Goal: Information Seeking & Learning: Compare options

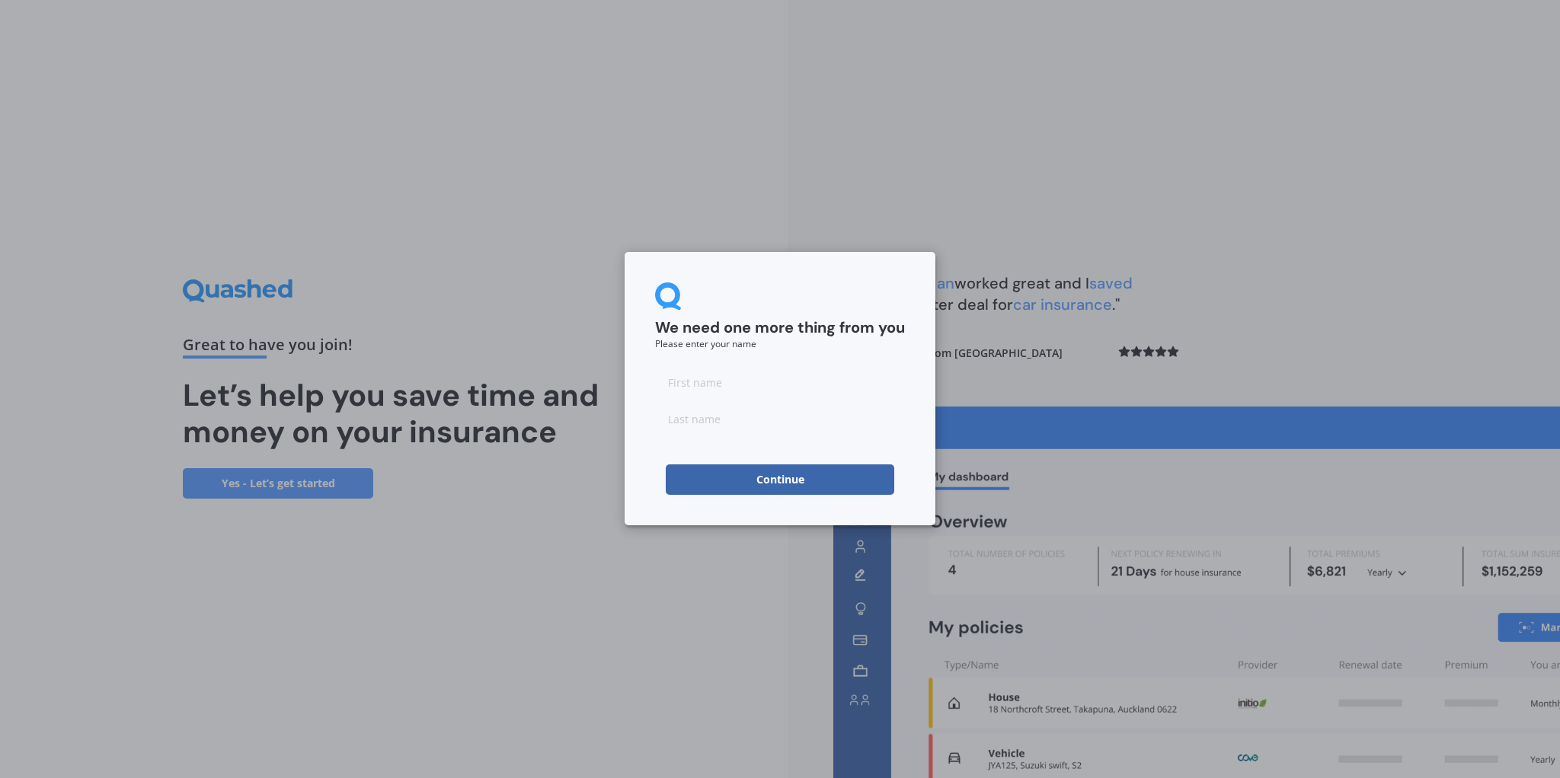
click at [713, 386] on input at bounding box center [780, 382] width 250 height 30
type input "[PERSON_NAME]"
click at [705, 420] on input at bounding box center [780, 419] width 250 height 30
type input "[PERSON_NAME]"
click at [772, 486] on button "Continue" at bounding box center [780, 480] width 228 height 30
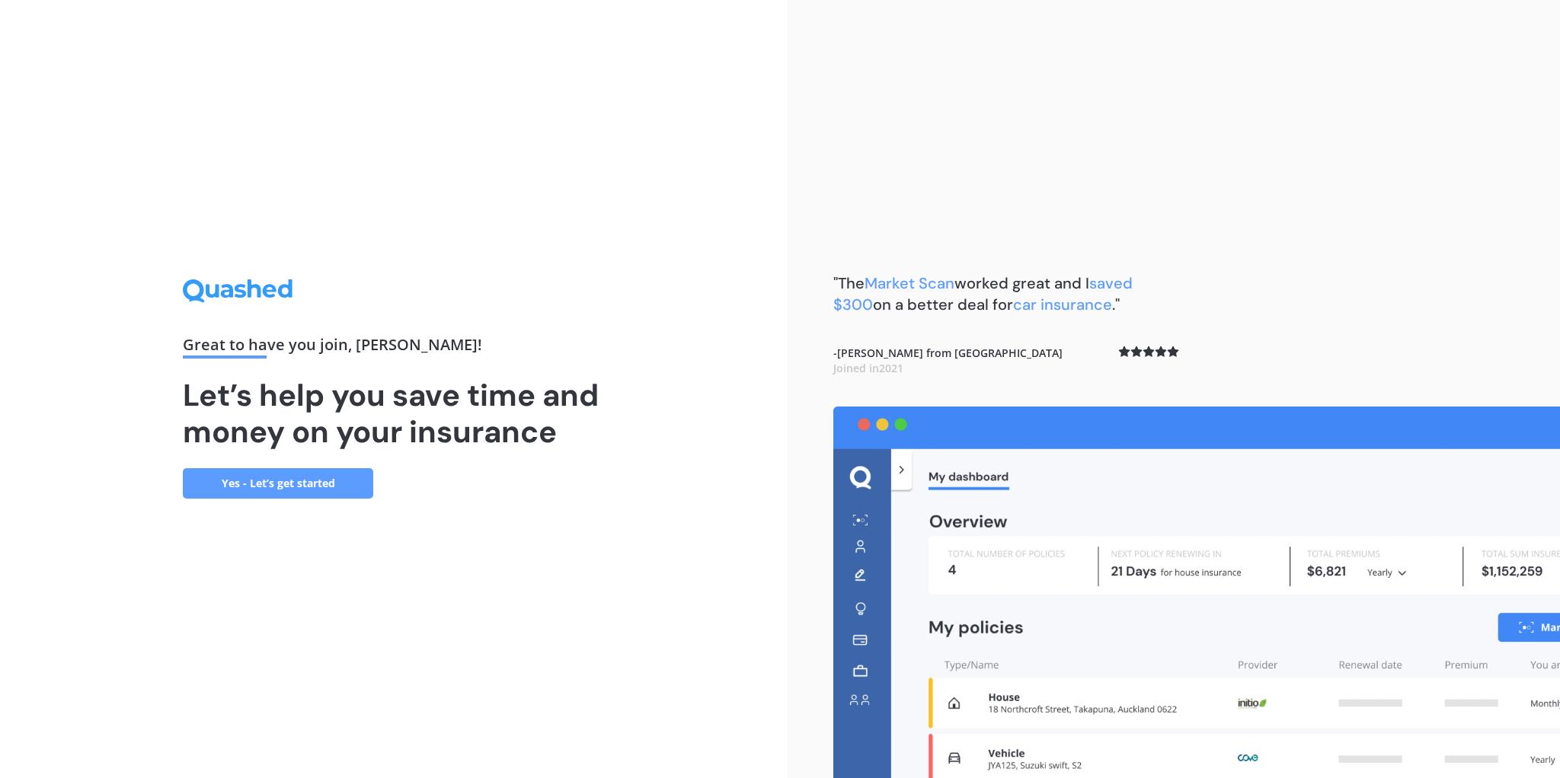
click at [307, 484] on link "Yes - Let’s get started" at bounding box center [278, 483] width 190 height 30
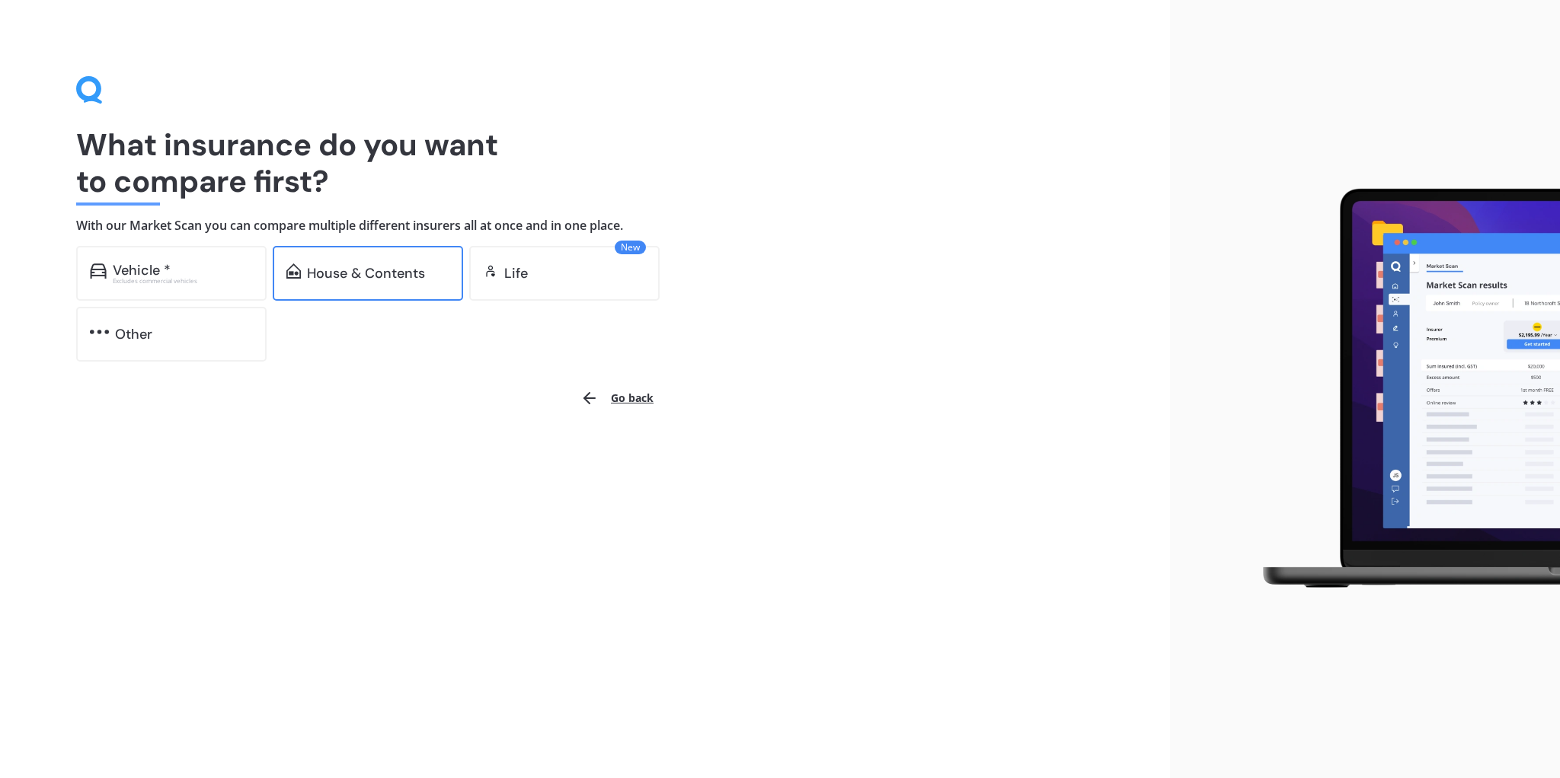
click at [337, 270] on div "House & Contents" at bounding box center [366, 273] width 118 height 15
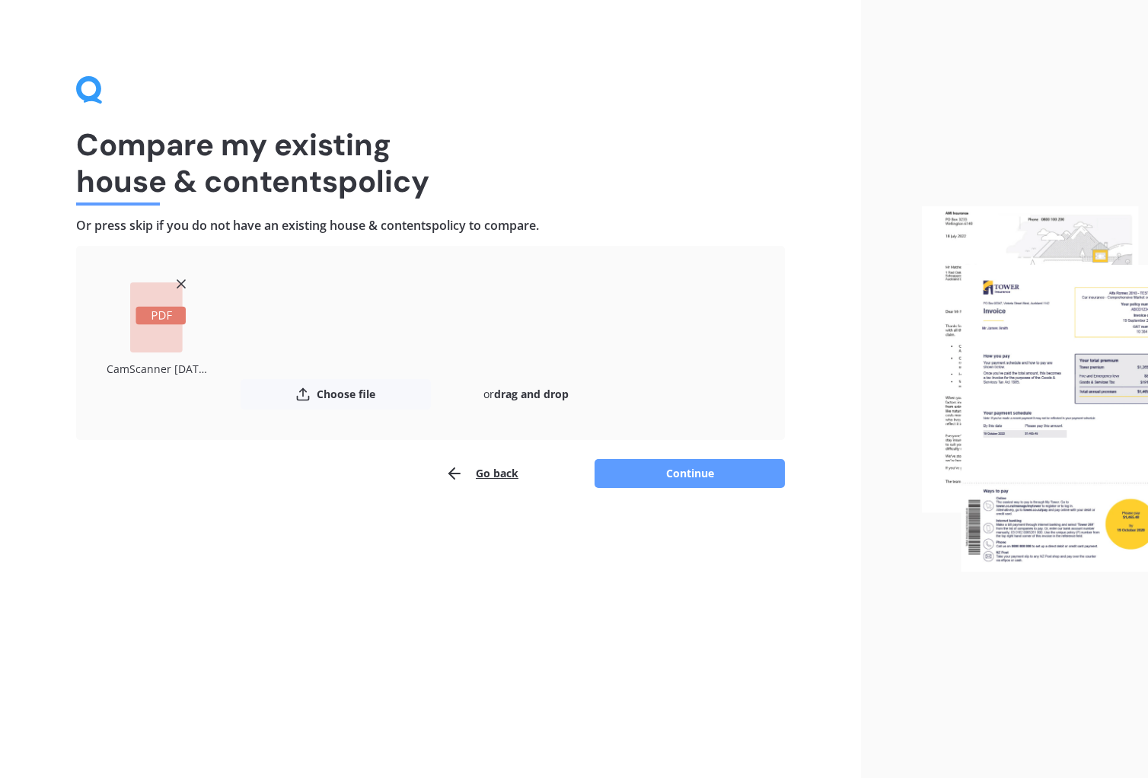
click at [155, 316] on rect at bounding box center [161, 316] width 50 height 18
click at [183, 283] on icon at bounding box center [181, 283] width 15 height 15
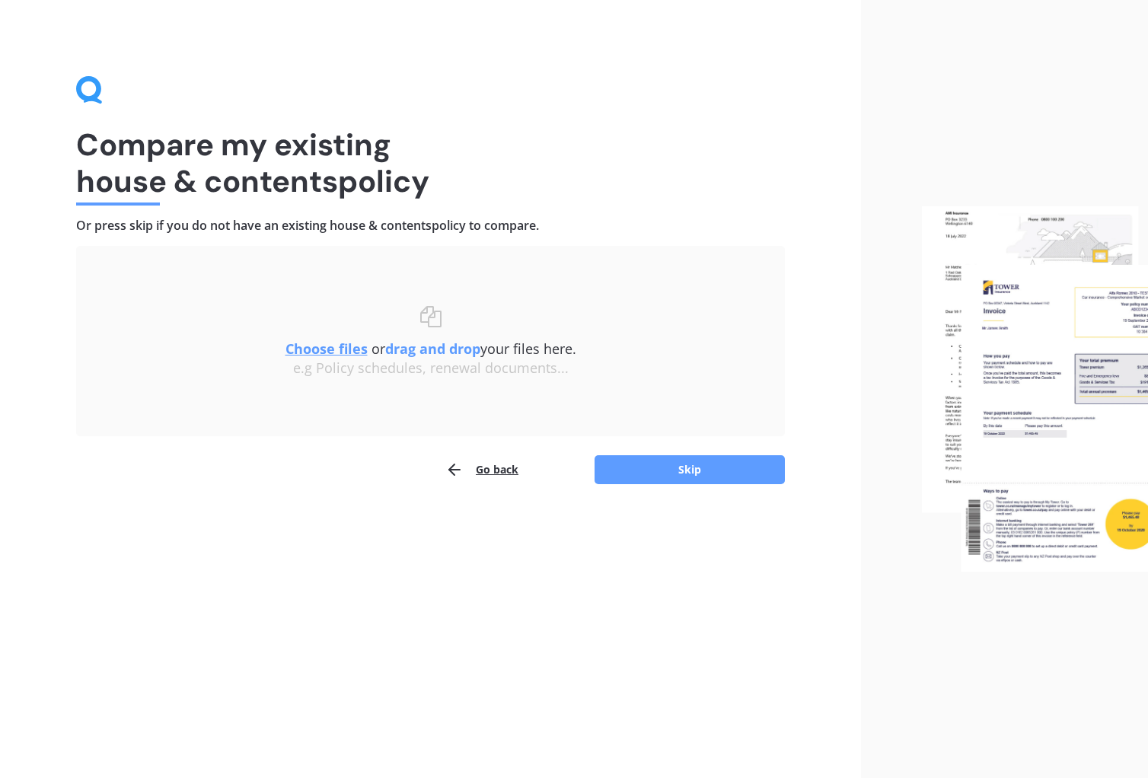
click at [313, 348] on u "Choose files" at bounding box center [327, 349] width 82 height 18
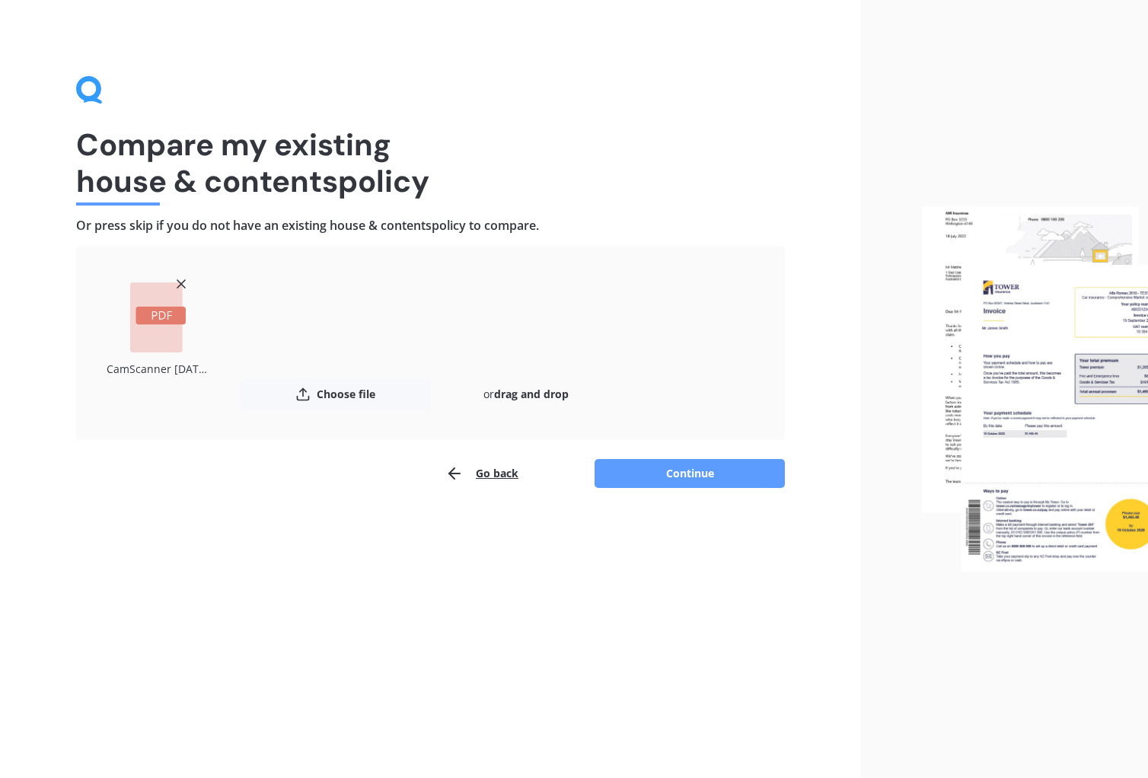
click at [154, 324] on rect at bounding box center [161, 316] width 50 height 18
click at [162, 314] on rect at bounding box center [161, 316] width 50 height 18
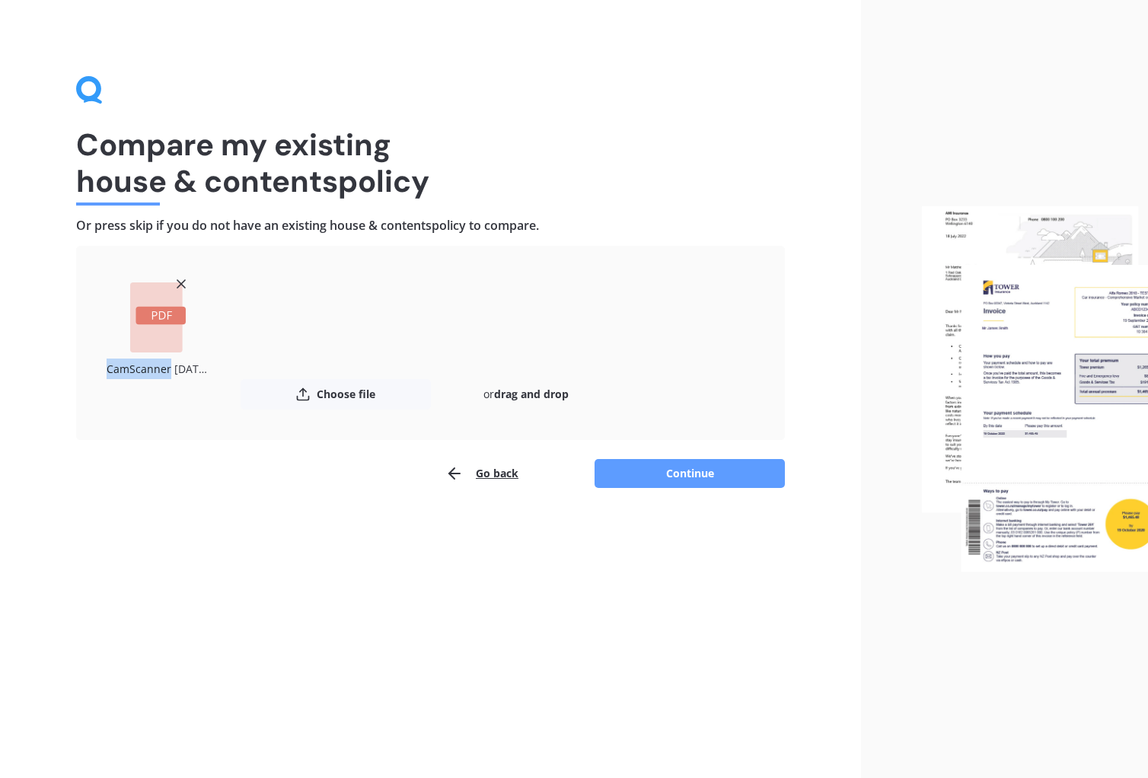
click at [162, 314] on rect at bounding box center [161, 316] width 50 height 18
click at [325, 394] on button "Choose file" at bounding box center [336, 394] width 190 height 30
click at [180, 283] on line at bounding box center [181, 284] width 8 height 8
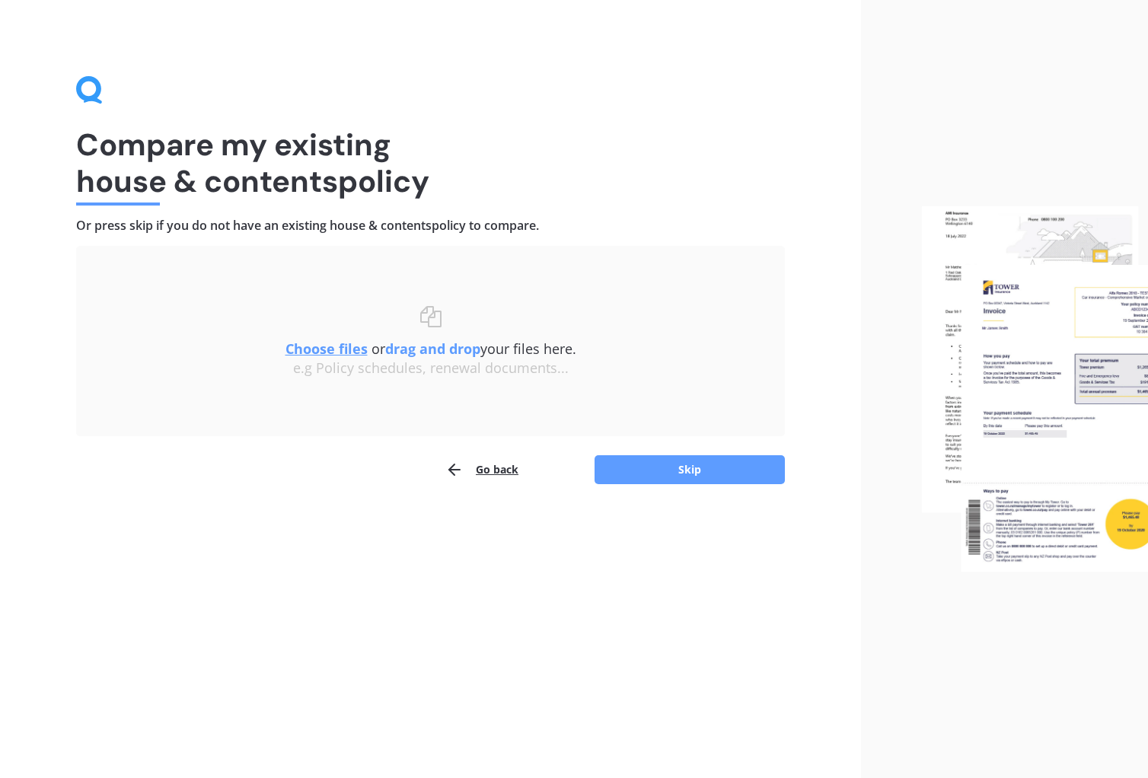
click at [341, 355] on u "Choose files" at bounding box center [327, 349] width 82 height 18
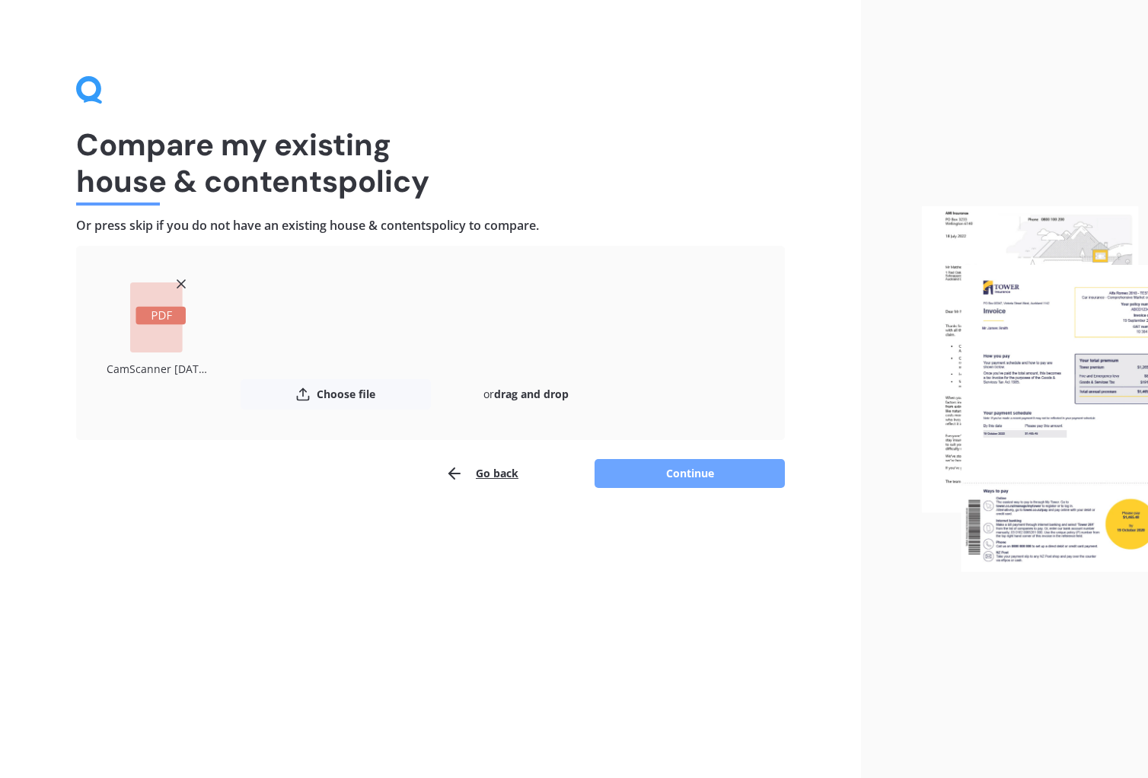
click at [670, 469] on button "Continue" at bounding box center [690, 473] width 190 height 29
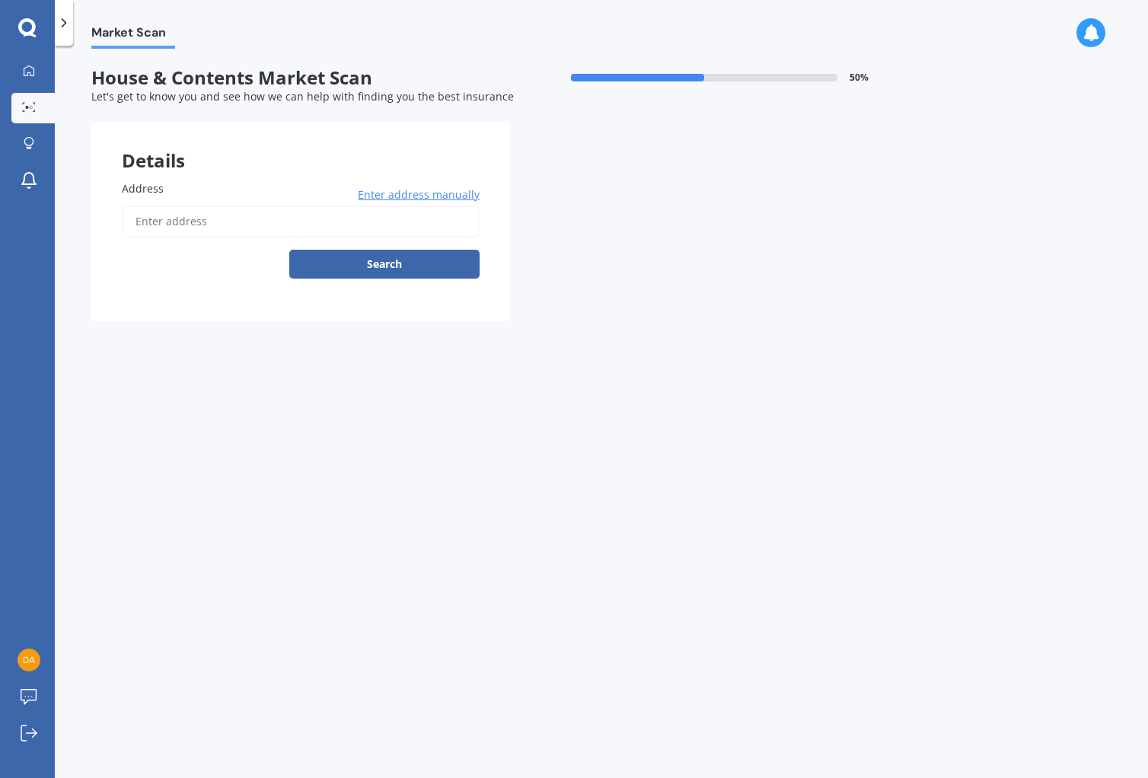
click at [160, 221] on input "Address" at bounding box center [301, 222] width 358 height 32
type input "[STREET_ADDRESS]"
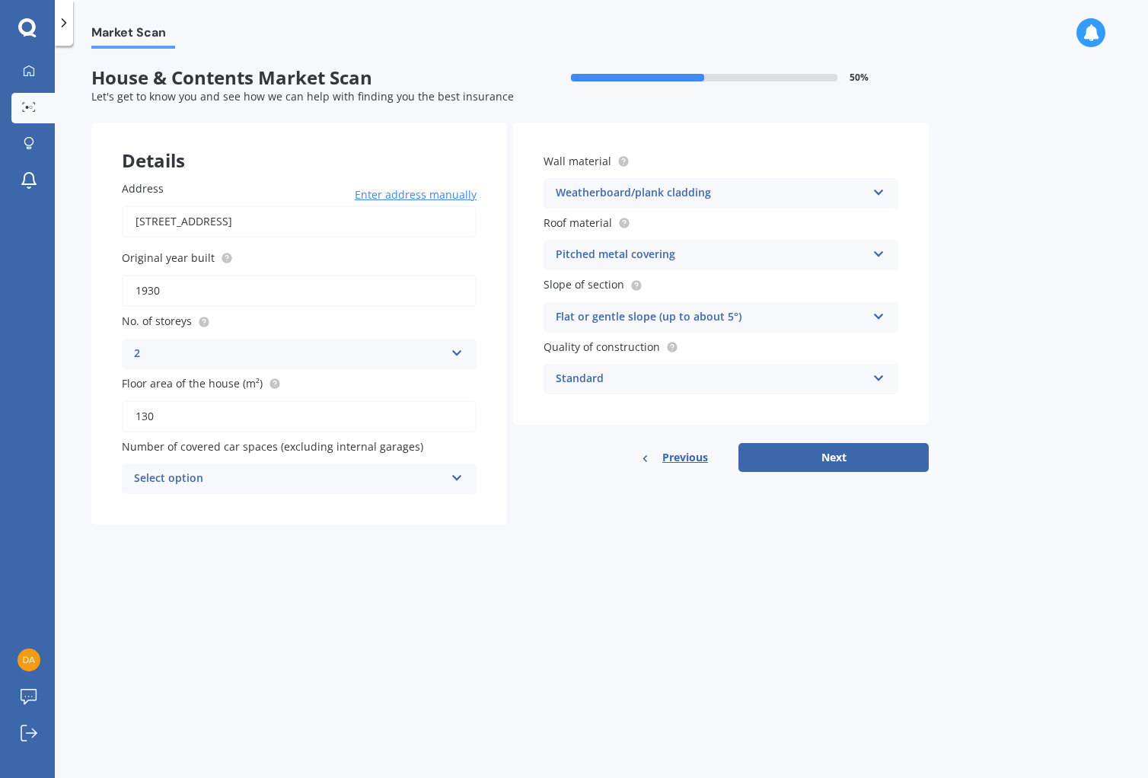
click at [460, 474] on icon at bounding box center [457, 475] width 13 height 11
click at [141, 508] on div "0" at bounding box center [299, 508] width 353 height 27
click at [817, 462] on button "Next" at bounding box center [834, 457] width 190 height 29
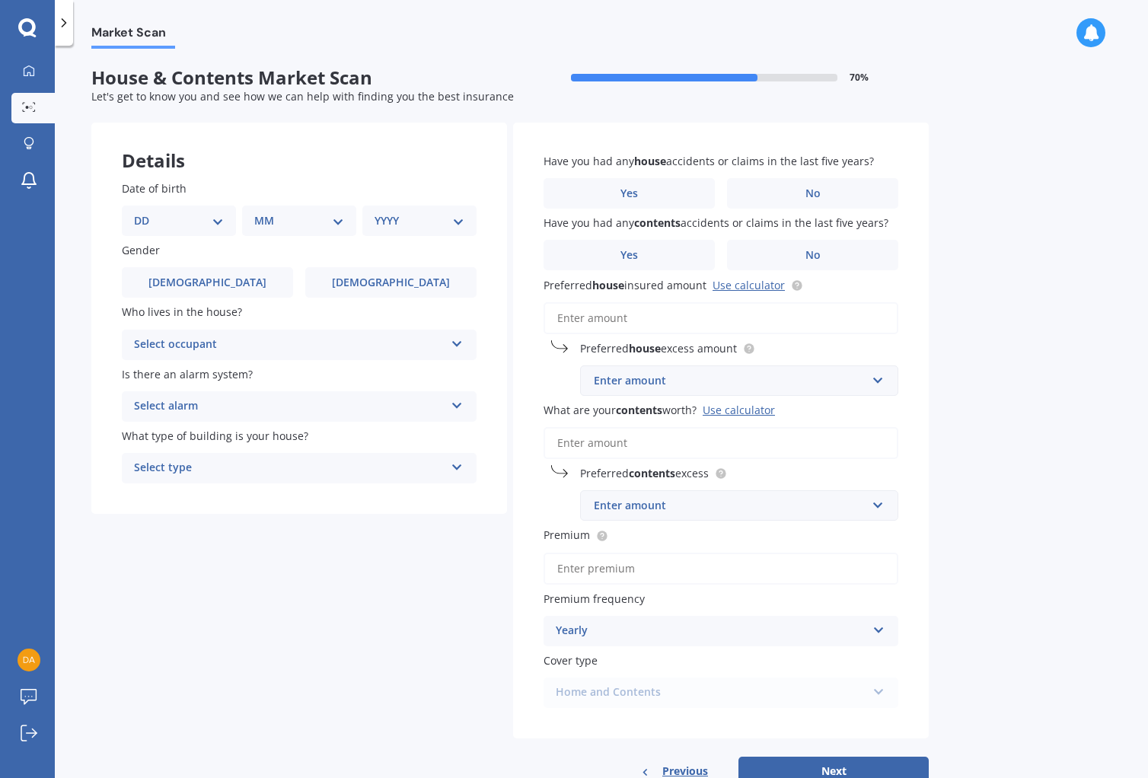
click at [457, 342] on icon at bounding box center [457, 341] width 13 height 11
click at [159, 373] on span "Owner" at bounding box center [152, 374] width 34 height 14
click at [457, 407] on icon at bounding box center [457, 403] width 13 height 11
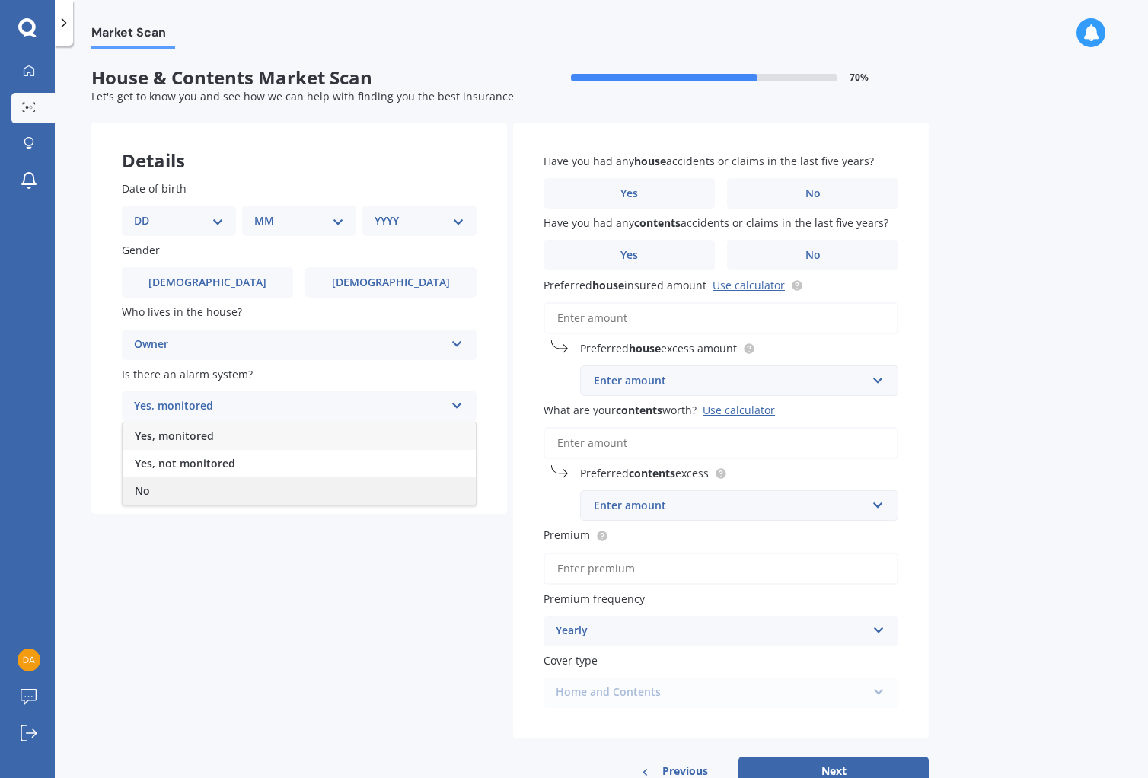
click at [145, 490] on span "No" at bounding box center [142, 491] width 15 height 14
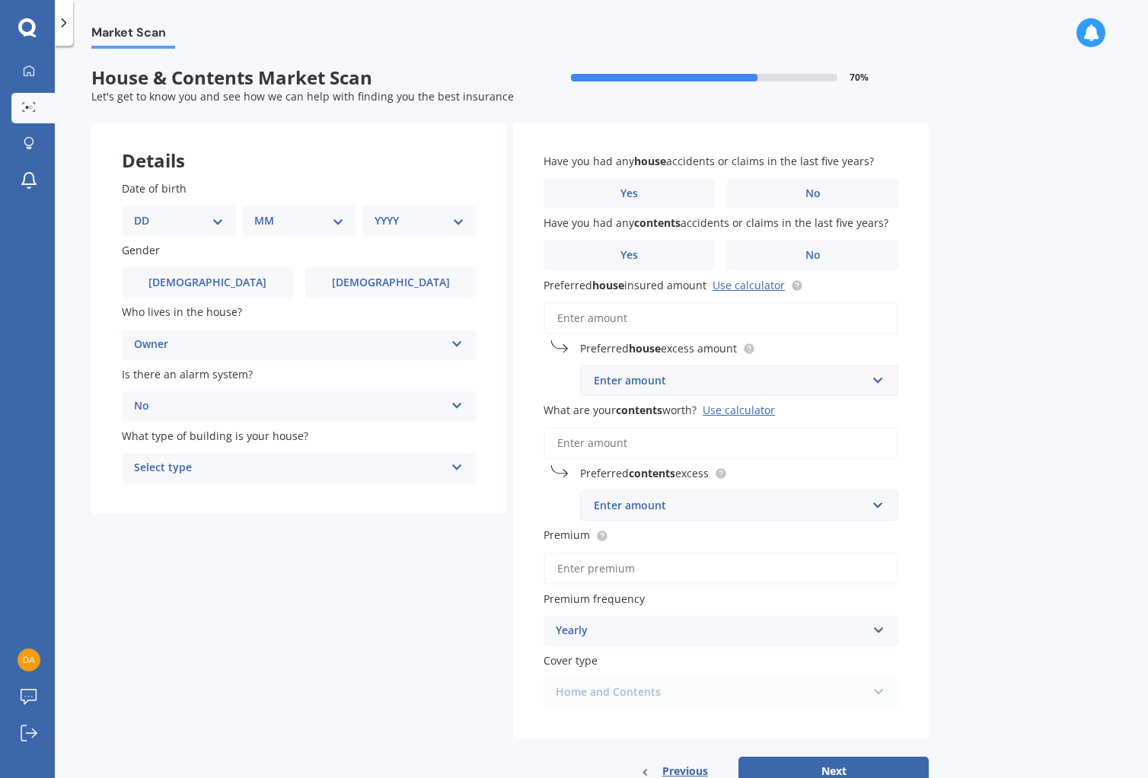
scroll to position [1, 0]
click at [457, 465] on icon at bounding box center [457, 463] width 13 height 11
click at [177, 496] on span "Freestanding" at bounding box center [169, 497] width 68 height 14
click at [216, 220] on select "DD 01 02 03 04 05 06 07 08 09 10 11 12 13 14 15 16 17 18 19 20 21 22 23 24 25 2…" at bounding box center [179, 220] width 90 height 17
select select "27"
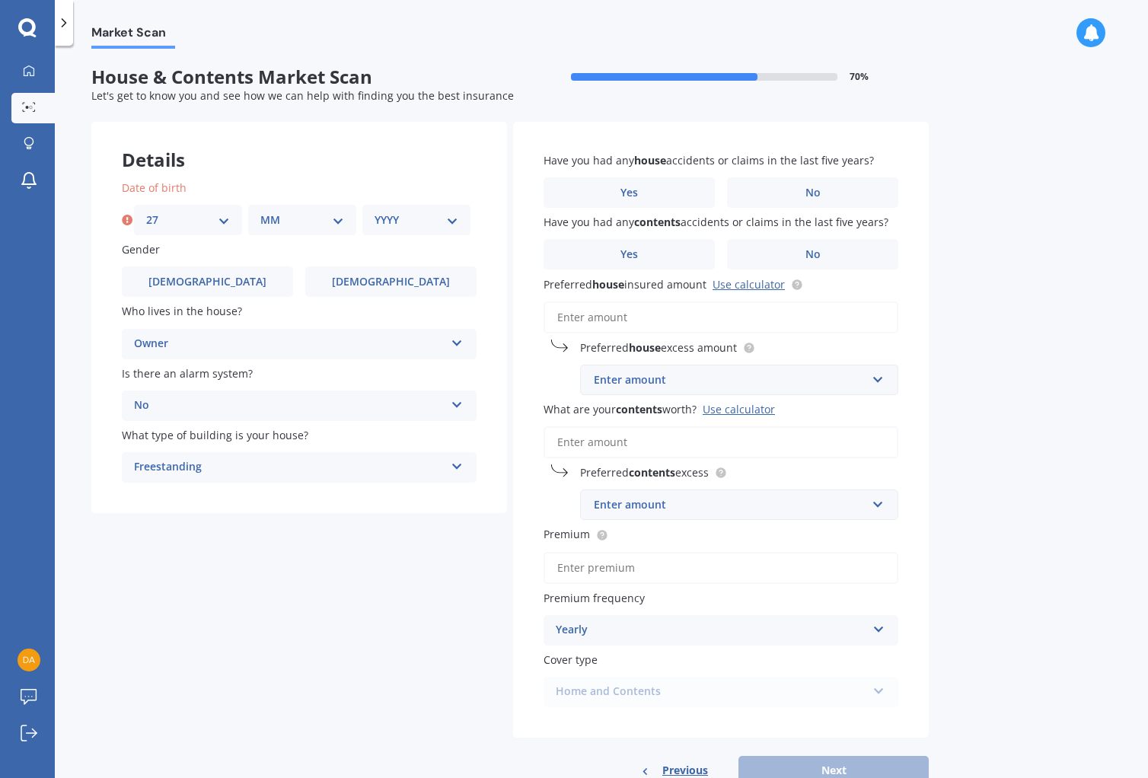
click at [338, 219] on select "MM 01 02 03 04 05 06 07 08 09 10 11 12" at bounding box center [302, 220] width 84 height 17
select select "06"
click at [445, 221] on select "YYYY 2009 2008 2007 2006 2005 2004 2003 2002 2001 2000 1999 1998 1997 1996 1995…" at bounding box center [417, 220] width 84 height 17
select select "1963"
click at [366, 286] on label "[DEMOGRAPHIC_DATA]" at bounding box center [390, 282] width 171 height 30
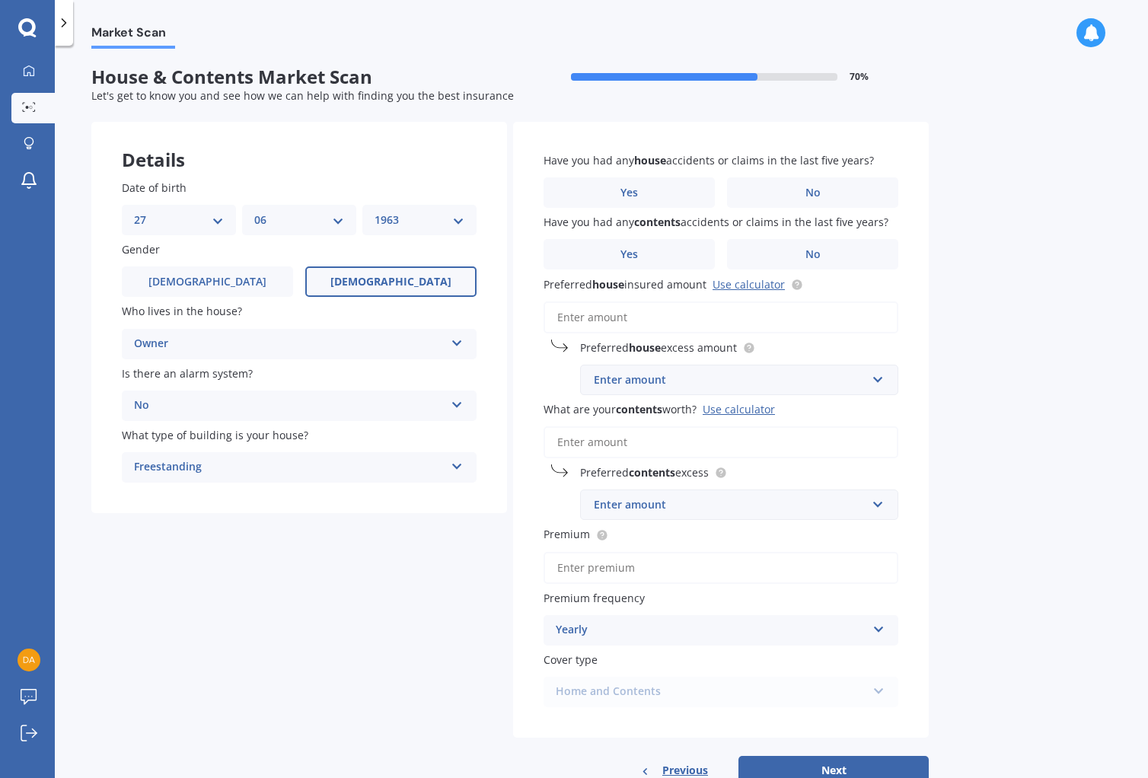
click at [0, 0] on input "[DEMOGRAPHIC_DATA]" at bounding box center [0, 0] width 0 height 0
click at [844, 192] on label "No" at bounding box center [812, 192] width 171 height 30
click at [0, 0] on input "No" at bounding box center [0, 0] width 0 height 0
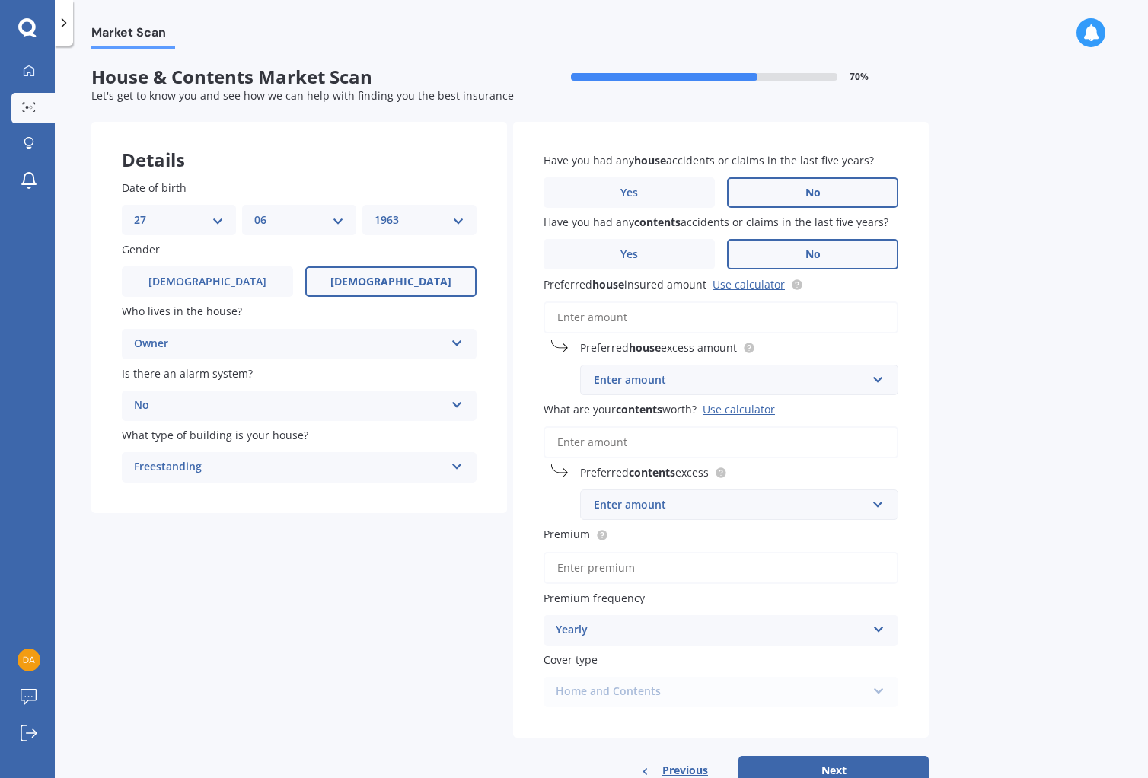
click at [838, 253] on label "No" at bounding box center [812, 254] width 171 height 30
click at [0, 0] on input "No" at bounding box center [0, 0] width 0 height 0
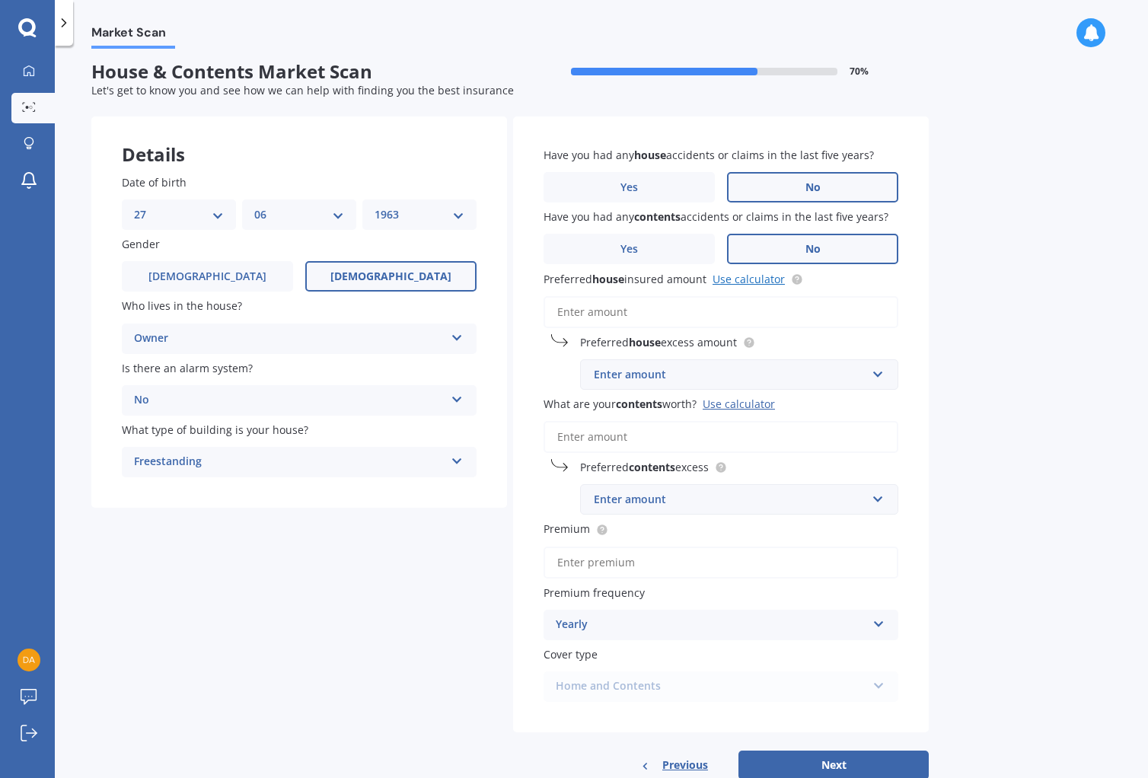
click at [771, 281] on link "Use calculator" at bounding box center [749, 279] width 72 height 14
click at [644, 372] on div "Enter amount" at bounding box center [730, 374] width 273 height 17
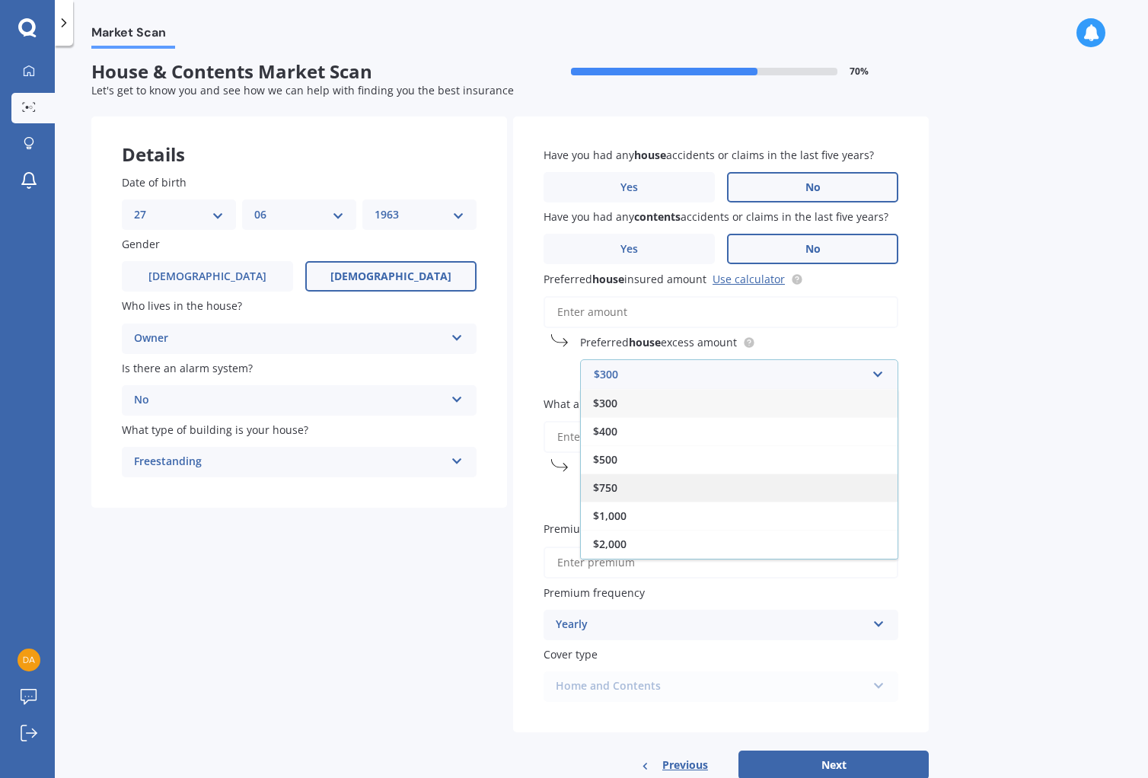
click at [611, 489] on span "$750" at bounding box center [605, 488] width 24 height 14
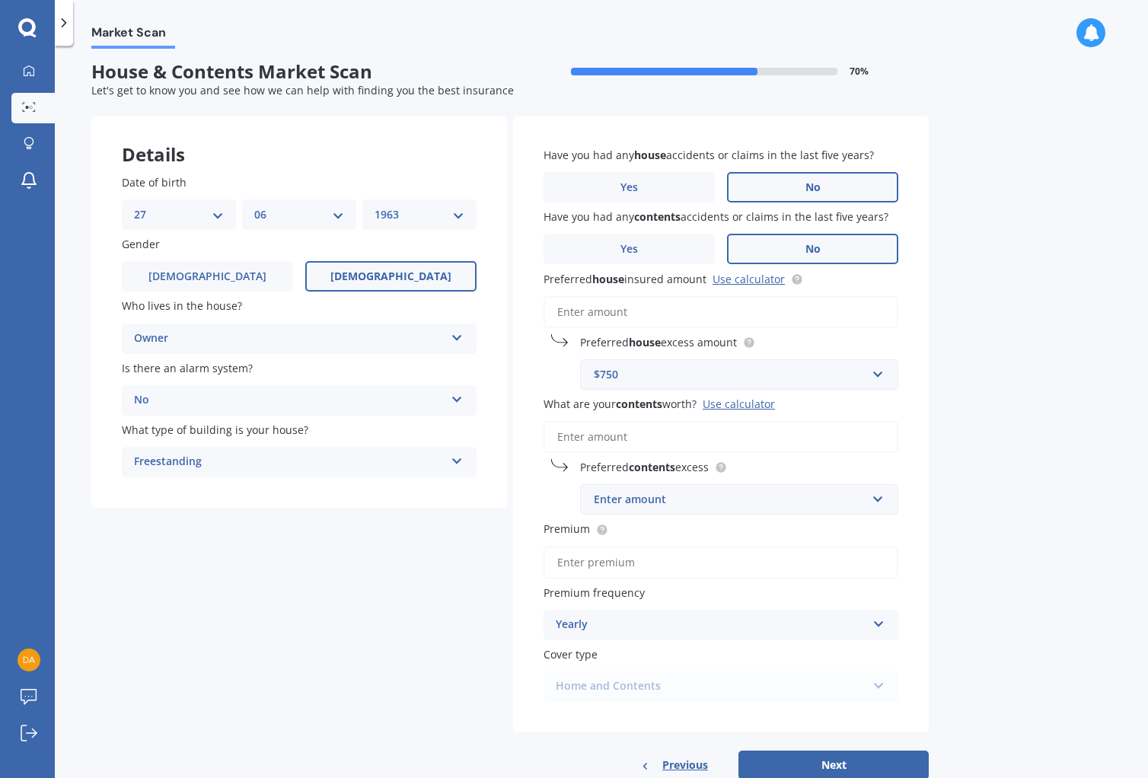
click at [618, 437] on input "What are your contents worth? Use calculator" at bounding box center [721, 437] width 355 height 32
click at [749, 404] on div "Use calculator" at bounding box center [739, 404] width 72 height 14
click at [749, 421] on input "What are your contents worth? Use calculator" at bounding box center [721, 437] width 355 height 32
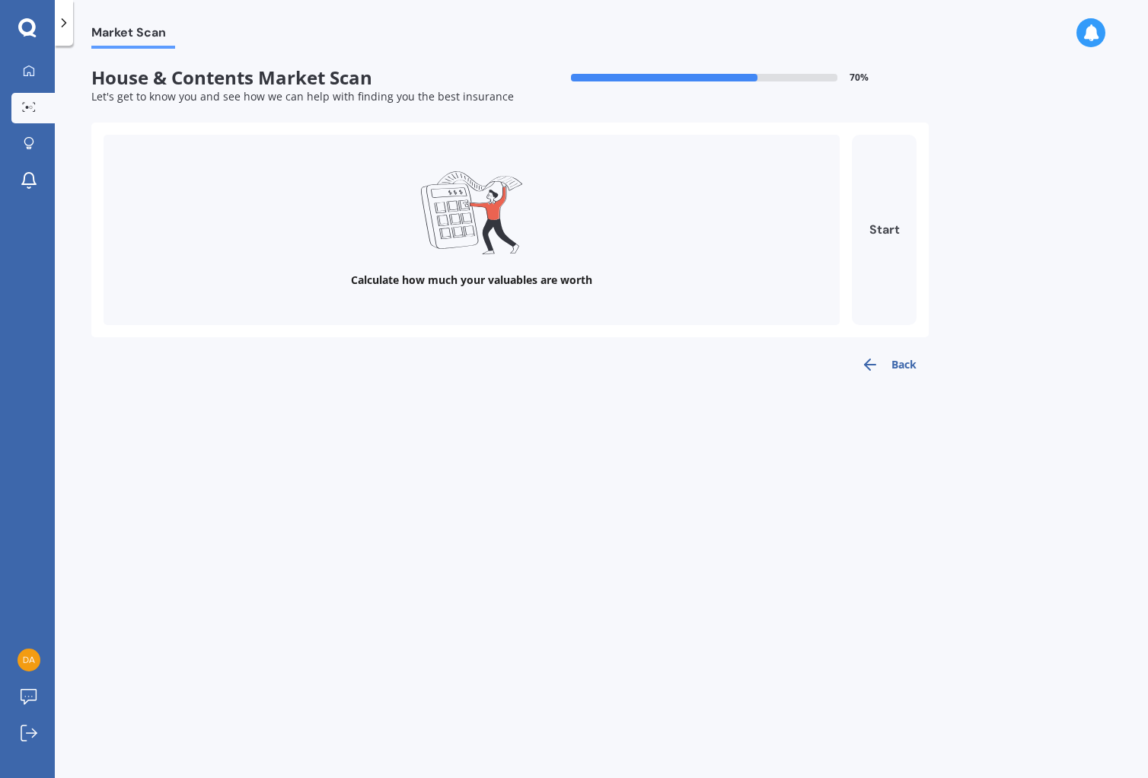
click at [889, 231] on button "Start" at bounding box center [884, 230] width 65 height 190
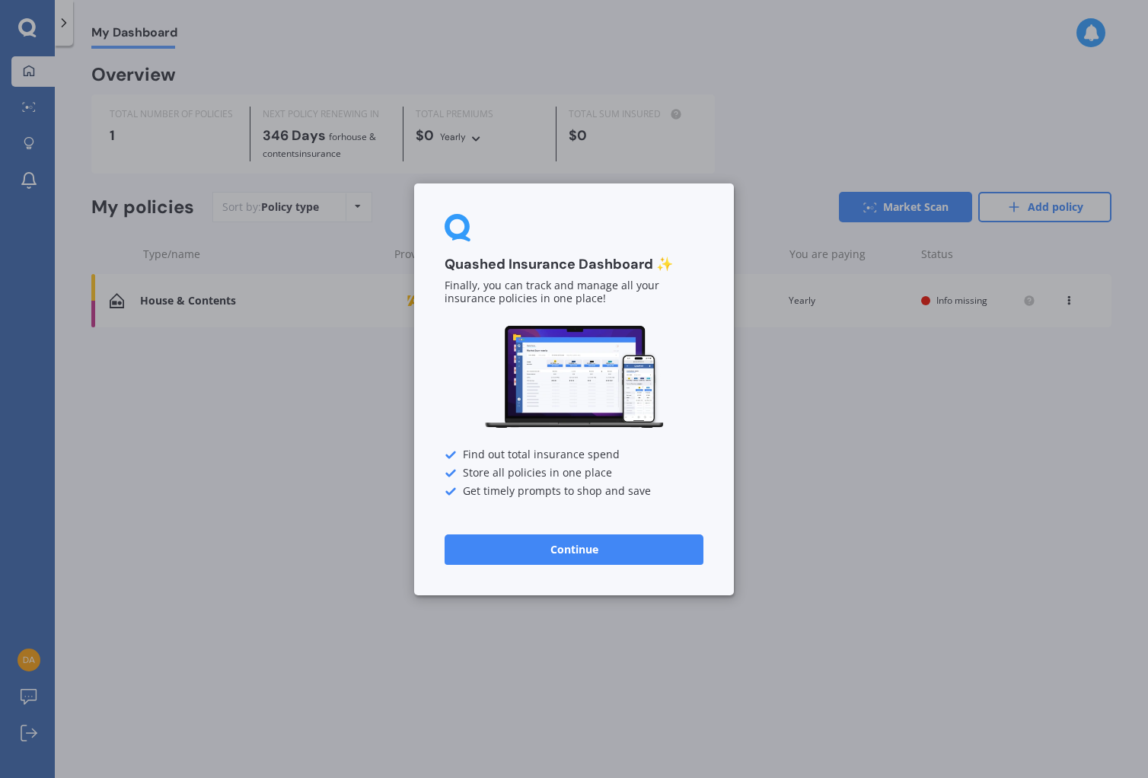
click at [344, 512] on div "Quashed Insurance Dashboard ✨ Finally, you can track and manage all your insura…" at bounding box center [574, 389] width 1148 height 778
click at [578, 551] on button "Continue" at bounding box center [574, 549] width 259 height 30
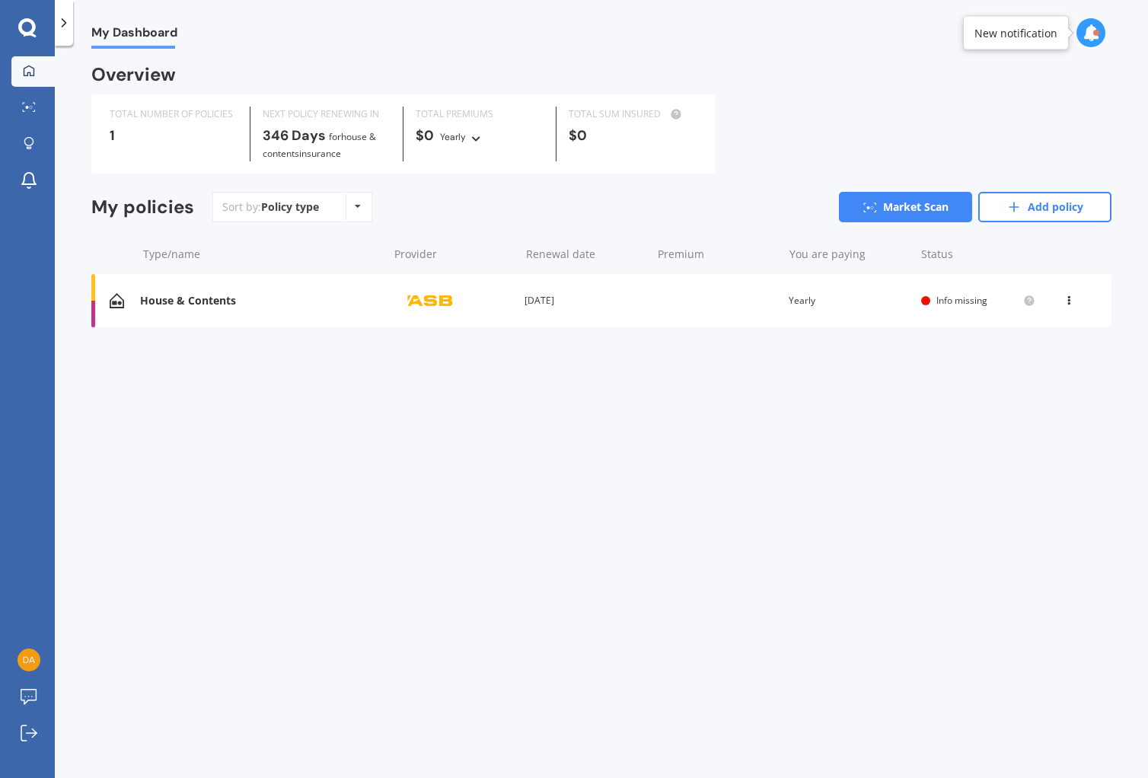
click at [954, 302] on span "Info missing" at bounding box center [962, 300] width 51 height 13
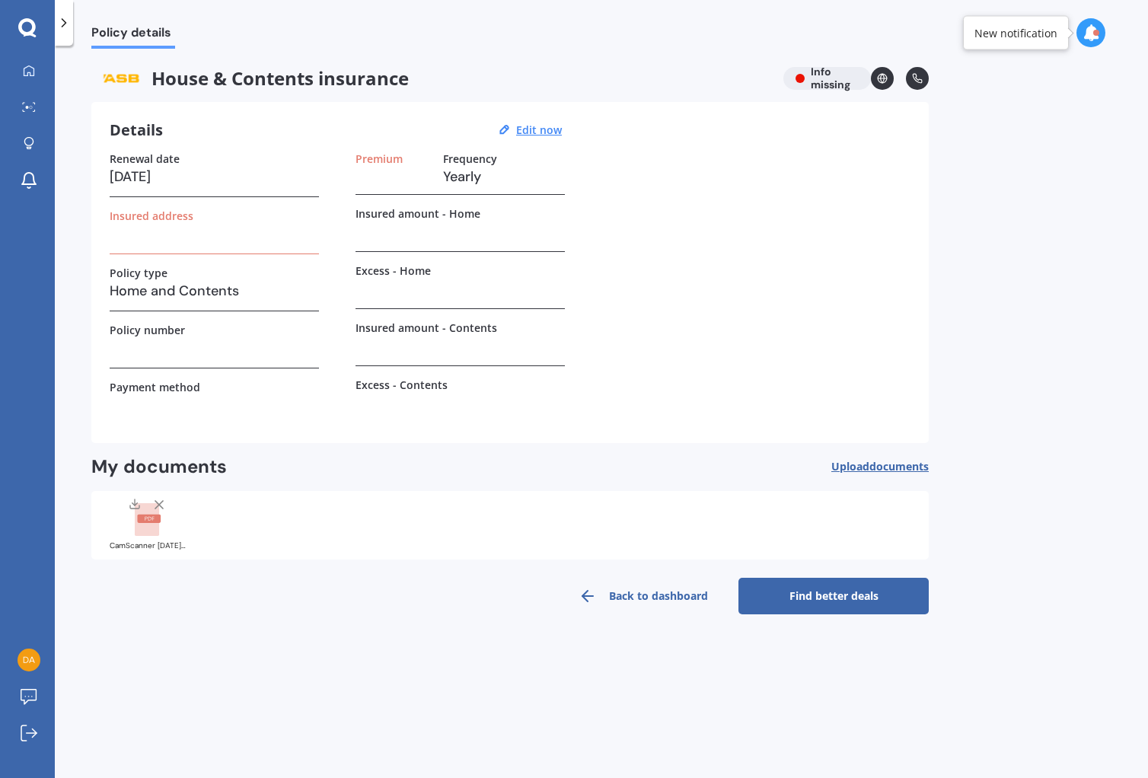
click at [202, 222] on h3 at bounding box center [214, 233] width 209 height 23
click at [181, 215] on label "Insured address" at bounding box center [152, 215] width 84 height 13
click at [624, 596] on link "Back to dashboard" at bounding box center [643, 596] width 190 height 37
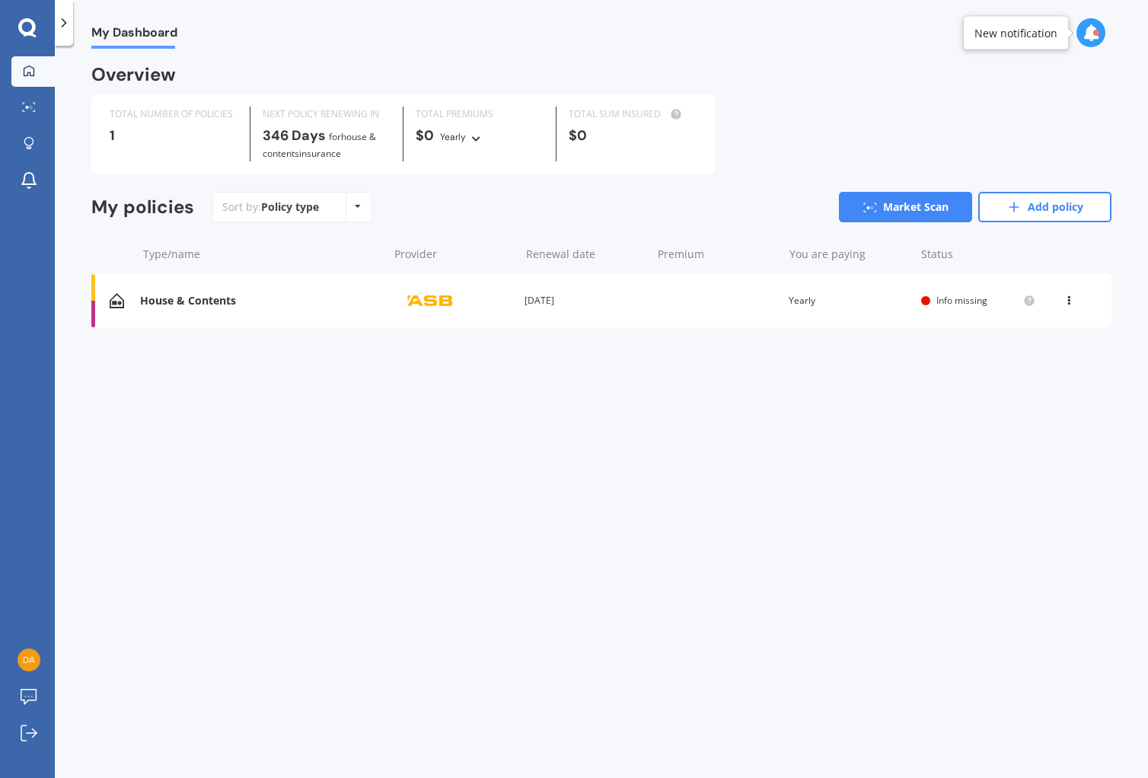
click at [1038, 24] on div "New notification" at bounding box center [1016, 33] width 106 height 34
click at [1095, 35] on div at bounding box center [1097, 33] width 6 height 6
click at [980, 100] on div "Continue now" at bounding box center [997, 98] width 57 height 11
click at [908, 205] on link "Market Scan" at bounding box center [905, 207] width 133 height 30
click at [957, 299] on span "Info missing" at bounding box center [962, 300] width 51 height 13
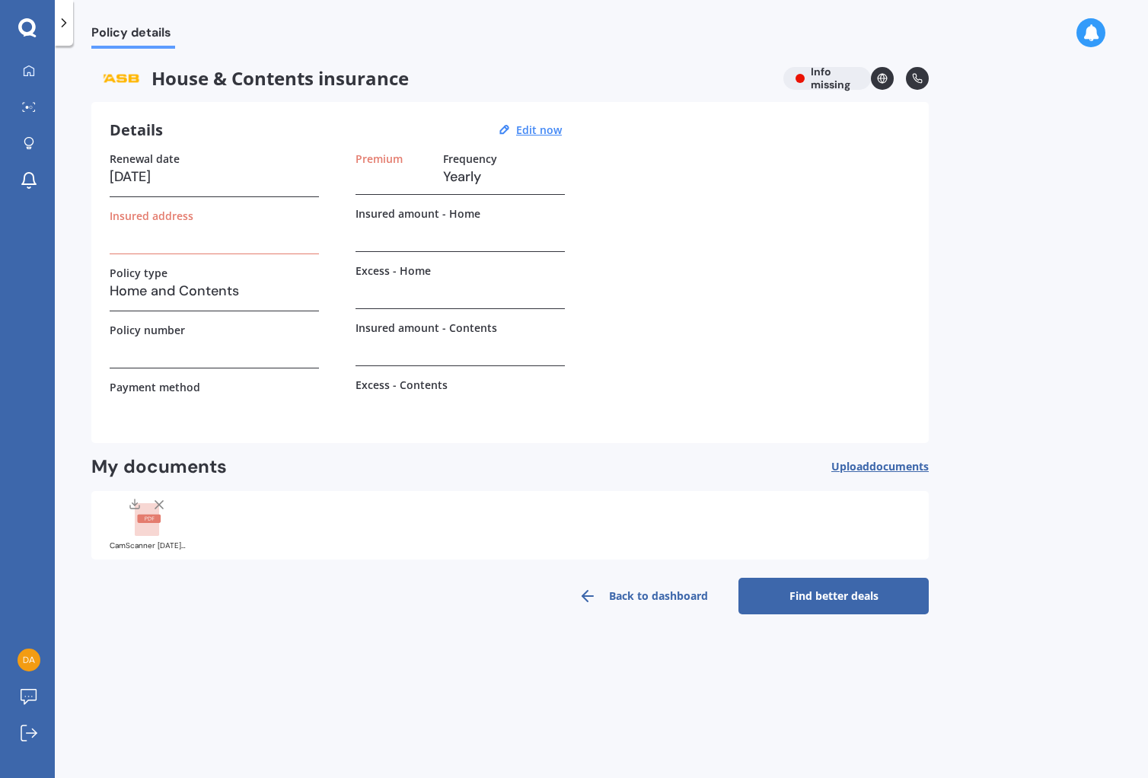
click at [157, 217] on label "Insured address" at bounding box center [152, 215] width 84 height 13
click at [529, 127] on u "Edit now" at bounding box center [539, 130] width 46 height 14
select select "09"
select select "08"
select select "2026"
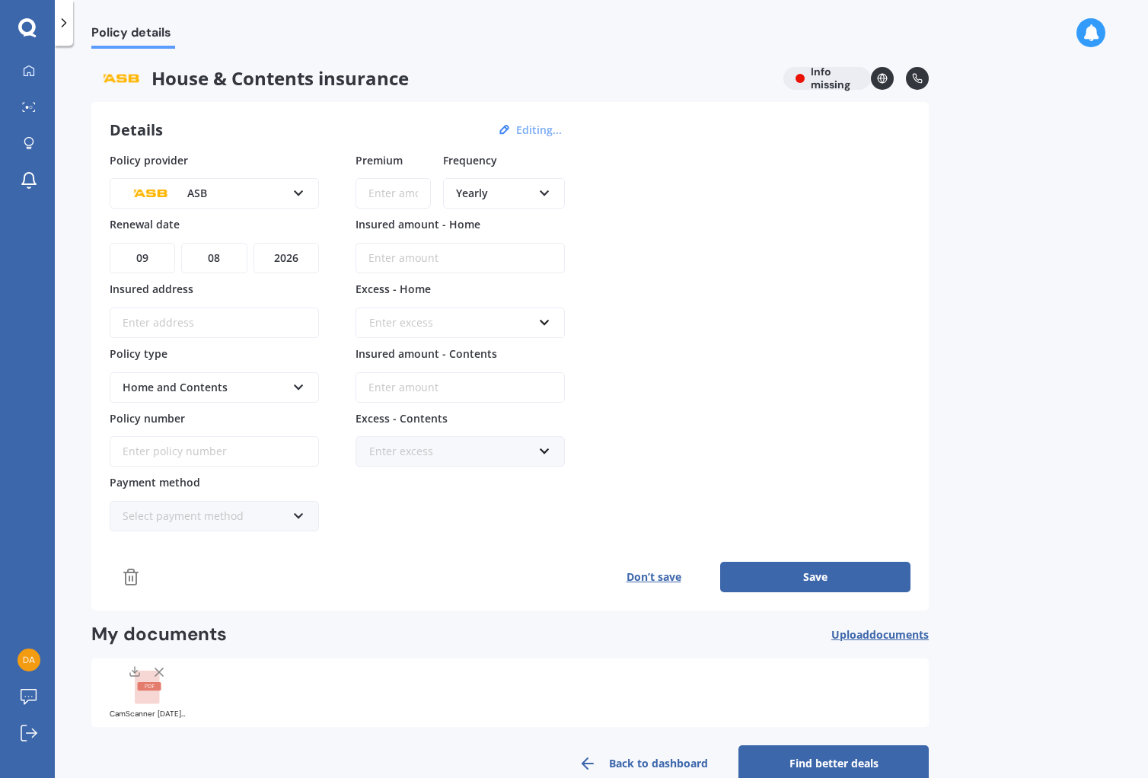
click at [216, 318] on input "Insured address" at bounding box center [214, 323] width 209 height 30
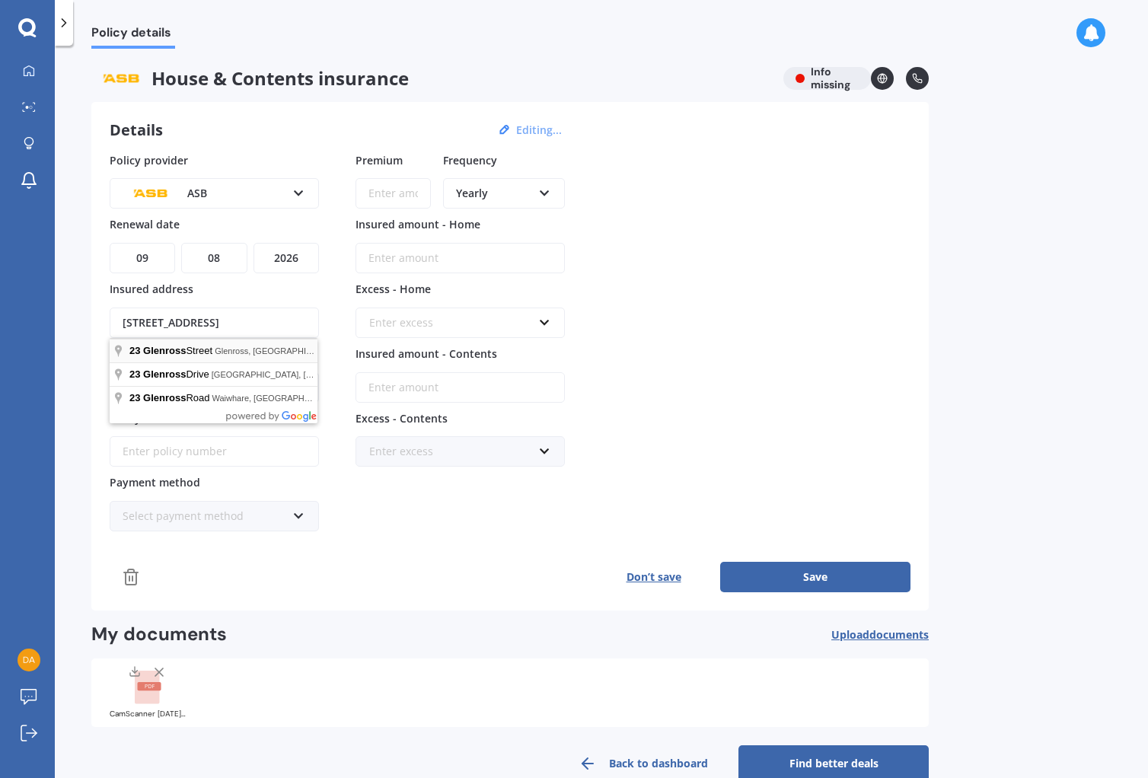
type input "[STREET_ADDRESS]"
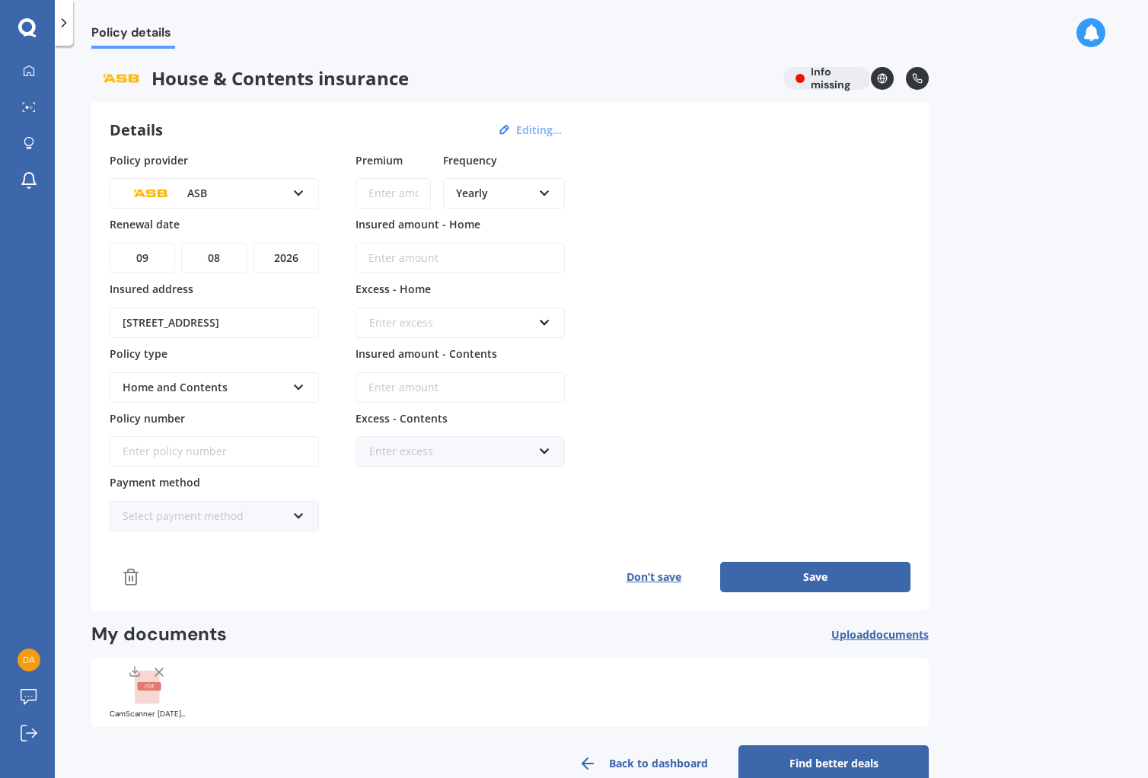
click at [216, 452] on input "Policy number" at bounding box center [214, 451] width 209 height 30
type input "HOMP6000009328"
click at [295, 516] on icon at bounding box center [298, 513] width 13 height 11
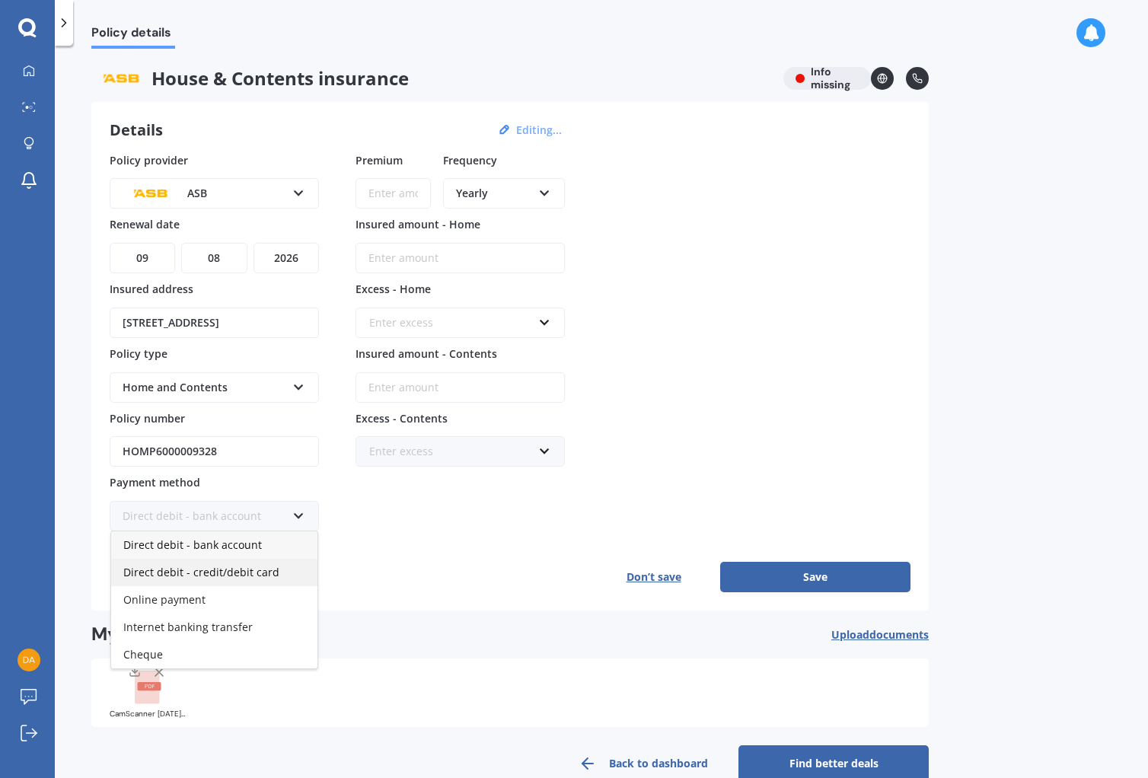
click at [225, 571] on span "Direct debit - credit/debit card" at bounding box center [201, 572] width 156 height 14
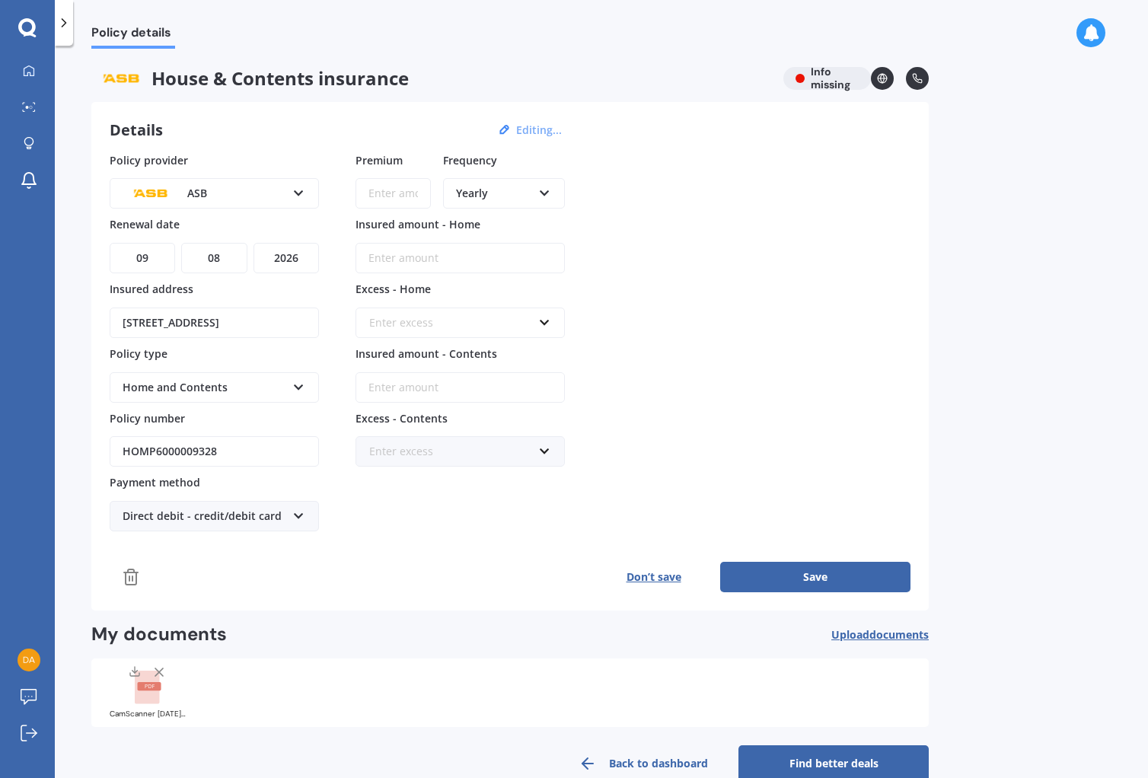
drag, startPoint x: 401, startPoint y: 192, endPoint x: 425, endPoint y: 196, distance: 24.0
click at [402, 192] on input "Premium" at bounding box center [393, 193] width 75 height 30
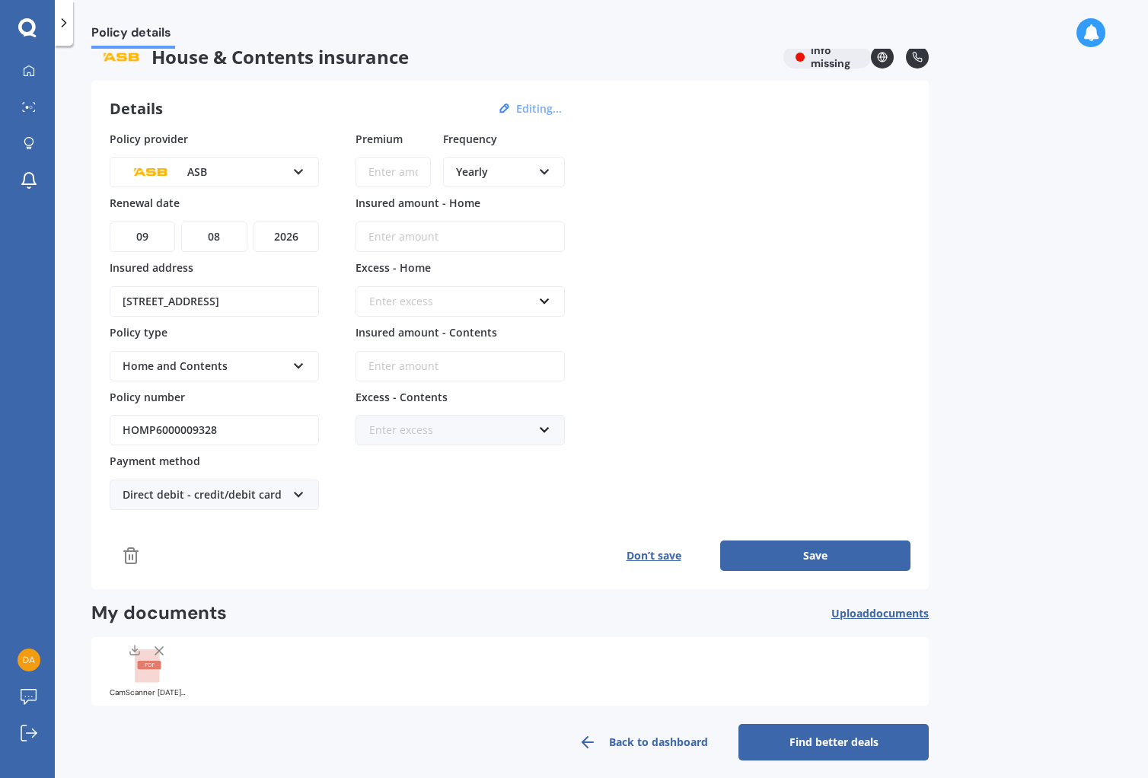
scroll to position [31, 0]
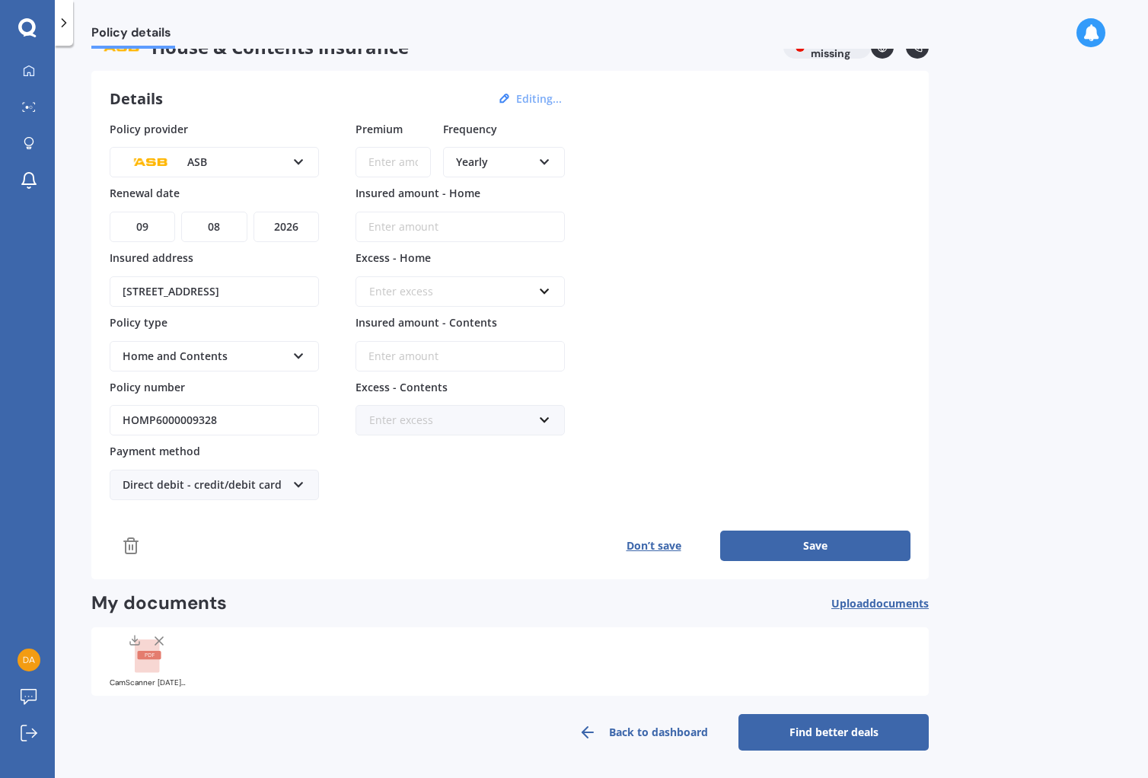
click at [545, 162] on icon at bounding box center [544, 159] width 13 height 11
click at [501, 302] on span "Fortnightly" at bounding box center [484, 300] width 55 height 14
click at [402, 161] on input "Premium" at bounding box center [393, 162] width 75 height 30
type input "$264.07"
click at [444, 225] on input "Insured amount - Home" at bounding box center [460, 227] width 209 height 30
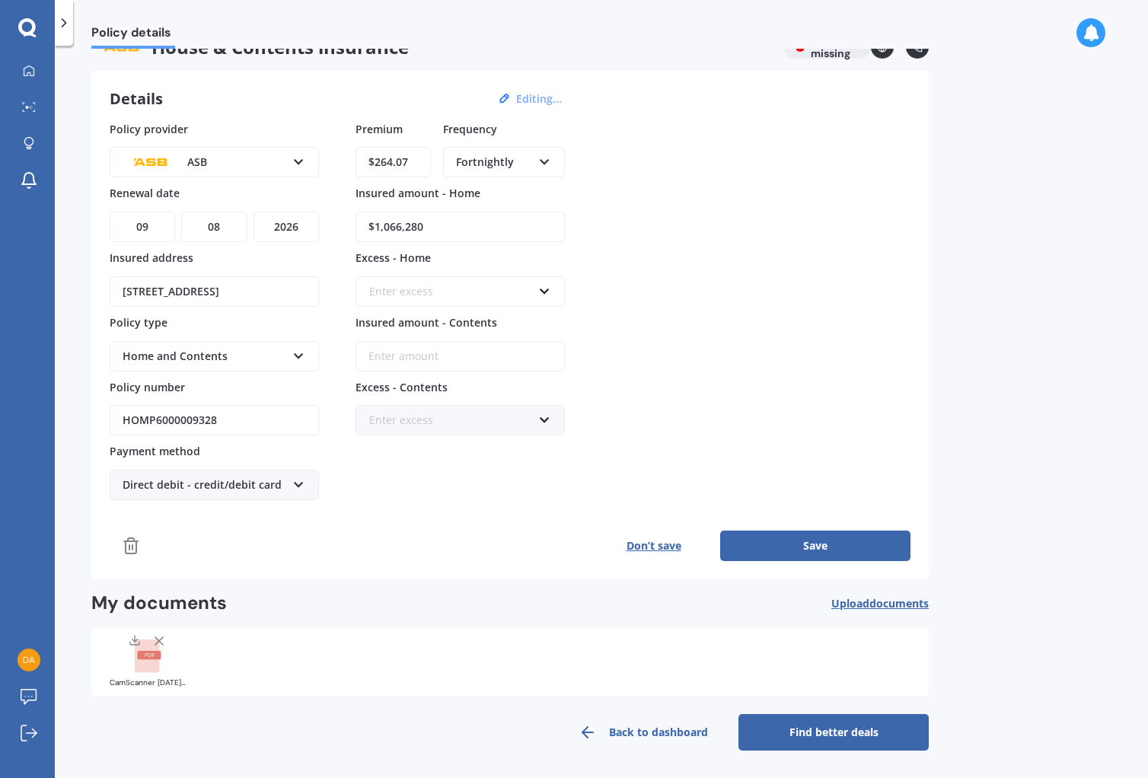
type input "$1,066,280"
click at [512, 292] on div "Enter excess" at bounding box center [451, 291] width 164 height 17
click at [410, 370] on div "$500" at bounding box center [460, 376] width 208 height 28
click at [461, 354] on input "Insured amount - Contents" at bounding box center [460, 356] width 209 height 30
type input "$153,179"
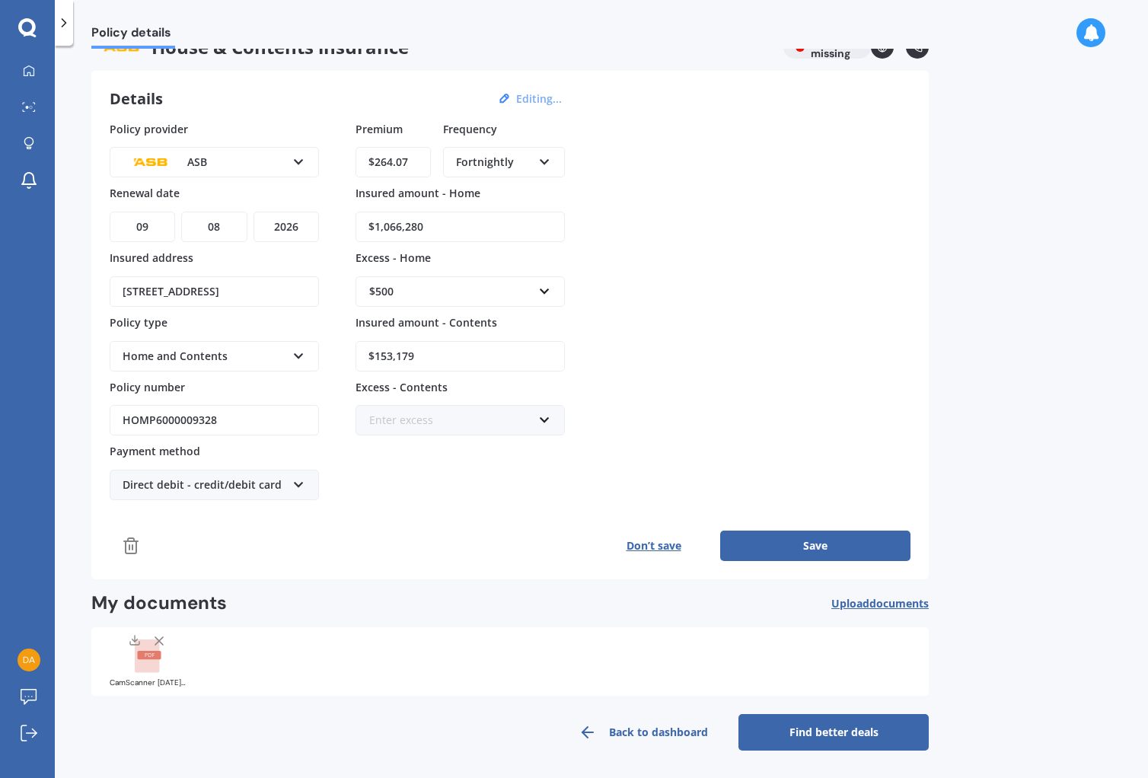
click at [468, 423] on div "Enter excess" at bounding box center [451, 420] width 164 height 17
click at [399, 535] on div "$500" at bounding box center [460, 533] width 208 height 28
click at [800, 541] on button "Save" at bounding box center [815, 546] width 190 height 30
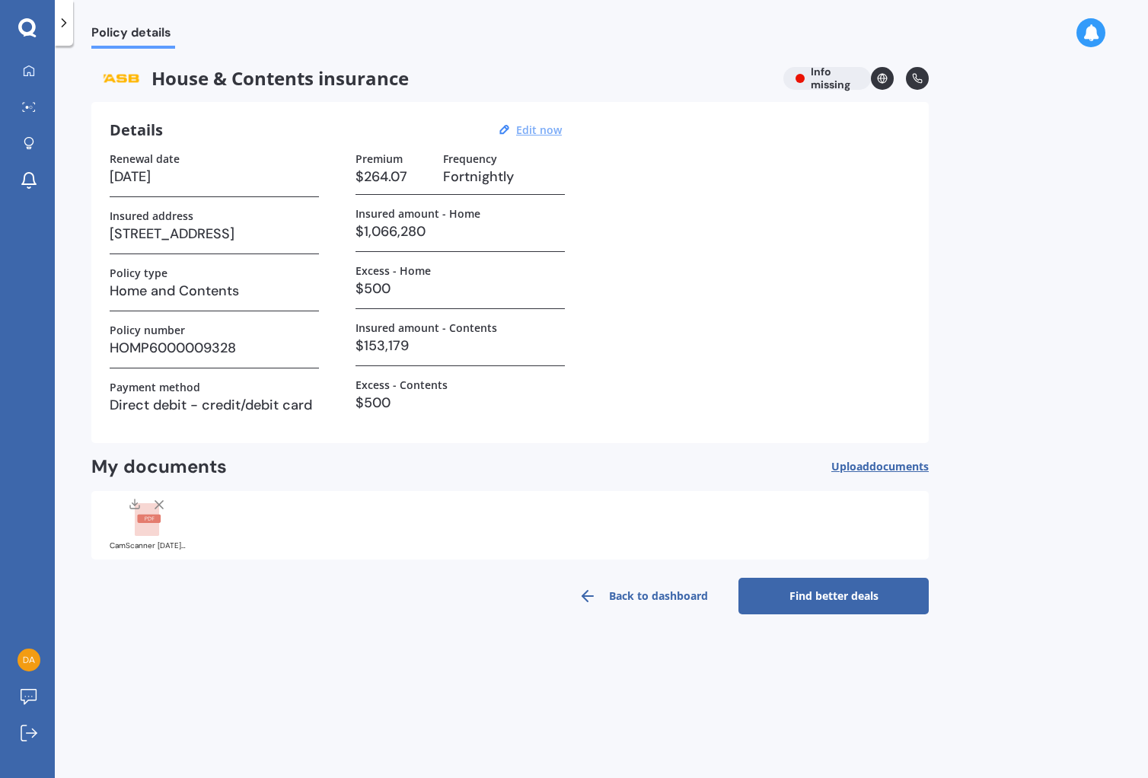
scroll to position [0, 0]
click at [653, 596] on link "Back to dashboard" at bounding box center [643, 596] width 190 height 37
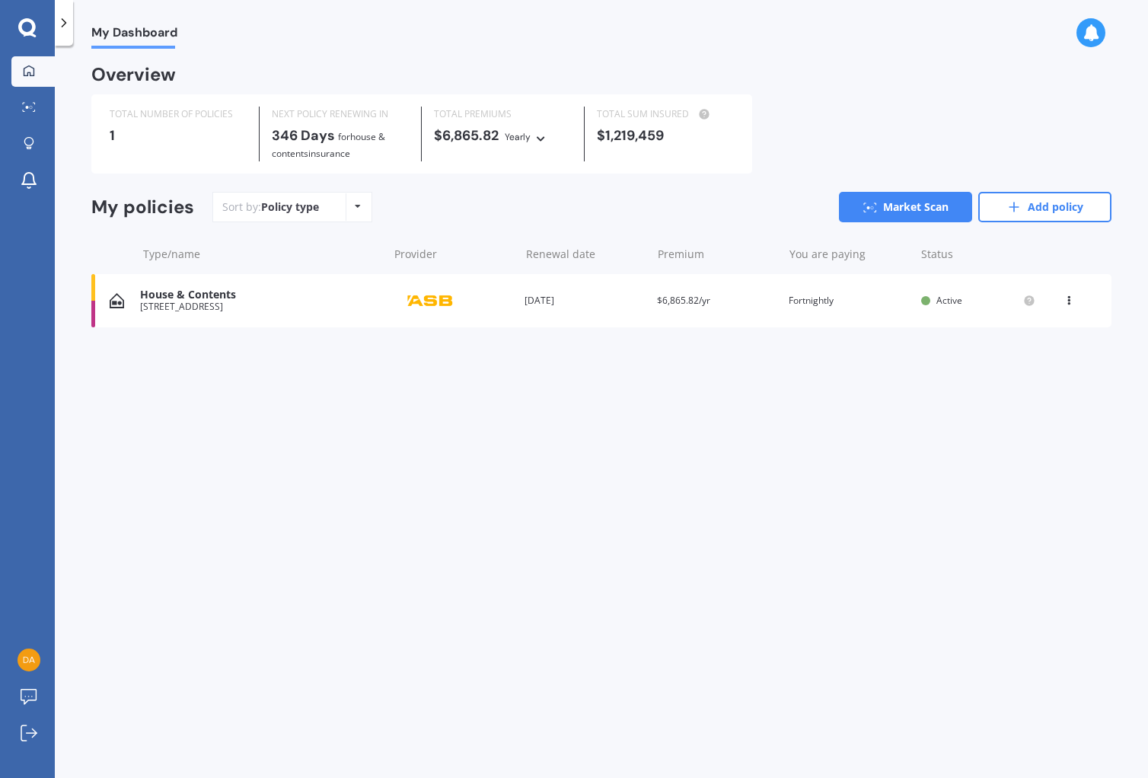
click at [1071, 301] on icon at bounding box center [1069, 297] width 11 height 9
drag, startPoint x: 1015, startPoint y: 451, endPoint x: 1012, endPoint y: 440, distance: 11.1
click at [1014, 451] on div "My Dashboard Overview TOTAL NUMBER OF POLICIES 1 NEXT POLICY RENEWING [DATE] fo…" at bounding box center [602, 415] width 1094 height 733
click at [356, 209] on icon at bounding box center [358, 206] width 6 height 9
click at [474, 196] on div "Sort by: Policy type Policy type Alphabetical Date added Renewing next Market S…" at bounding box center [661, 207] width 899 height 30
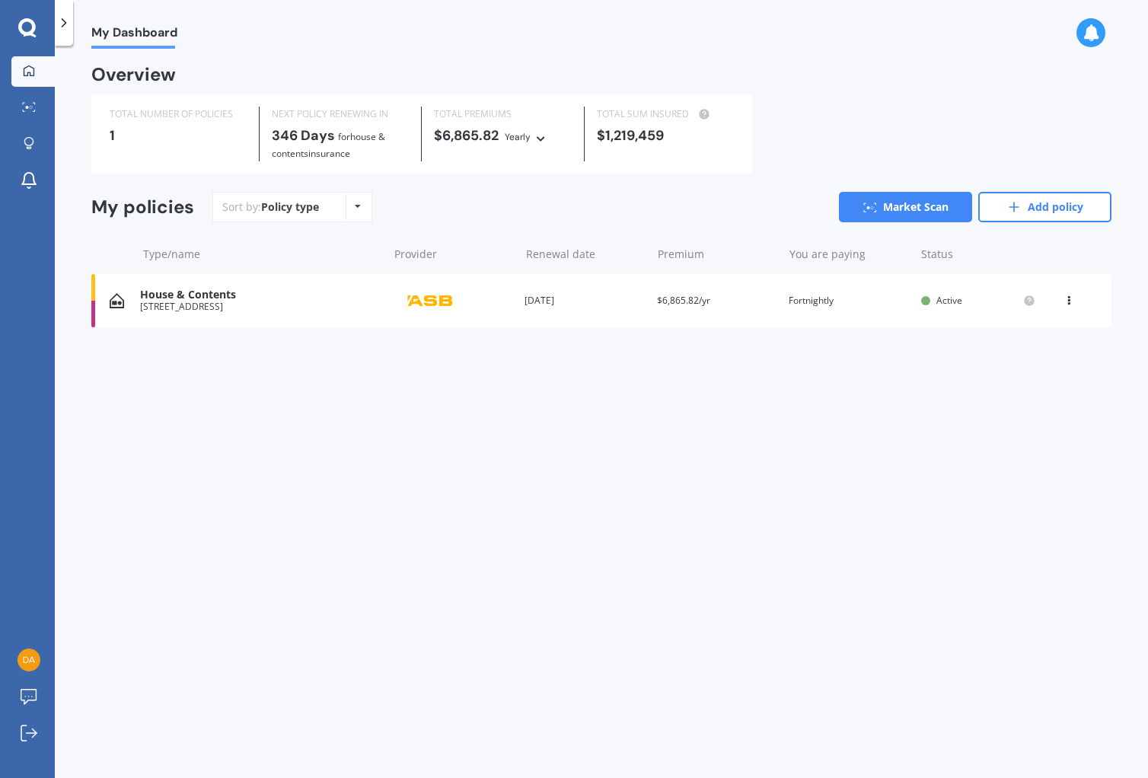
click at [118, 130] on div "1" at bounding box center [178, 135] width 137 height 15
click at [114, 135] on div "1" at bounding box center [178, 135] width 137 height 15
click at [112, 135] on div "1" at bounding box center [178, 135] width 137 height 15
click at [28, 28] on icon at bounding box center [27, 28] width 18 height 20
click at [37, 699] on icon at bounding box center [29, 696] width 16 height 15
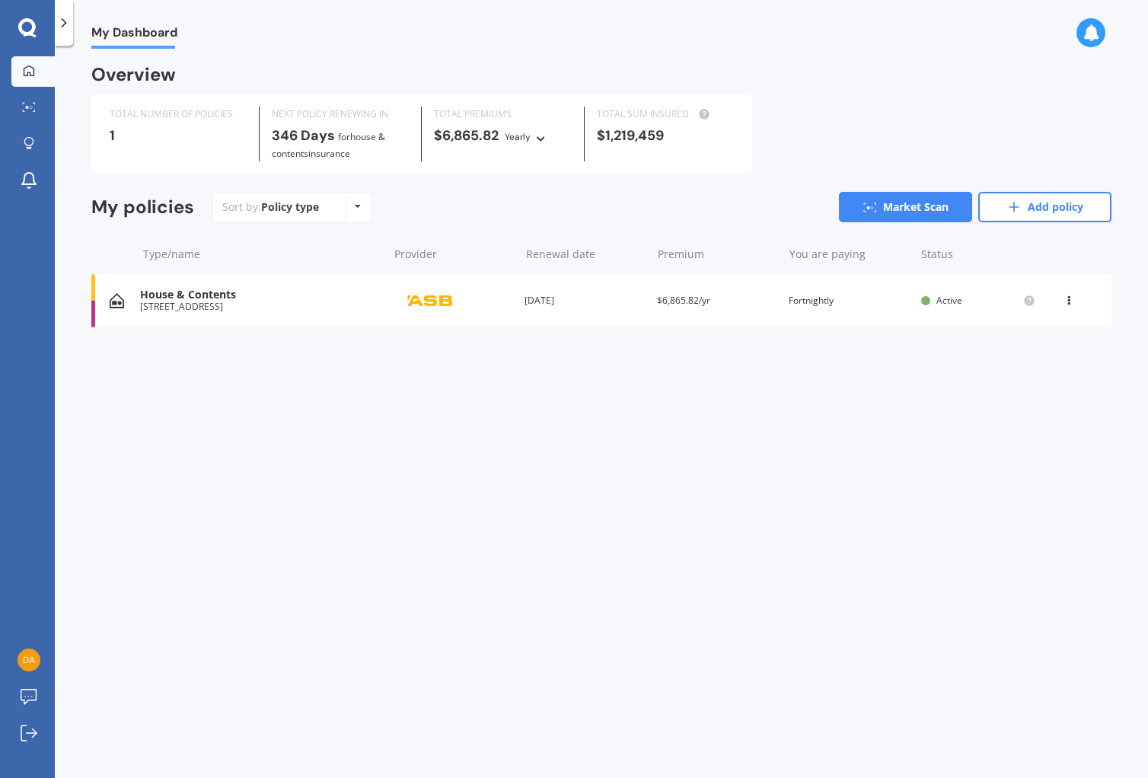
click at [208, 298] on div "House & Contents" at bounding box center [260, 295] width 240 height 13
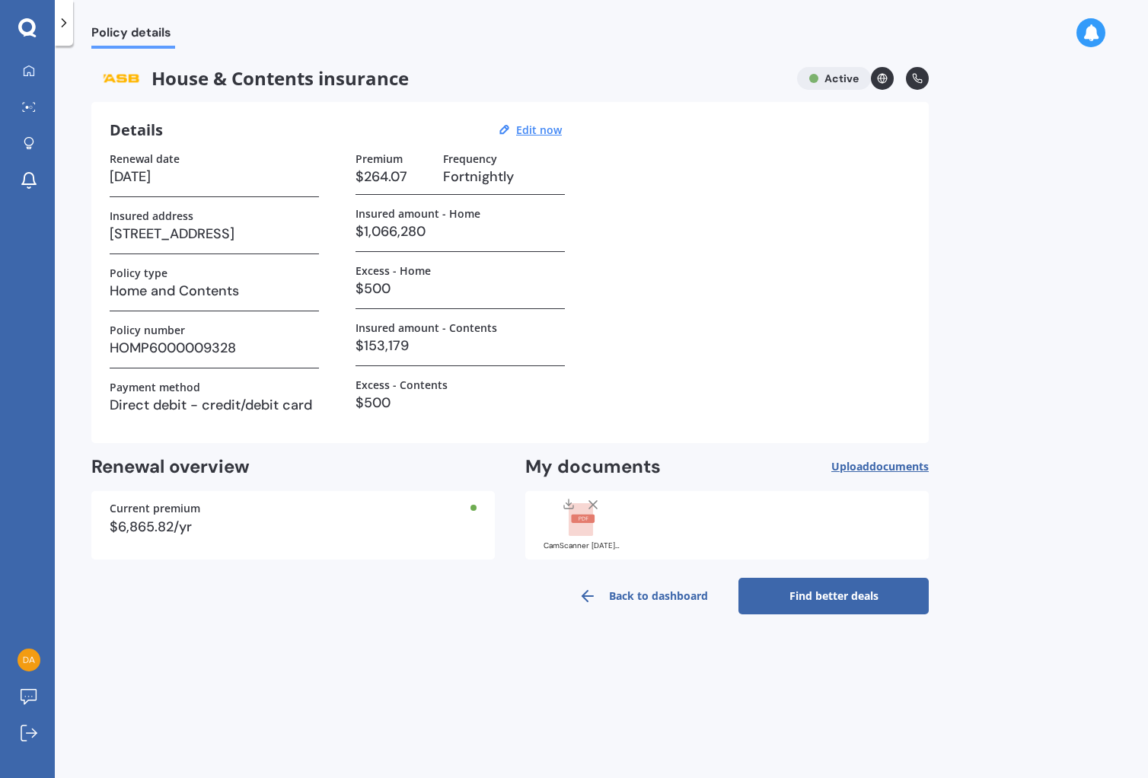
click at [827, 598] on link "Find better deals" at bounding box center [834, 596] width 190 height 37
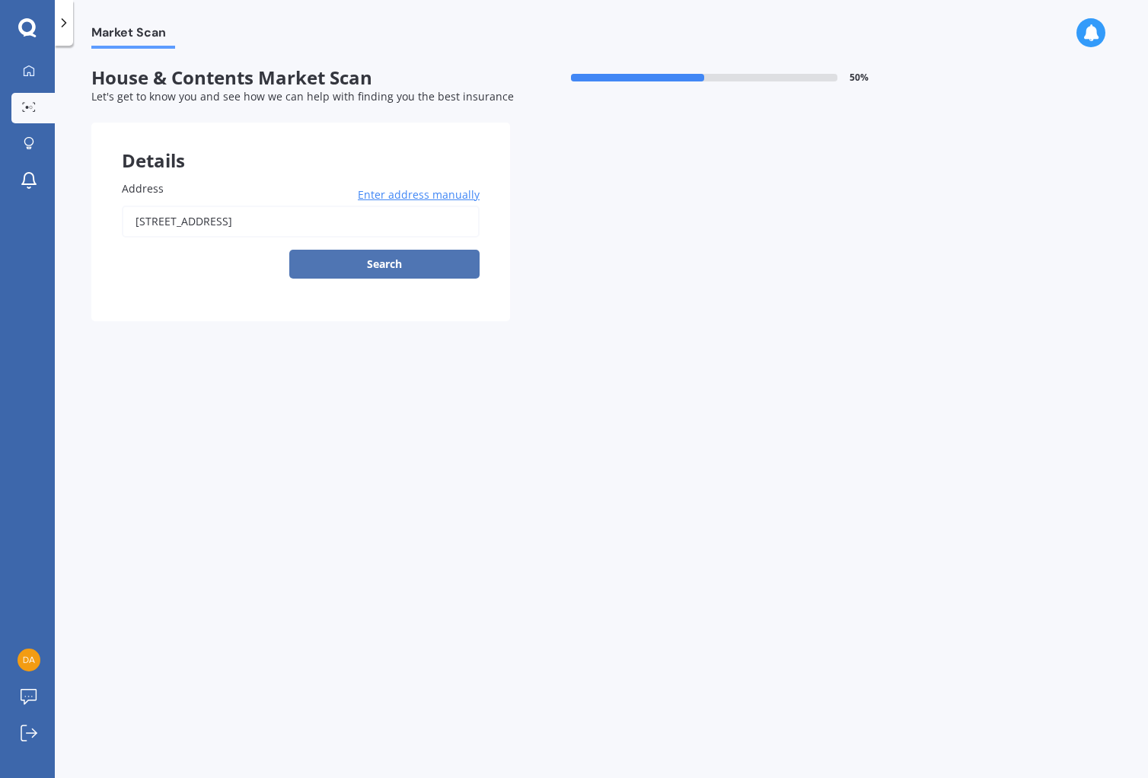
click at [386, 261] on button "Search" at bounding box center [384, 264] width 190 height 29
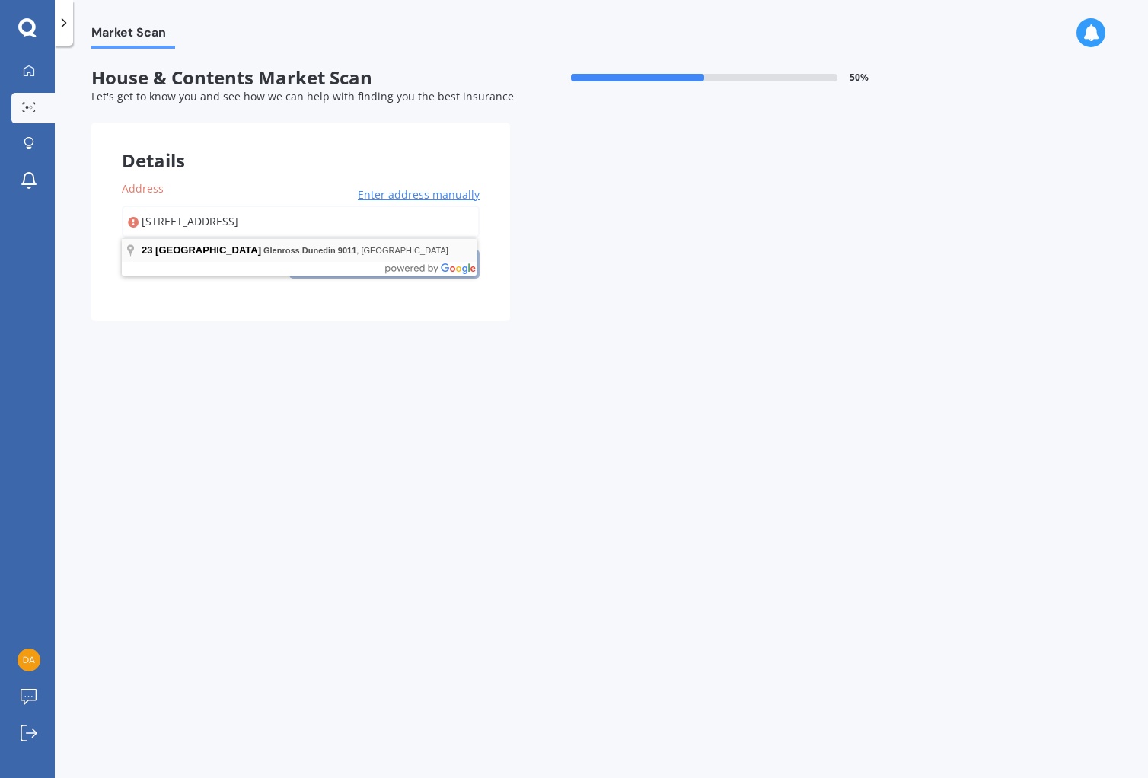
type input "[STREET_ADDRESS]"
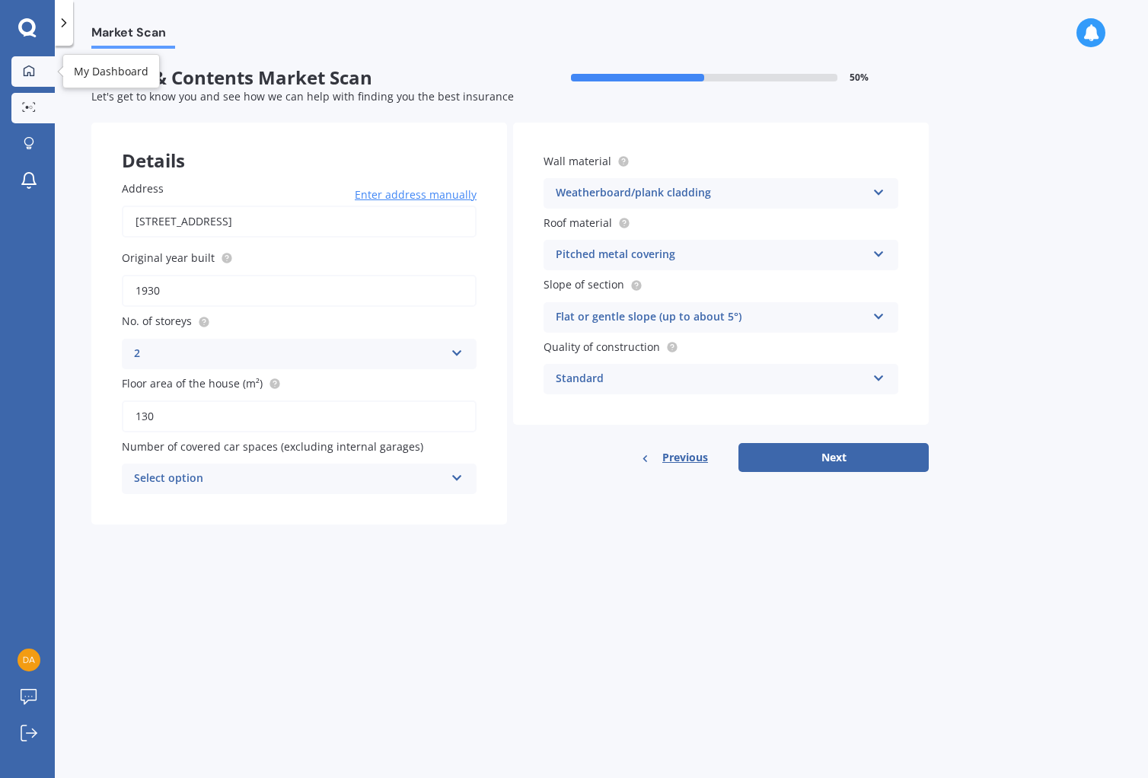
click at [34, 69] on icon at bounding box center [29, 71] width 12 height 12
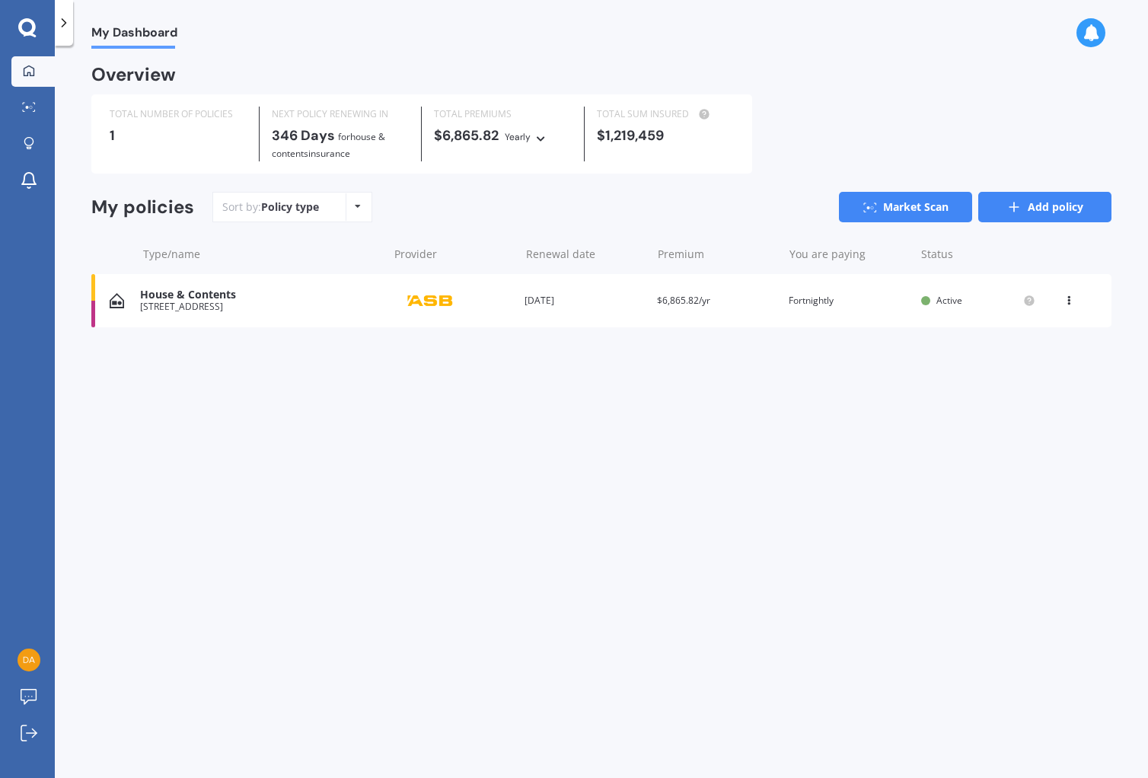
click at [1055, 204] on link "Add policy" at bounding box center [1045, 207] width 133 height 30
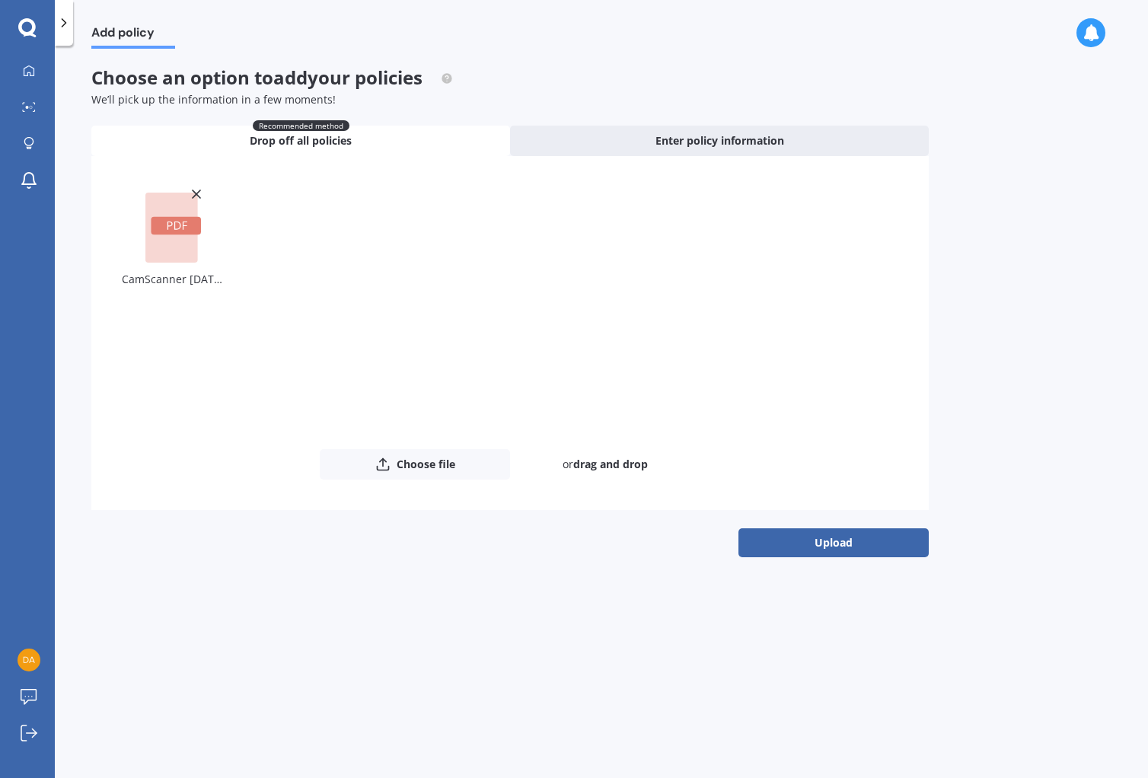
click at [177, 283] on div "CamScanner [DATE] 18.31.pdf" at bounding box center [173, 279] width 103 height 21
click at [176, 283] on div "CamScanner [DATE] 18.31.pdf" at bounding box center [173, 279] width 103 height 21
click at [177, 283] on div "CamScanner [DATE] 18.31.pdf" at bounding box center [173, 279] width 103 height 21
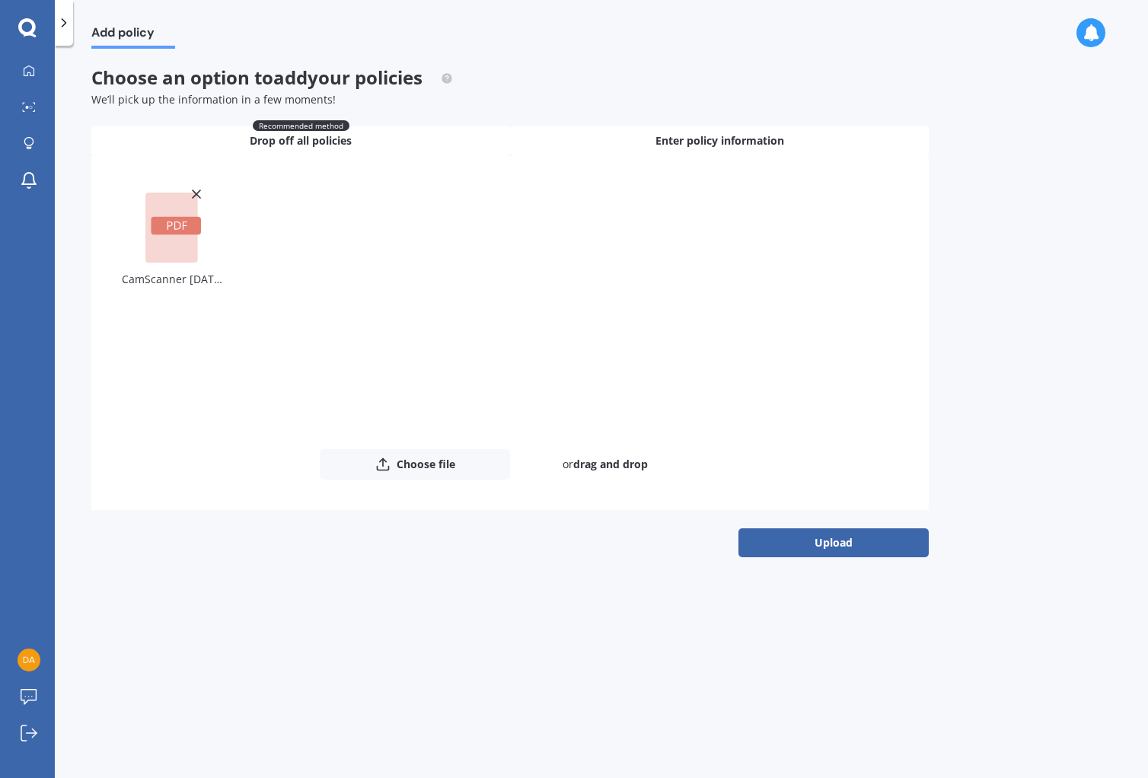
click at [709, 139] on span "Enter policy information" at bounding box center [720, 140] width 129 height 15
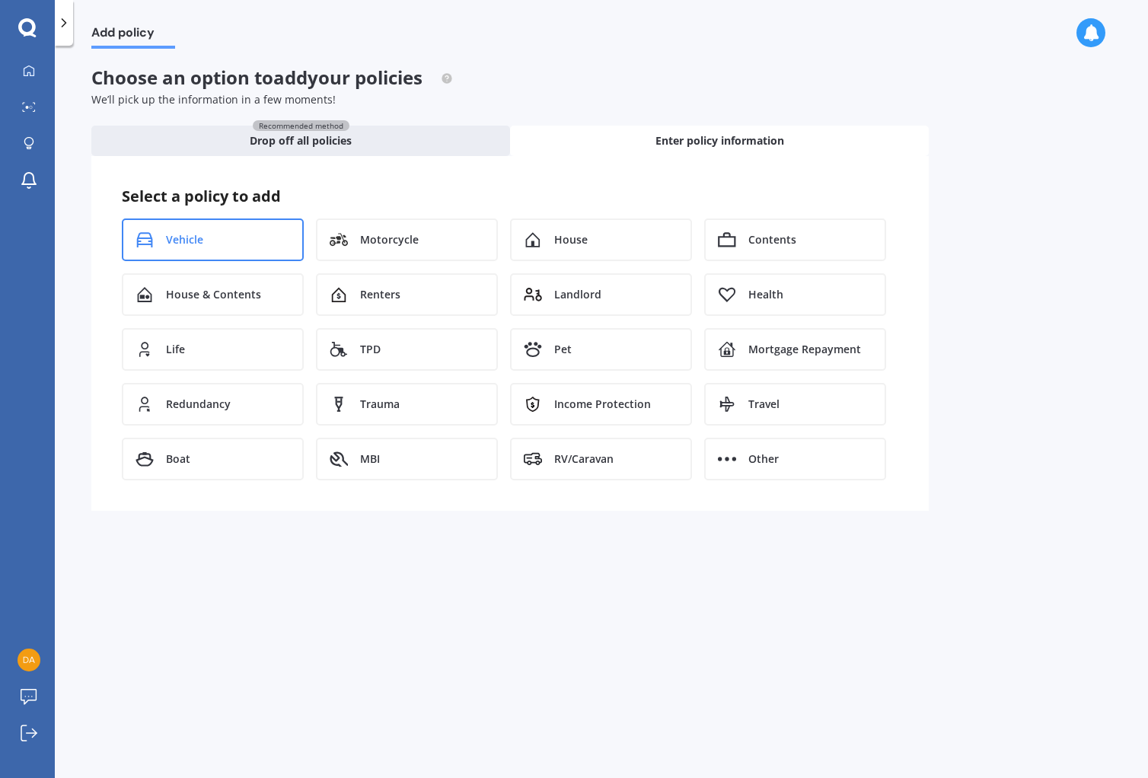
click at [234, 241] on div "Vehicle" at bounding box center [213, 240] width 182 height 43
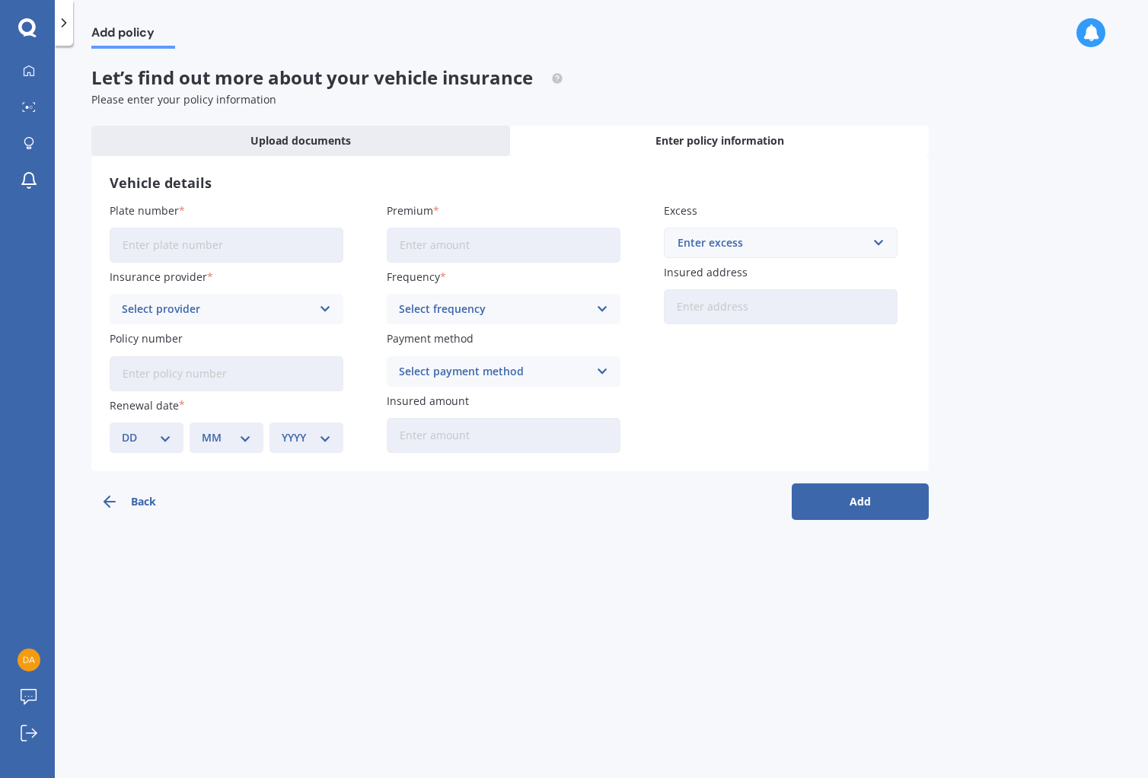
click at [201, 244] on input "Plate number" at bounding box center [227, 245] width 234 height 35
type input "HYH87"
click at [324, 310] on icon at bounding box center [325, 309] width 13 height 17
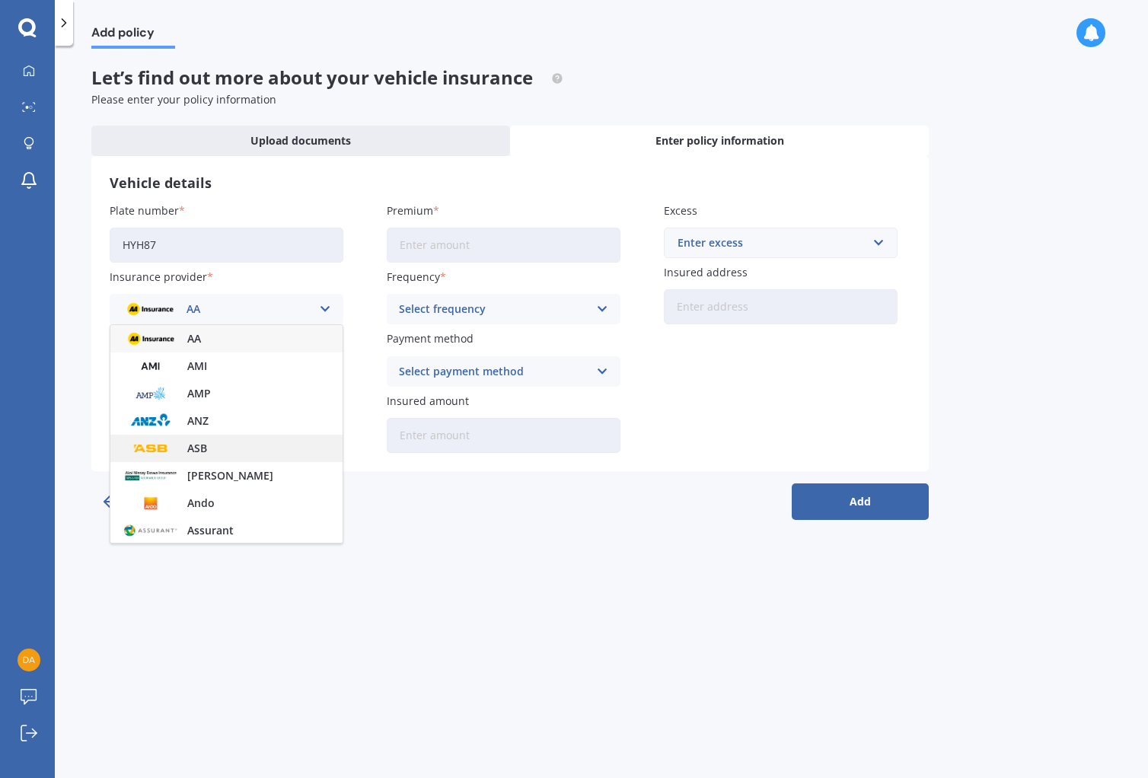
click at [172, 445] on img at bounding box center [151, 448] width 56 height 21
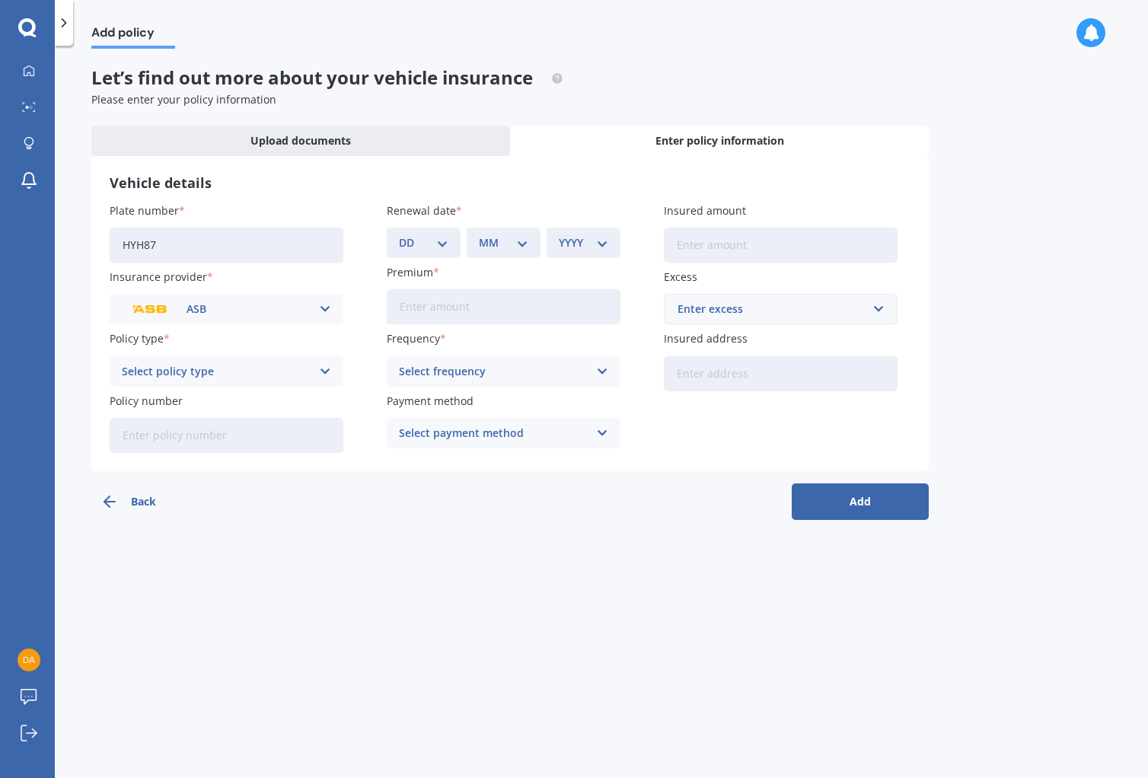
click at [321, 371] on icon at bounding box center [325, 371] width 13 height 17
click at [167, 457] on span "Full Cover" at bounding box center [148, 456] width 51 height 11
click at [442, 241] on select "DD 01 02 03 04 05 06 07 08 09 10 11 12 13 14 15 16 17 18 19 20 21 22 23 24 25 2…" at bounding box center [423, 243] width 49 height 17
select select "30"
click at [519, 238] on select "MM 01 02 03 04 05 06 07 08 09 10 11 12" at bounding box center [503, 243] width 49 height 17
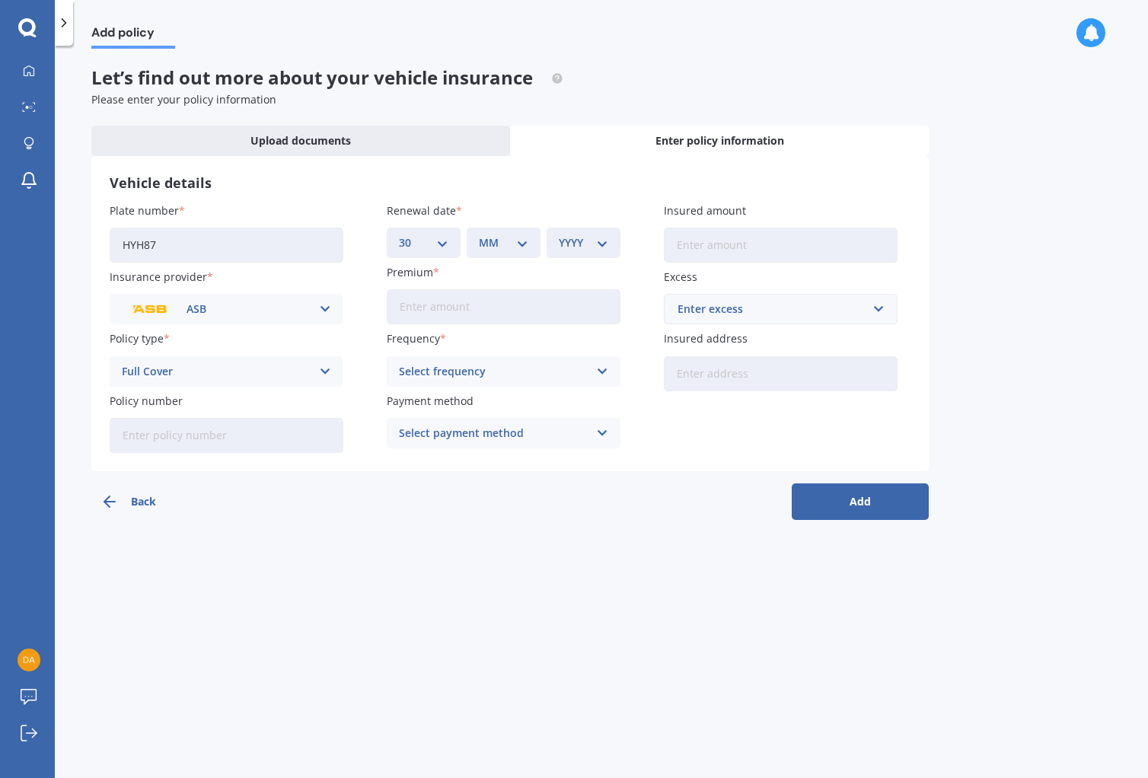
select select "04"
click at [602, 243] on select "YYYY 2027 2026 2025 2024 2023 2022 2021 2020 2019 2018 2017 2016 2015 2014 2013…" at bounding box center [583, 243] width 49 height 17
select select "2026"
click at [488, 308] on input "Premium" at bounding box center [504, 306] width 234 height 35
type input "$48.33"
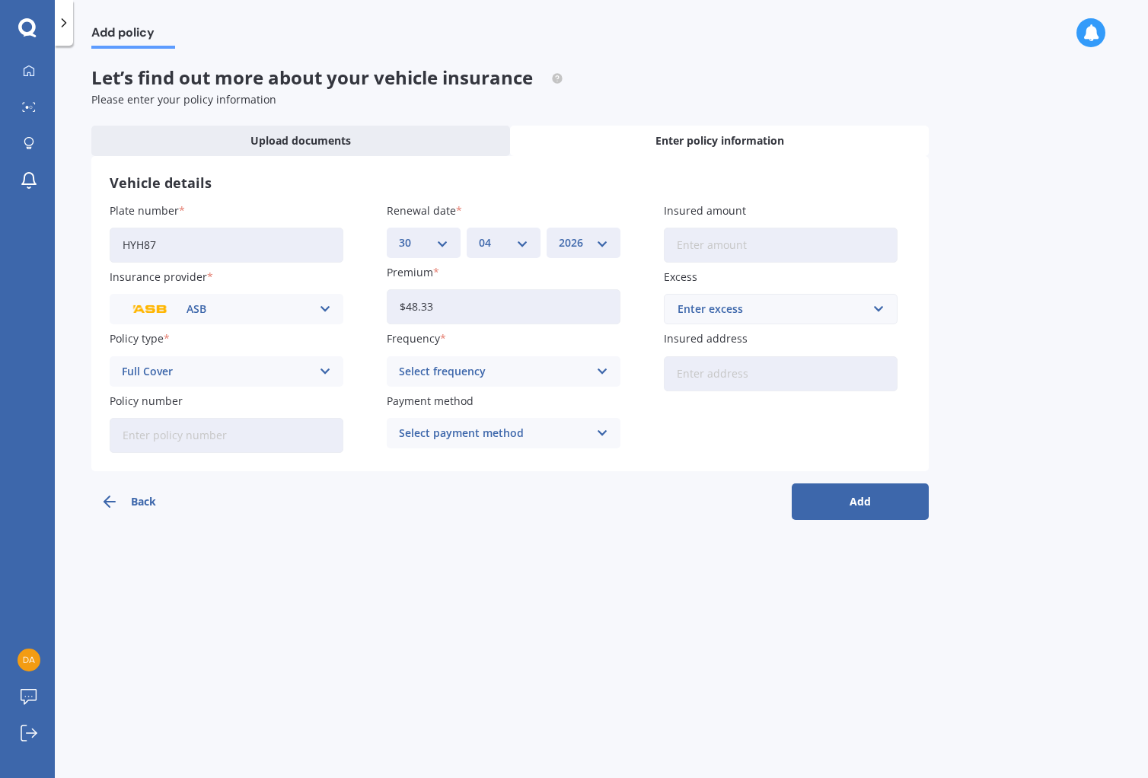
click at [605, 366] on icon at bounding box center [602, 371] width 13 height 17
click at [445, 506] on span "Fortnightly" at bounding box center [429, 511] width 58 height 11
click at [602, 432] on icon at bounding box center [602, 433] width 13 height 17
click at [445, 461] on span "Direct debit - bank account" at bounding box center [471, 463] width 142 height 11
click at [826, 244] on input "Insured amount" at bounding box center [781, 245] width 234 height 35
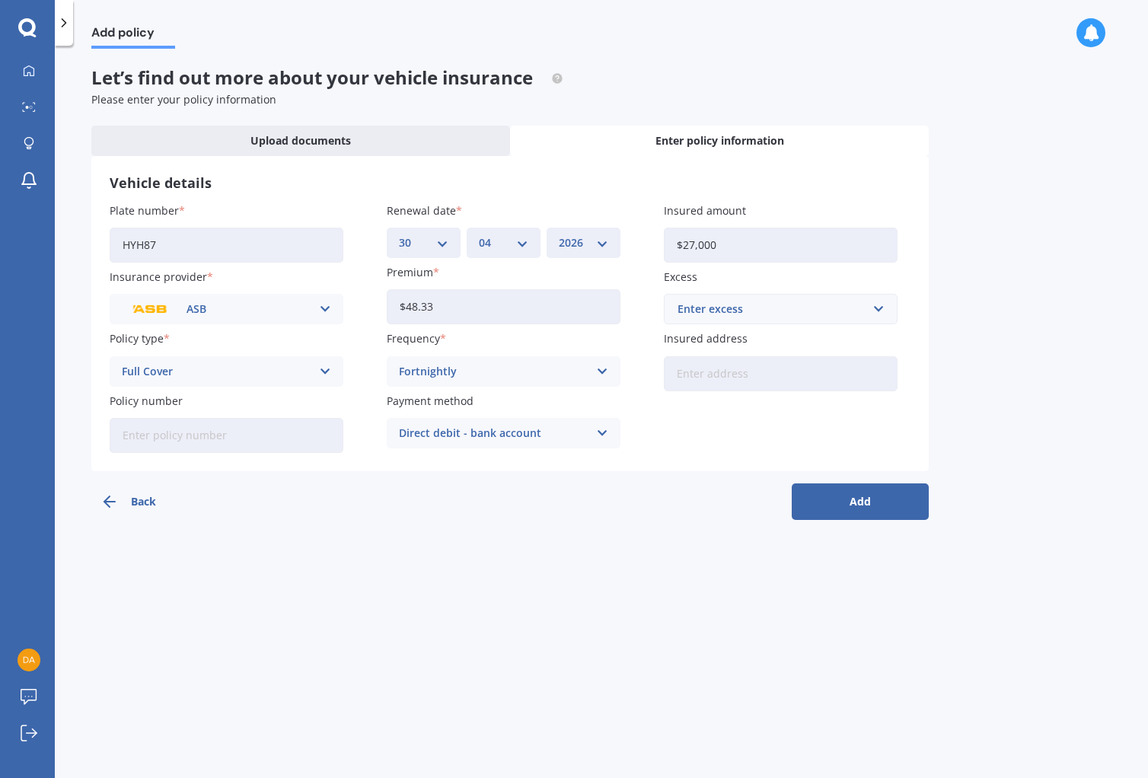
type input "$27,000"
click at [881, 309] on input "text" at bounding box center [776, 309] width 220 height 29
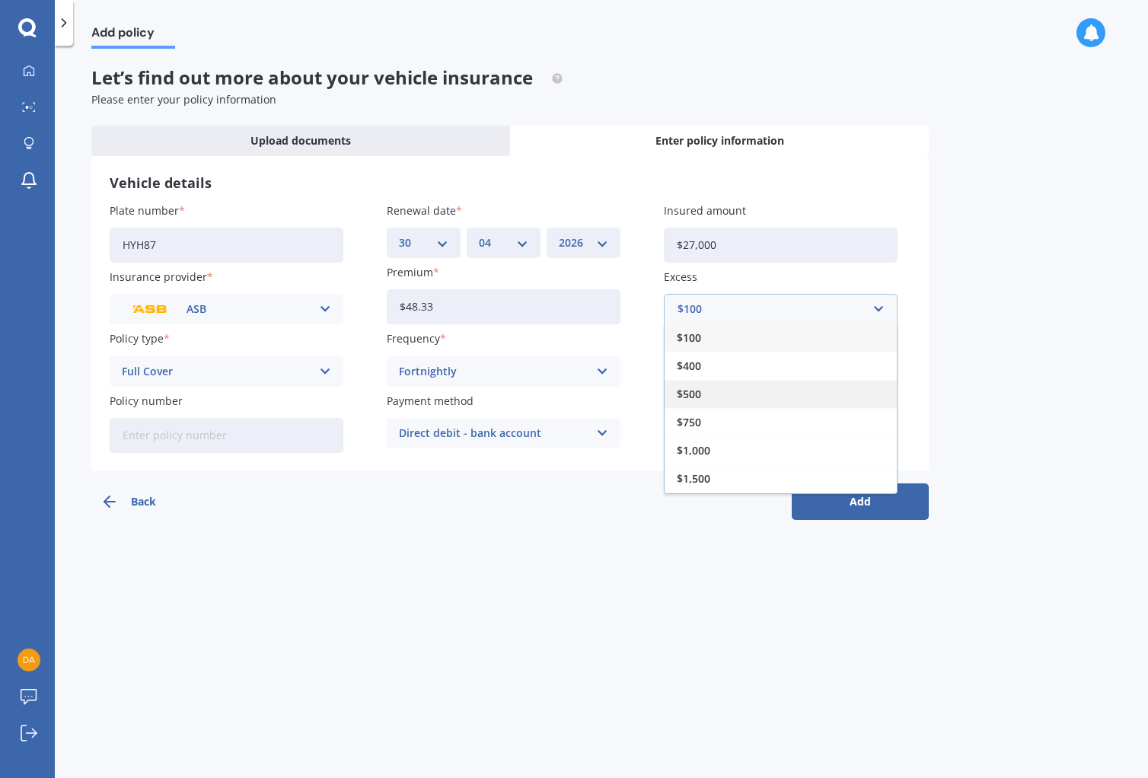
click at [693, 389] on span "$500" at bounding box center [689, 394] width 24 height 11
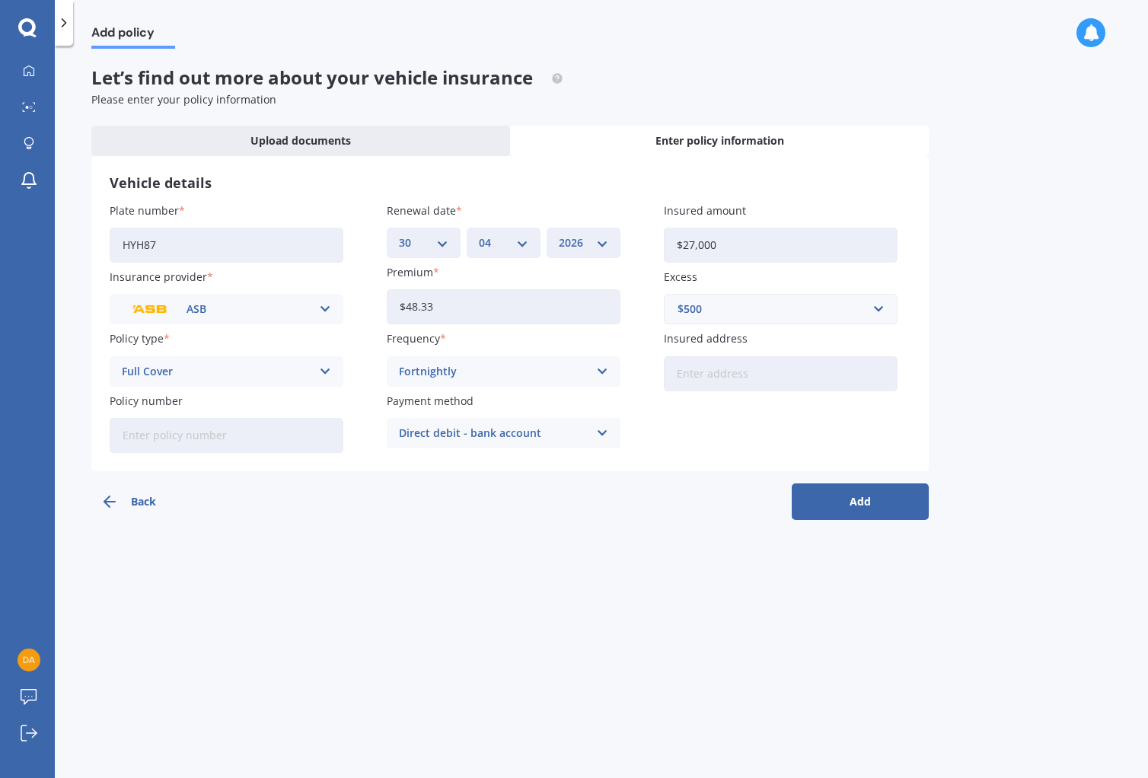
click at [755, 378] on input "Insured address" at bounding box center [781, 373] width 234 height 35
type input "[STREET_ADDRESS]"
click at [841, 500] on button "Add" at bounding box center [860, 502] width 137 height 37
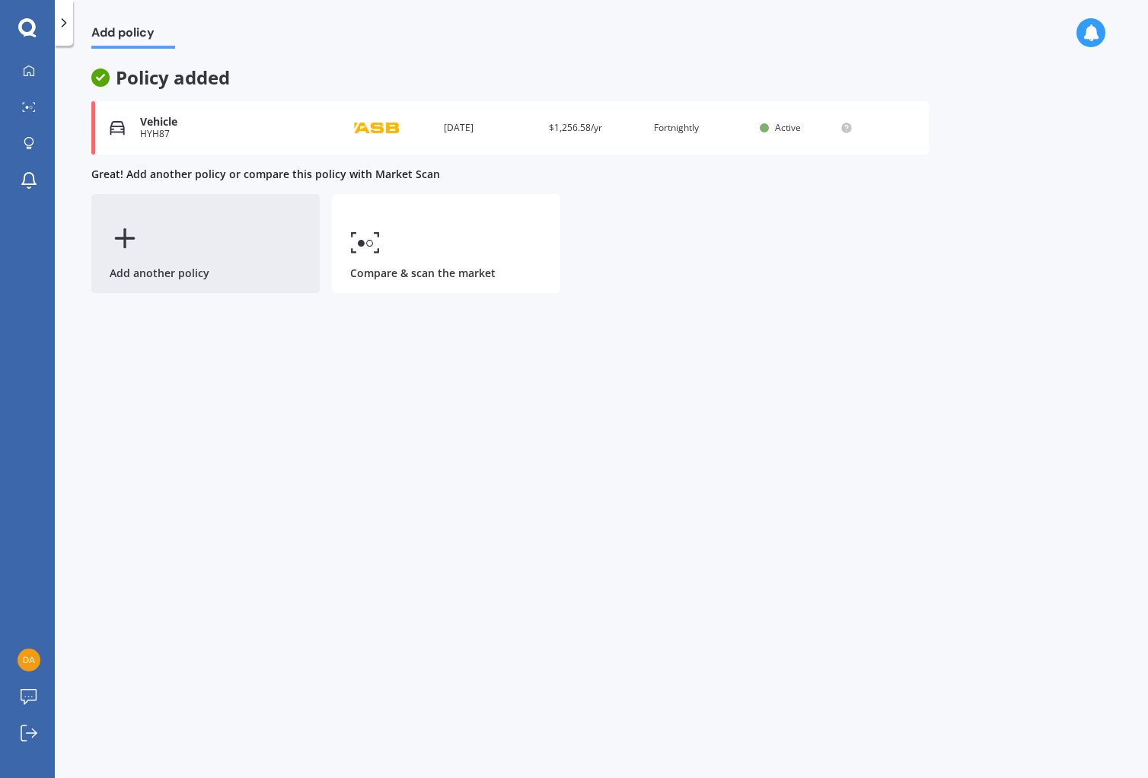
click at [188, 244] on div "Add another policy" at bounding box center [205, 243] width 228 height 99
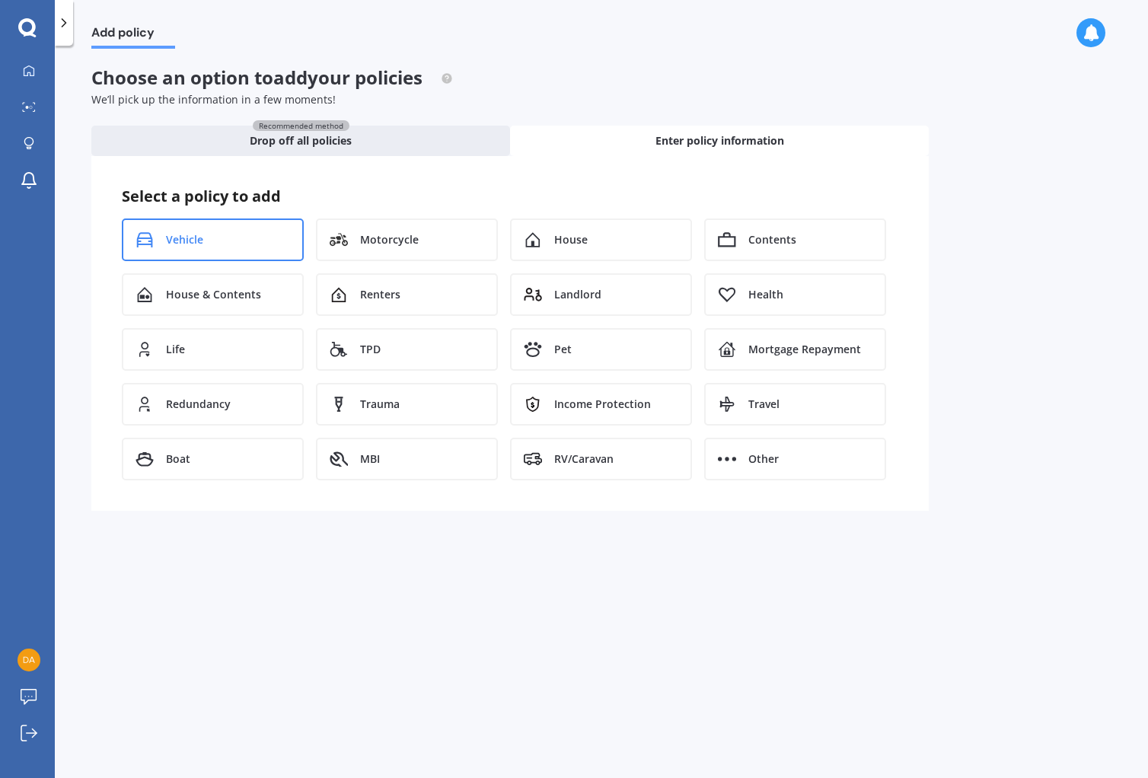
click at [190, 239] on span "Vehicle" at bounding box center [184, 239] width 37 height 15
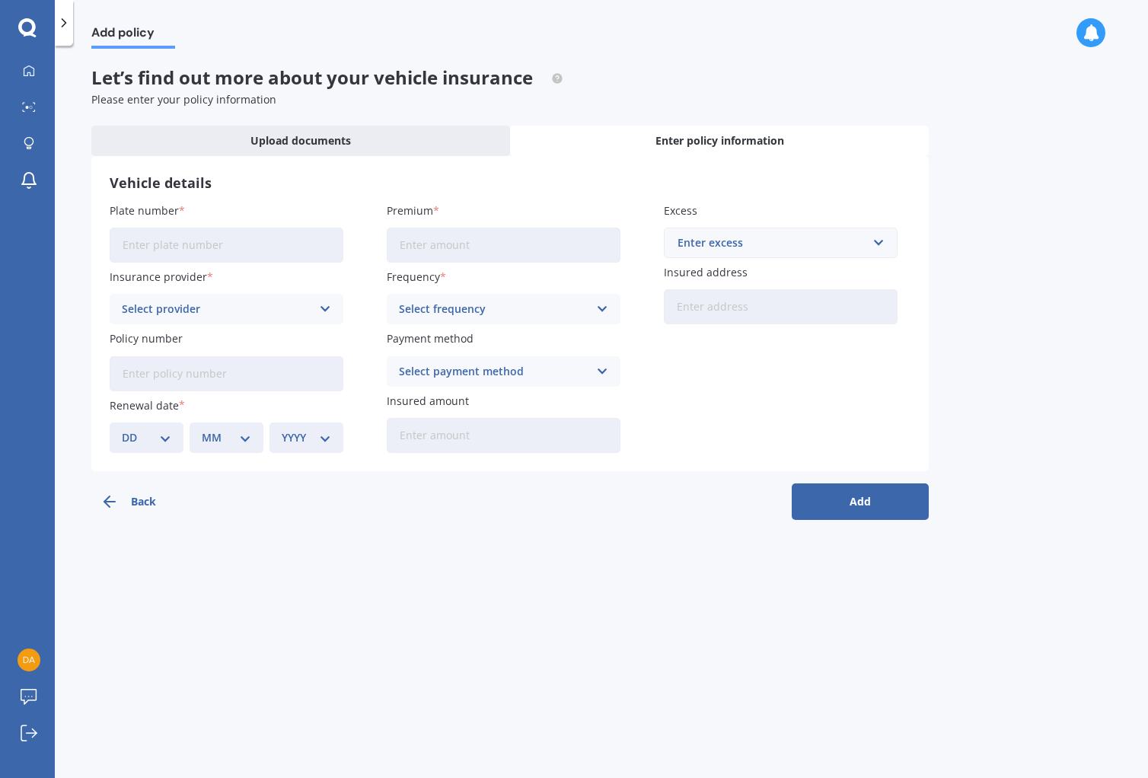
click at [209, 249] on input "Plate number" at bounding box center [227, 245] width 234 height 35
type input "NJB173"
click at [242, 307] on div "Select provider" at bounding box center [217, 309] width 190 height 17
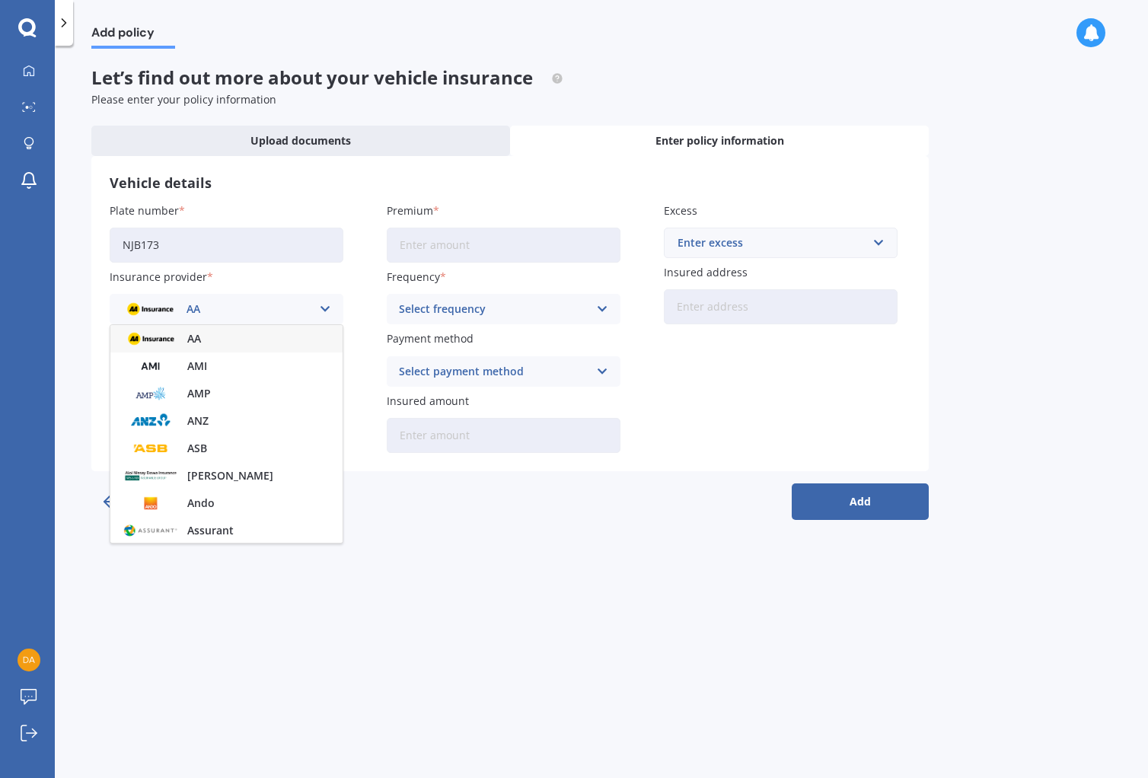
click at [321, 308] on icon at bounding box center [325, 309] width 13 height 17
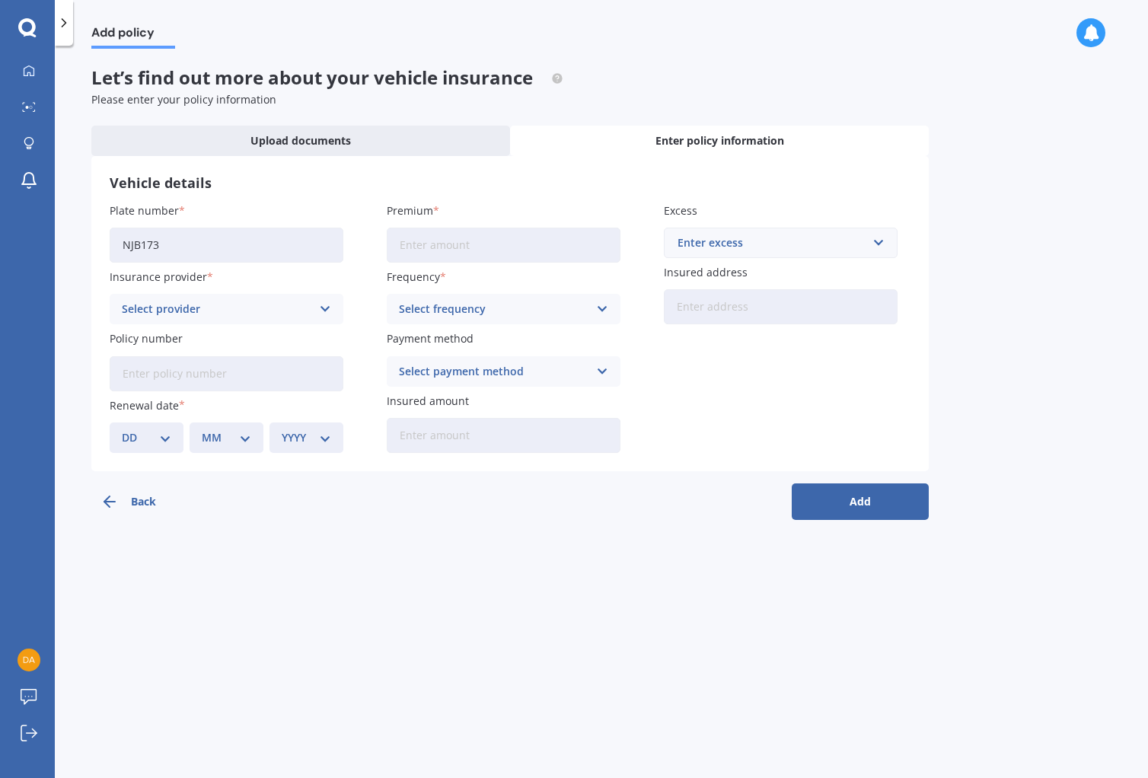
click at [321, 303] on icon at bounding box center [325, 309] width 13 height 17
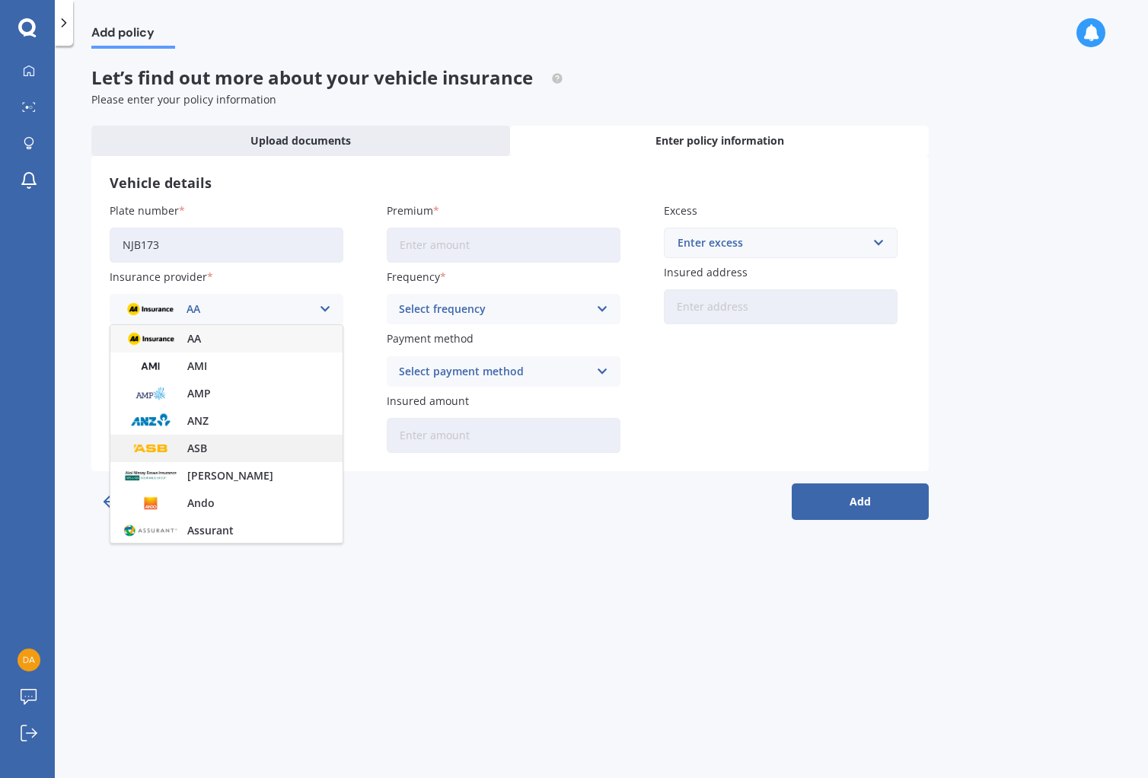
click at [197, 449] on span "ASB" at bounding box center [197, 448] width 20 height 11
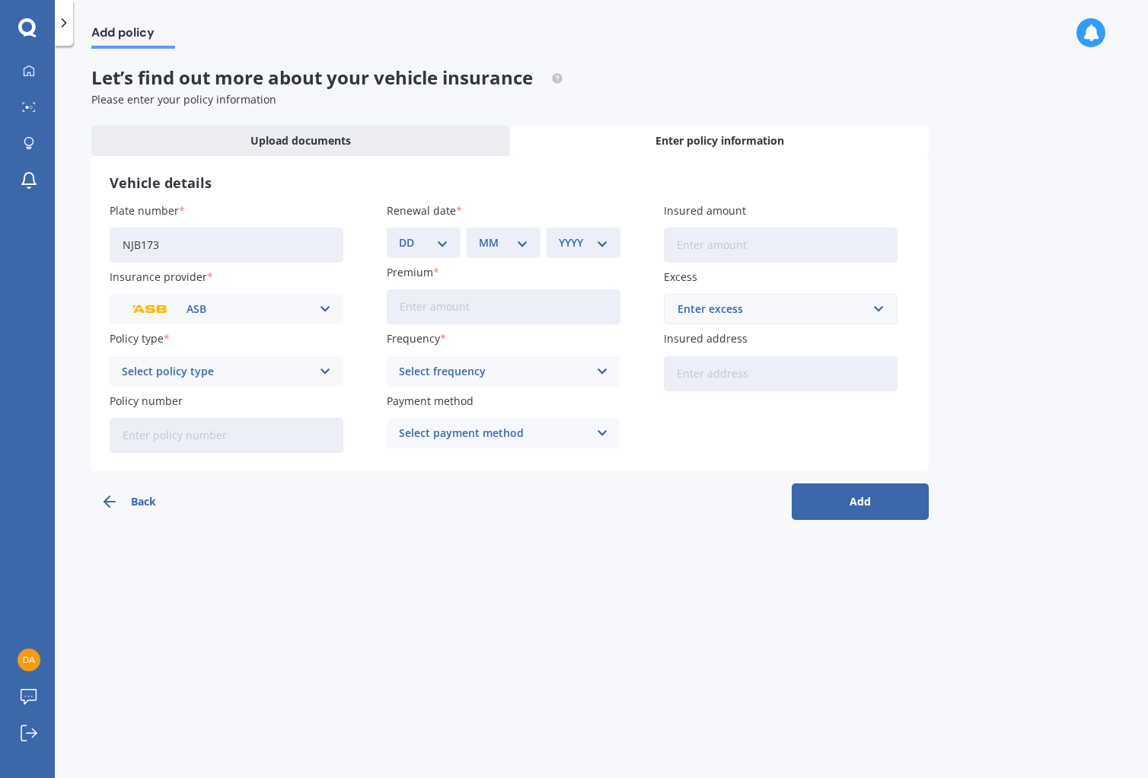
click at [322, 372] on icon at bounding box center [325, 371] width 13 height 17
click at [190, 452] on div "Full Cover" at bounding box center [226, 455] width 232 height 27
click at [290, 439] on input "Policy number" at bounding box center [227, 435] width 234 height 35
type input "MOTP00129528"
click at [445, 246] on select "DD 01 02 03 04 05 06 07 08 09 10 11 12 13 14 15 16 17 18 19 20 21 22 23 24 25 2…" at bounding box center [423, 243] width 49 height 17
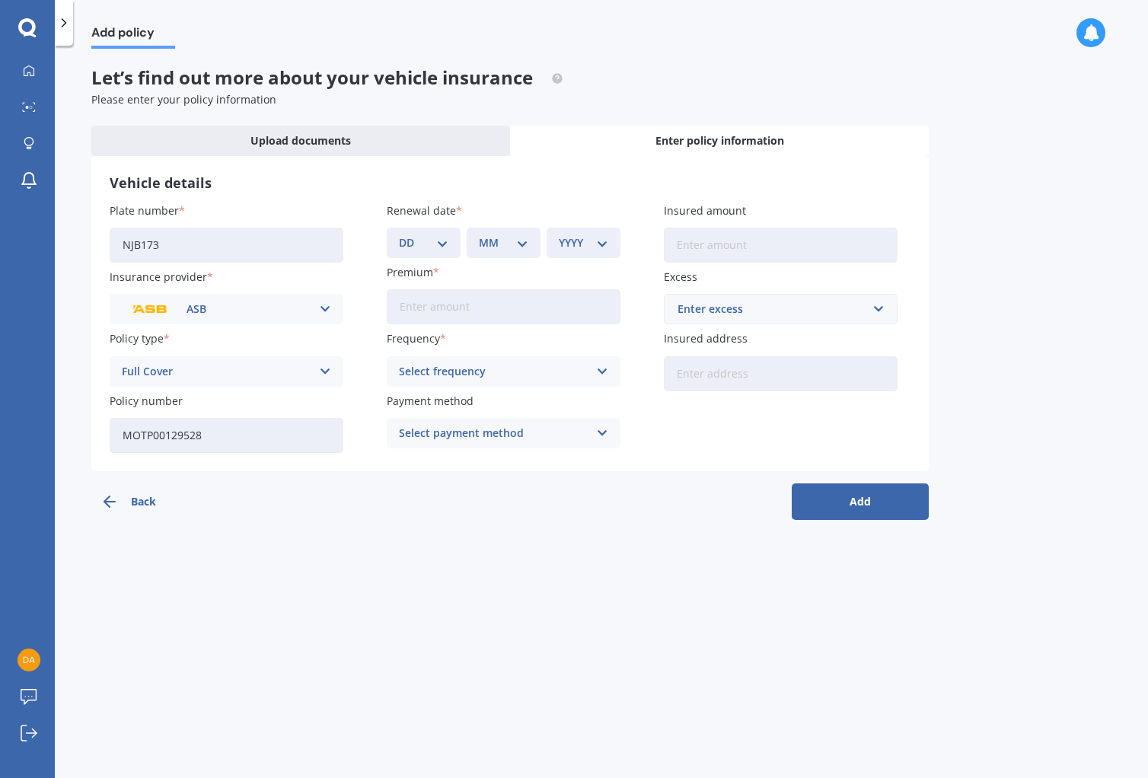
select select "16"
click at [524, 248] on select "MM 01 02 03 04 05 06 07 08 09 10 11 12" at bounding box center [503, 243] width 49 height 17
select select "04"
click at [605, 238] on select "YYYY 2027 2026 2025 2024 2023 2022 2021 2020 2019 2018 2017 2016 2015 2014 2013…" at bounding box center [583, 243] width 49 height 17
select select "2026"
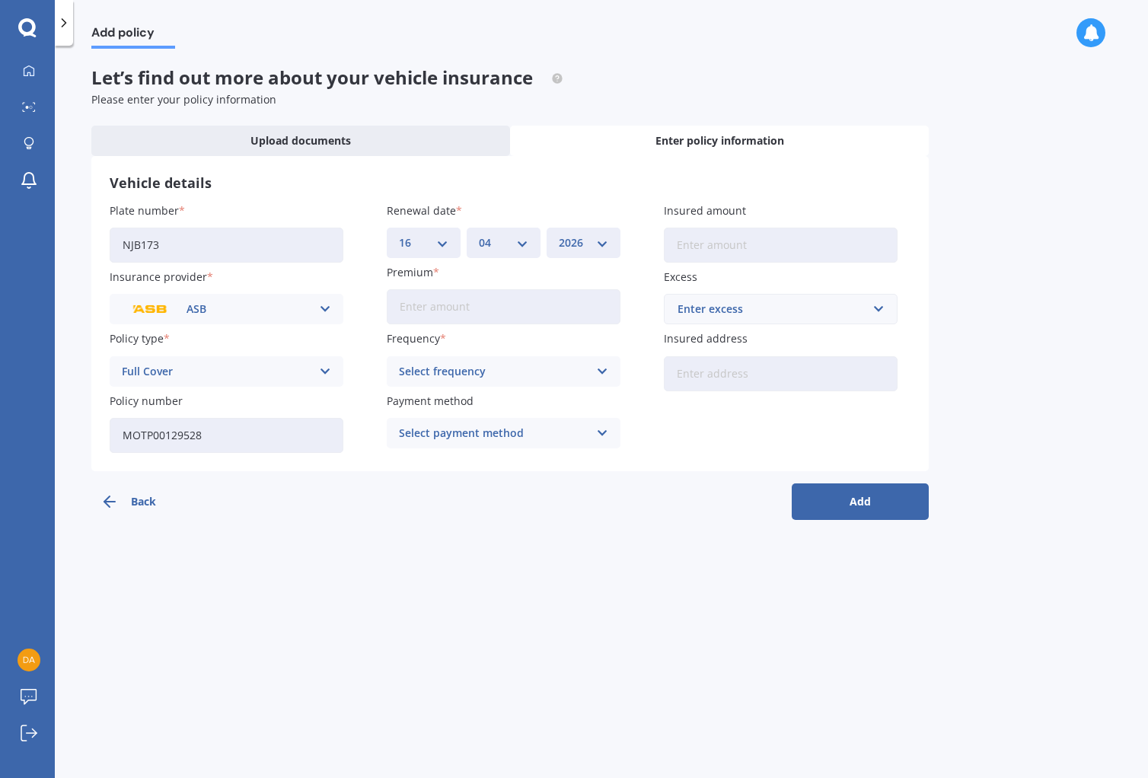
click at [481, 308] on input "Premium" at bounding box center [504, 306] width 234 height 35
type input "$38.29"
click at [607, 372] on icon at bounding box center [602, 371] width 13 height 17
click at [439, 506] on span "Fortnightly" at bounding box center [429, 511] width 58 height 11
click at [478, 433] on div "Select payment method" at bounding box center [494, 433] width 190 height 17
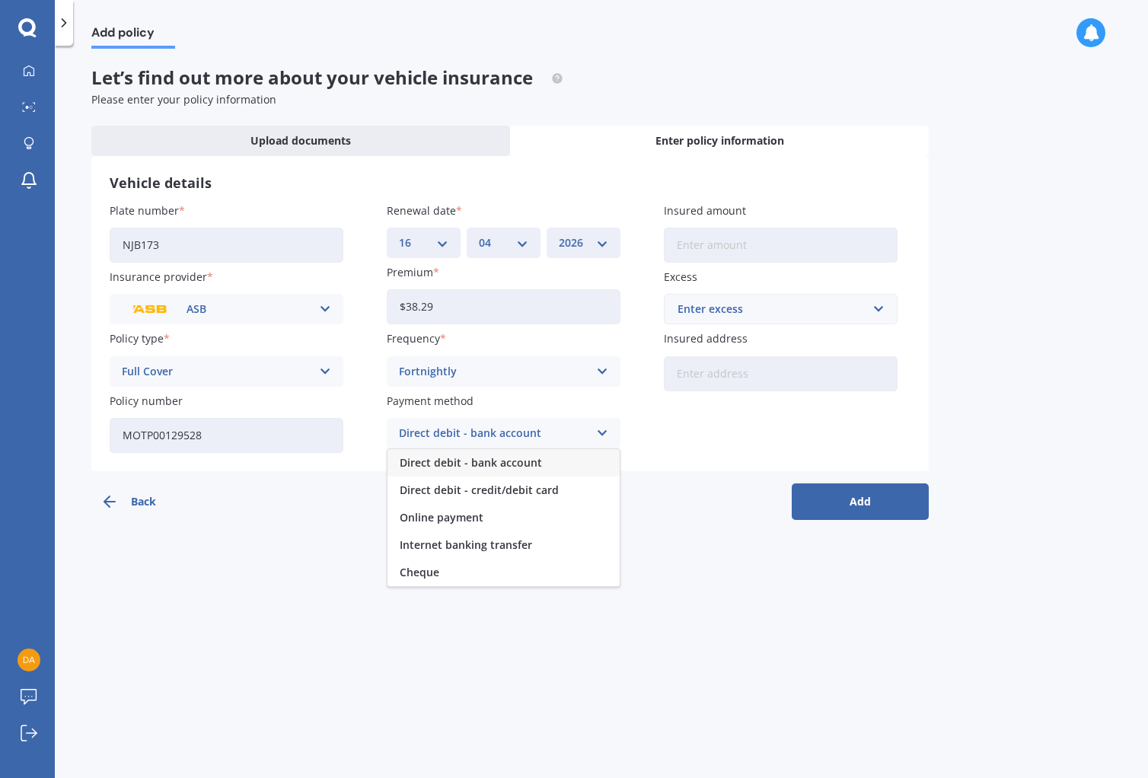
click at [470, 461] on span "Direct debit - bank account" at bounding box center [471, 463] width 142 height 11
click at [751, 243] on input "Insured amount" at bounding box center [781, 245] width 234 height 35
type input "$11,457"
click at [881, 311] on input "text" at bounding box center [776, 309] width 220 height 29
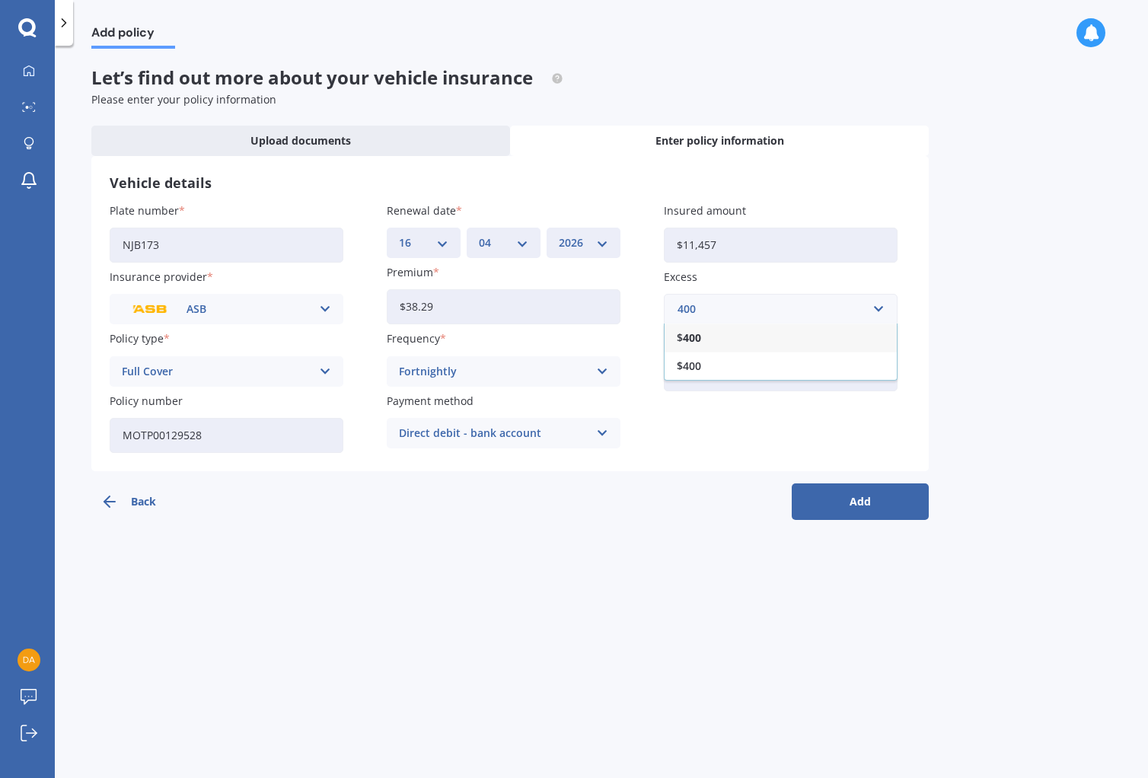
type input "400"
click at [778, 414] on div "Plate number NJB173 Insurance provider ASB AA AMI AMP ANZ ASB Aioi Nissay Dowa …" at bounding box center [510, 328] width 801 height 251
click at [774, 366] on input "Insured address" at bounding box center [781, 373] width 234 height 35
type input "[STREET_ADDRESS]"
click at [842, 505] on button "Add" at bounding box center [860, 502] width 137 height 37
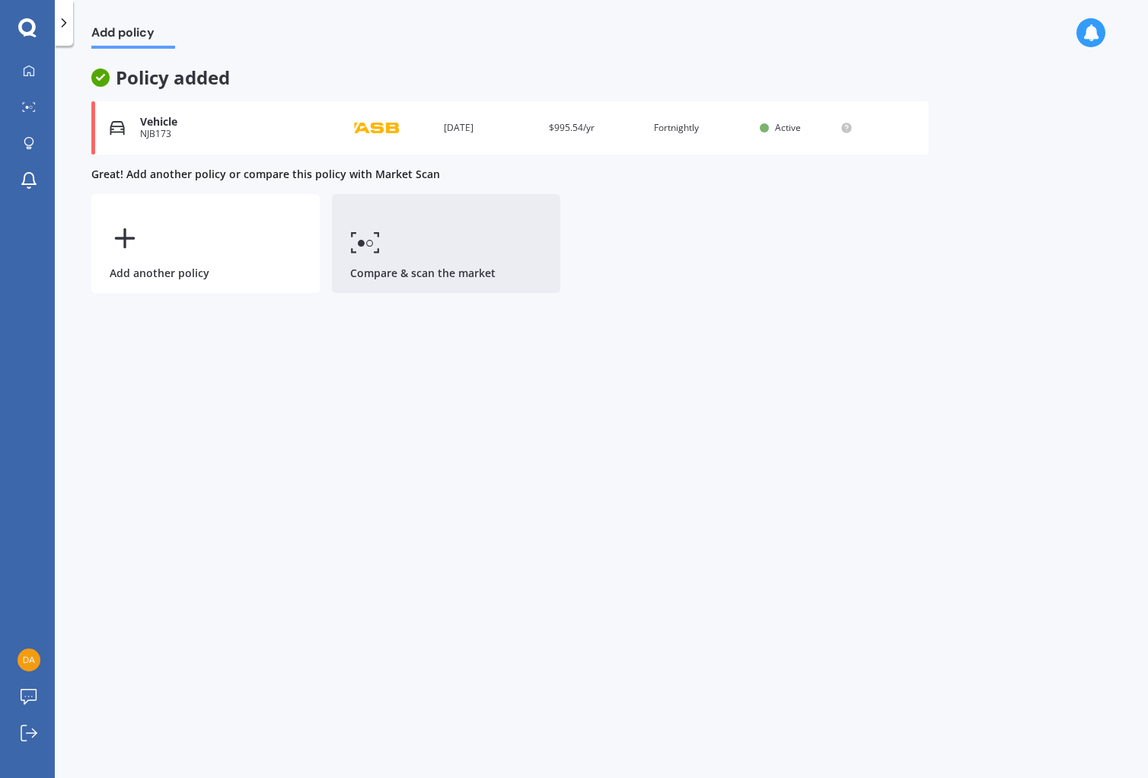
click at [363, 245] on circle at bounding box center [361, 243] width 7 height 7
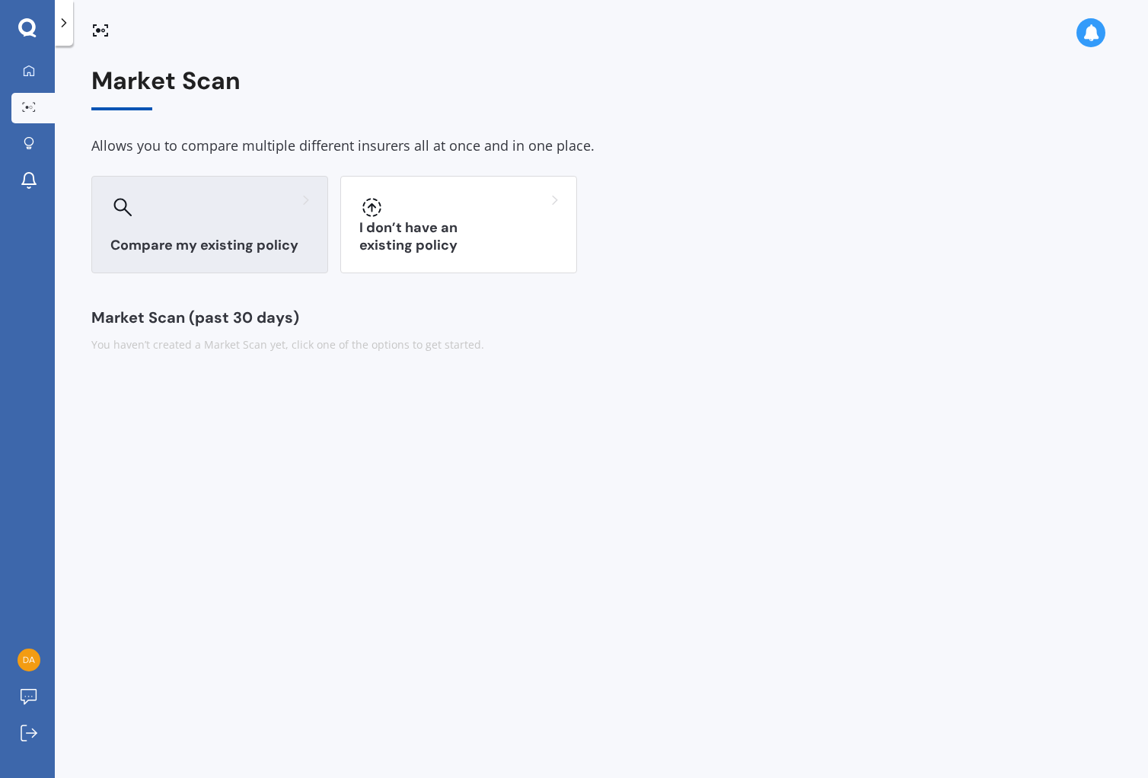
click at [220, 205] on div at bounding box center [209, 207] width 199 height 24
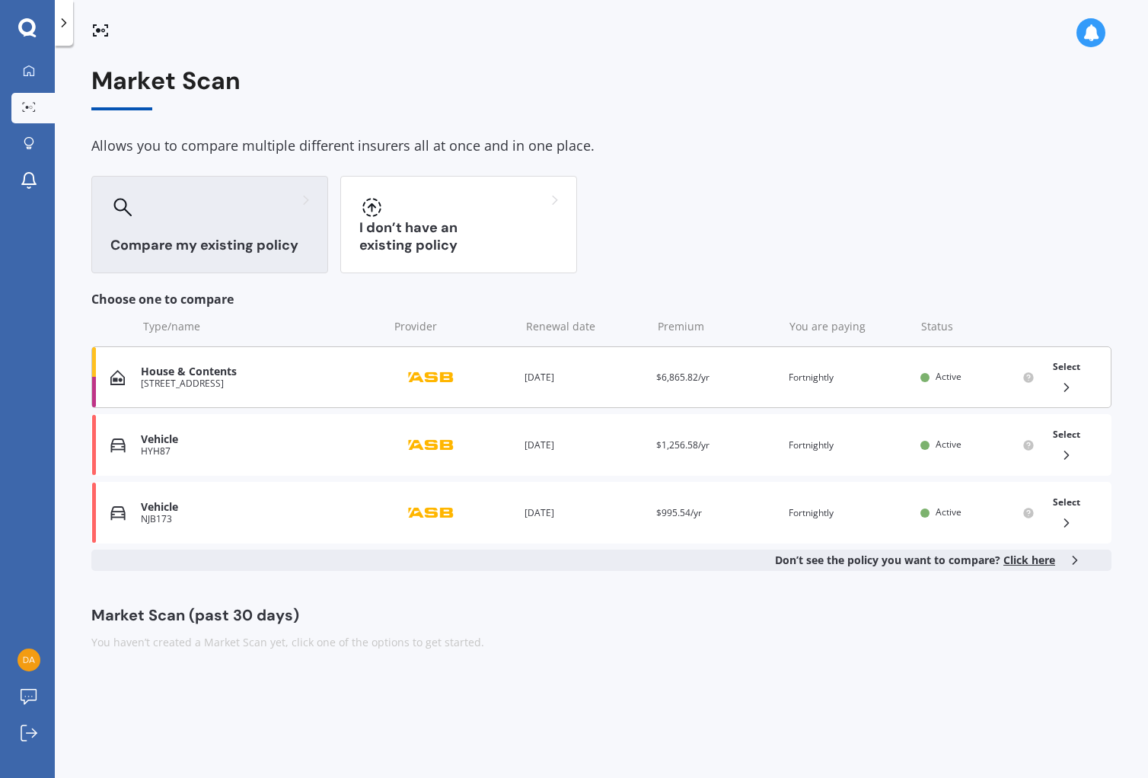
click at [1066, 384] on icon at bounding box center [1066, 387] width 15 height 15
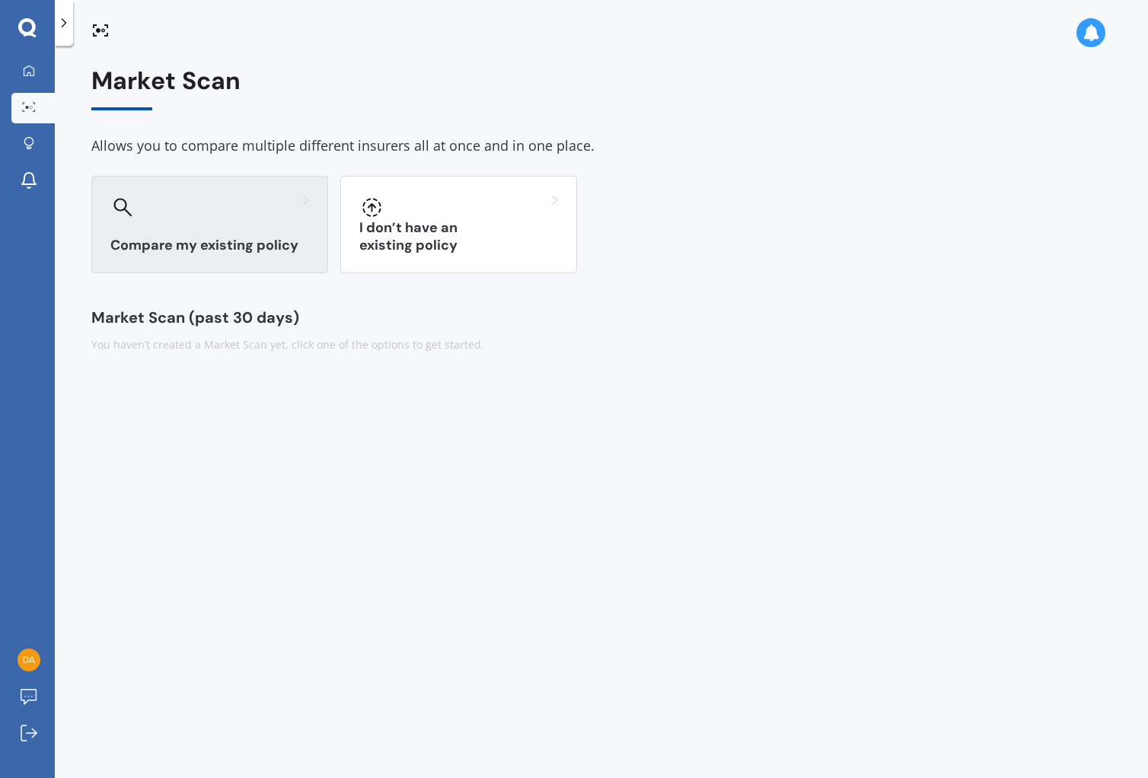
click at [236, 239] on h3 "Compare my existing policy" at bounding box center [209, 246] width 199 height 18
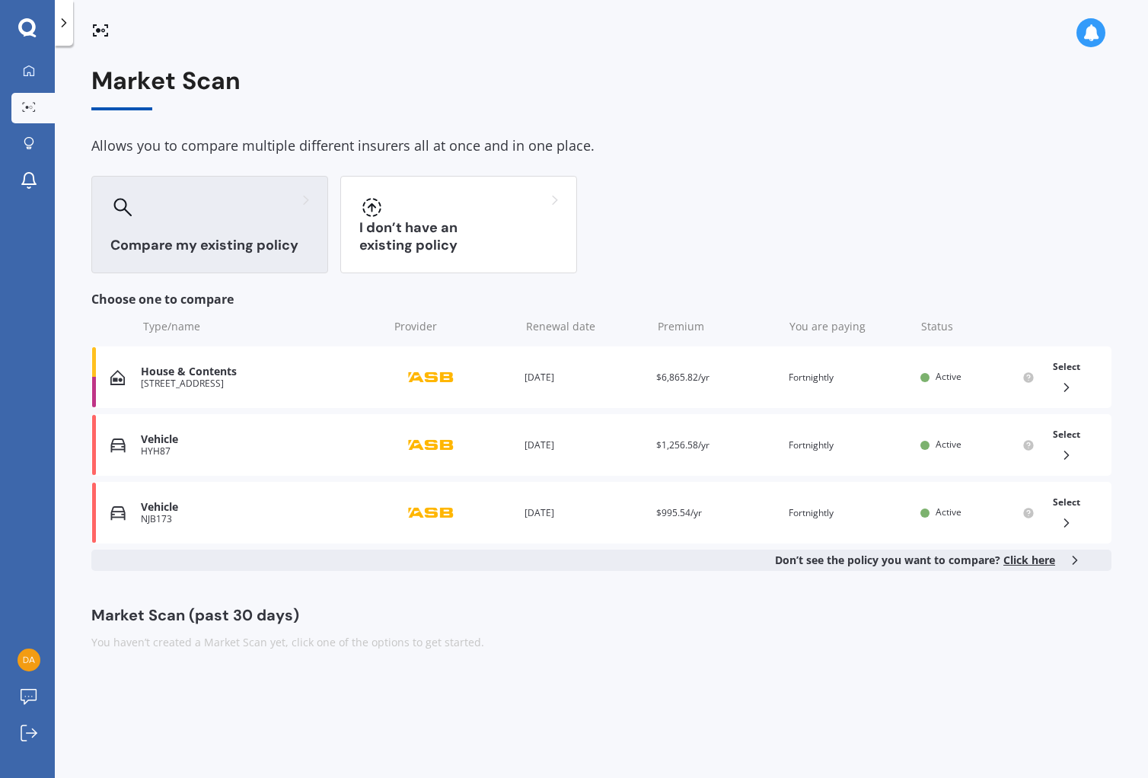
click at [225, 219] on div "Compare my existing policy" at bounding box center [209, 224] width 237 height 97
click at [260, 436] on div "Vehicle" at bounding box center [261, 439] width 240 height 13
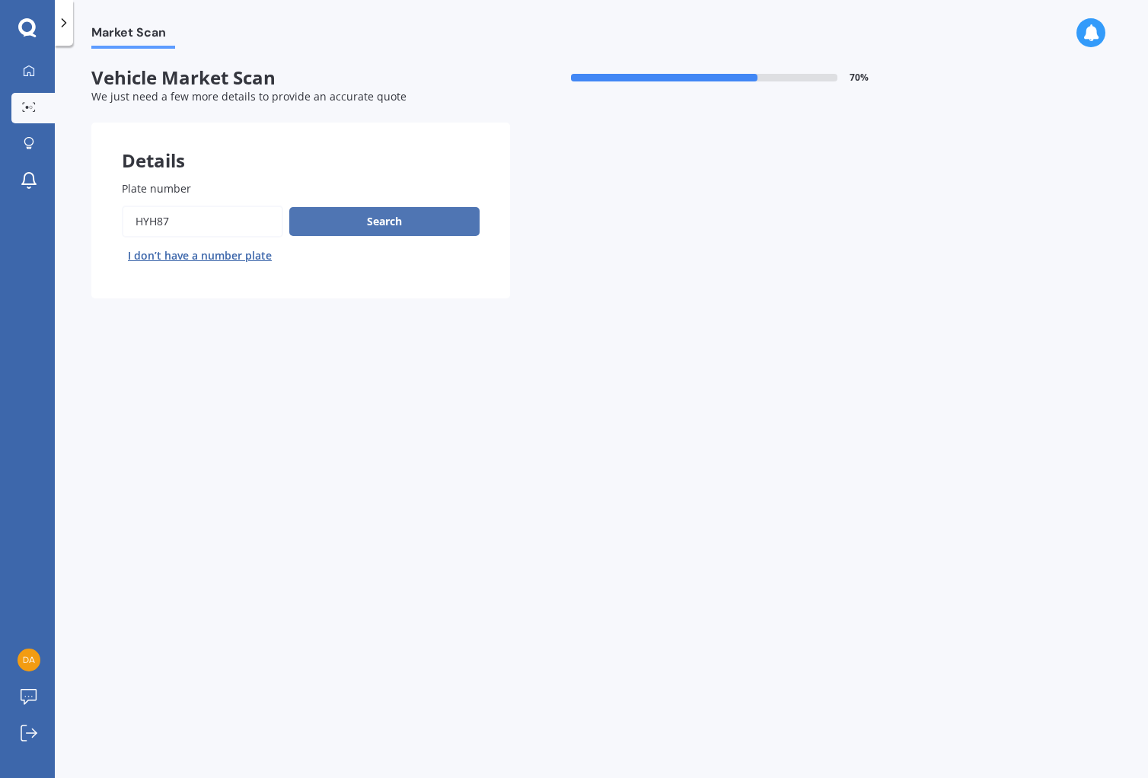
click at [397, 222] on button "Search" at bounding box center [384, 221] width 190 height 29
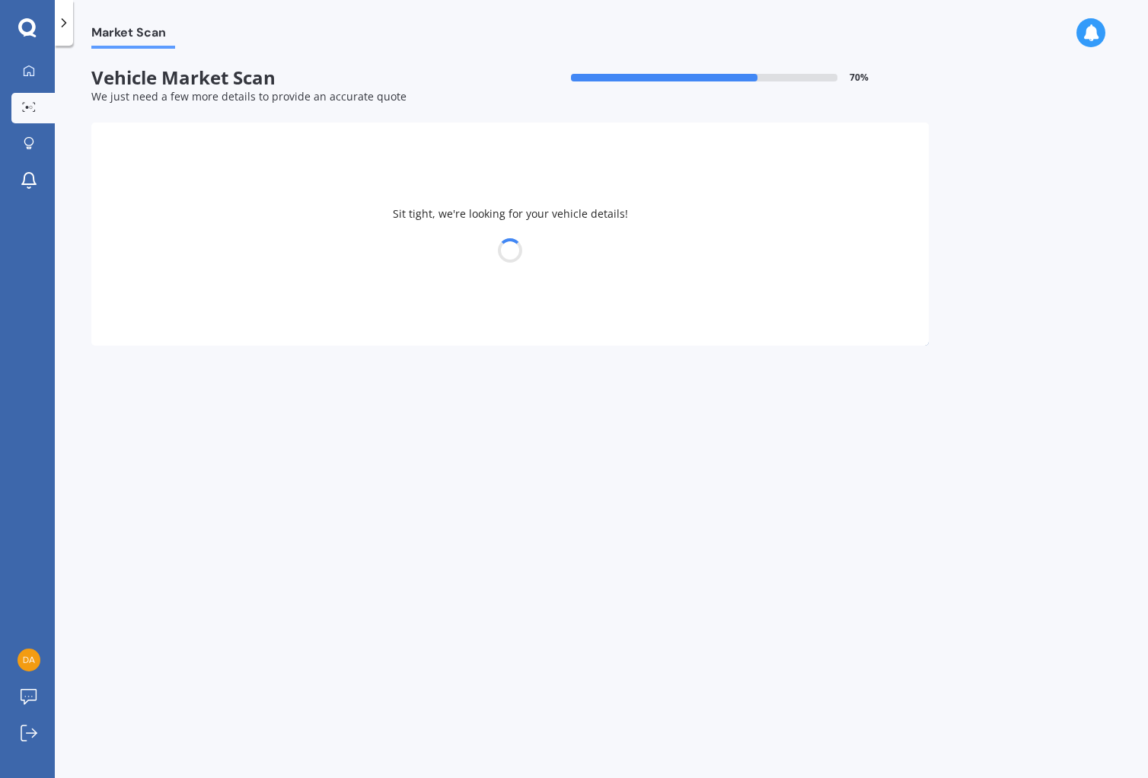
select select "AUDI"
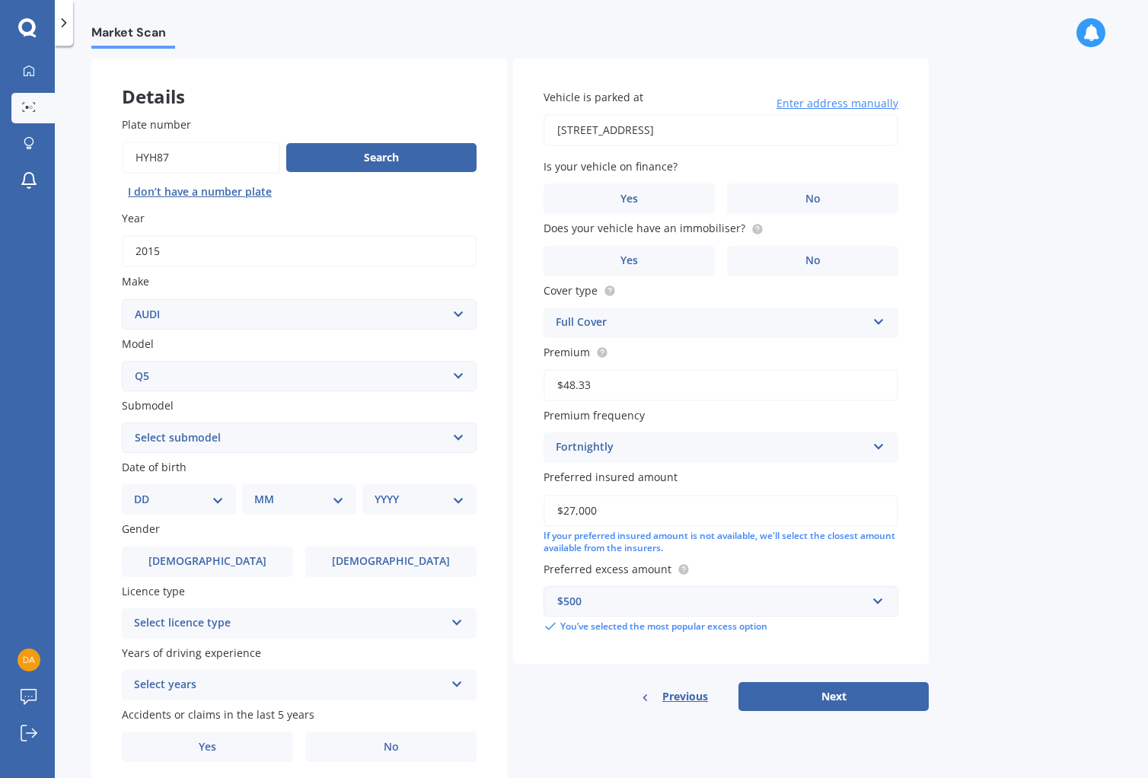
scroll to position [118, 0]
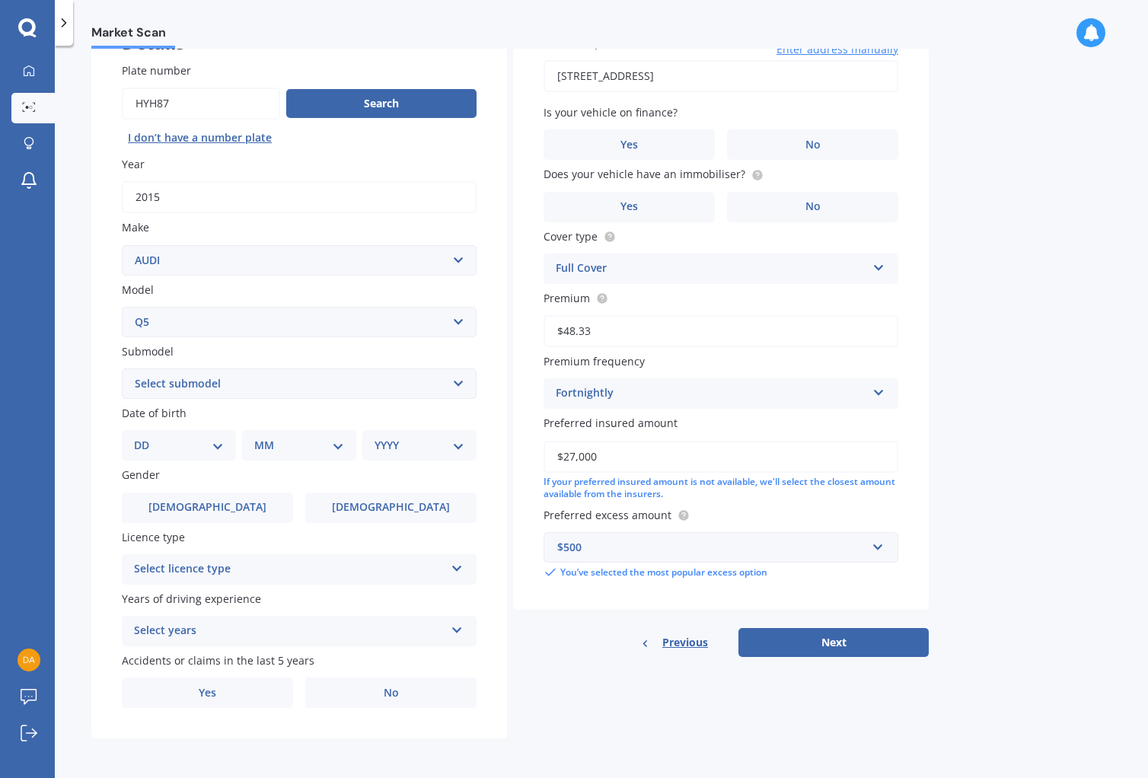
click at [139, 320] on select "Select model 100 200T 80 90 A1 A3 A4 A4 All Road 4WD A5 A6 A7 A8 Allroad Cabrio…" at bounding box center [299, 322] width 355 height 30
select select "SQ5"
click at [460, 380] on select "Select submodel 3.0L BiTurbo PLUS 250KW Quattro 3.0L BiTurbo PLUS 250KW Quattro…" at bounding box center [299, 384] width 355 height 30
select select "3.0L BITURBO PLUS 250KW QUATTRO"
click at [216, 445] on select "DD 01 02 03 04 05 06 07 08 09 10 11 12 13 14 15 16 17 18 19 20 21 22 23 24 25 2…" at bounding box center [179, 445] width 90 height 17
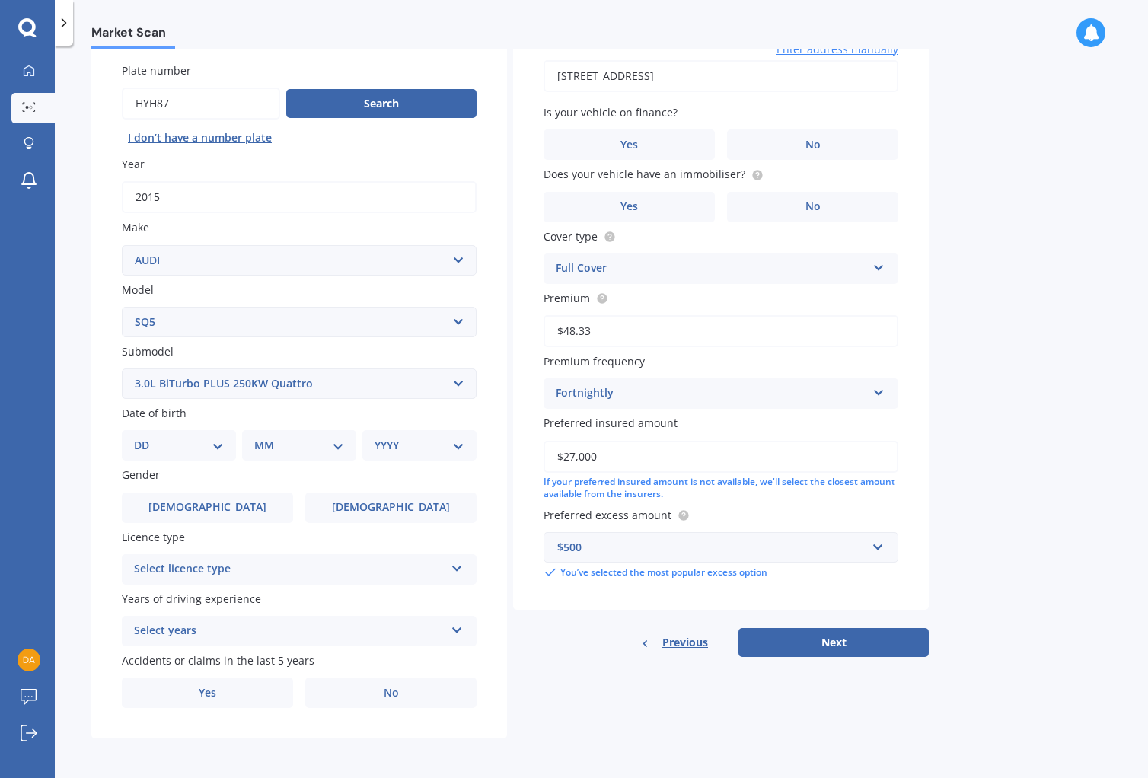
select select "27"
click at [343, 443] on select "MM 01 02 03 04 05 06 07 08 09 10 11 12" at bounding box center [302, 445] width 84 height 17
select select "06"
click at [442, 442] on select "YYYY 2025 2024 2023 2022 2021 2020 2019 2018 2017 2016 2015 2014 2013 2012 2011…" at bounding box center [417, 445] width 84 height 17
select select "1963"
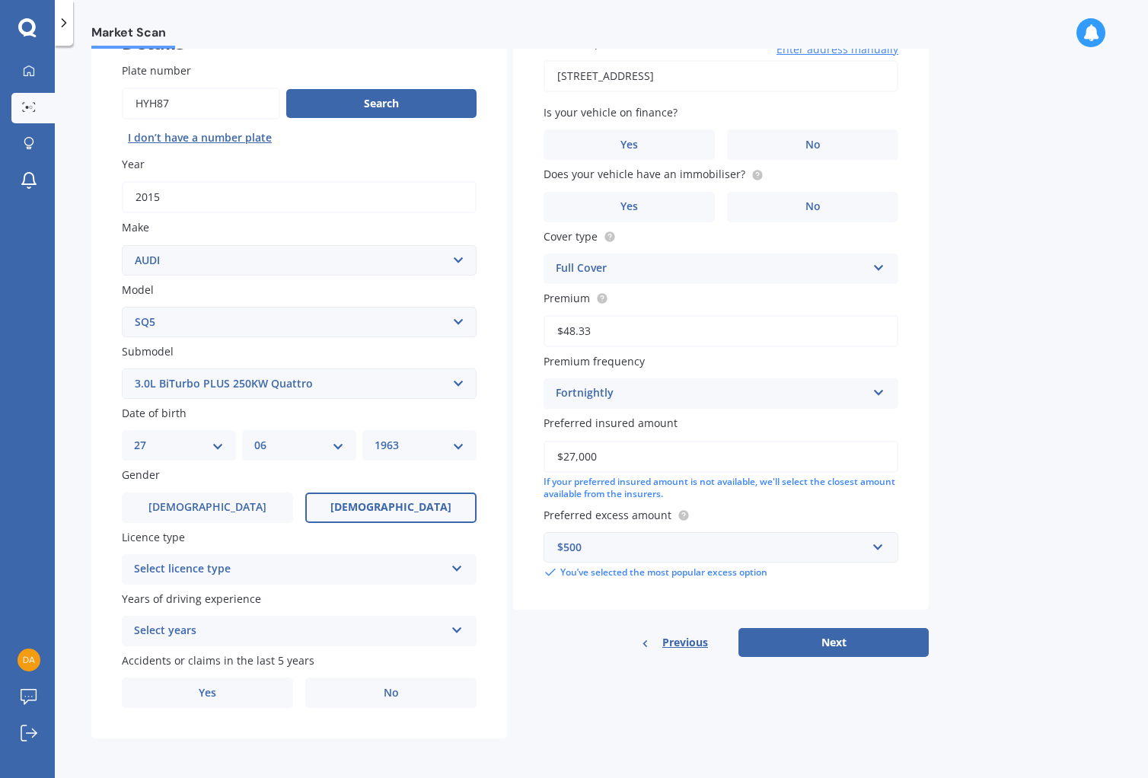
click at [366, 504] on label "[DEMOGRAPHIC_DATA]" at bounding box center [390, 508] width 171 height 30
click at [0, 0] on input "[DEMOGRAPHIC_DATA]" at bounding box center [0, 0] width 0 height 0
click at [458, 564] on icon at bounding box center [457, 565] width 13 height 11
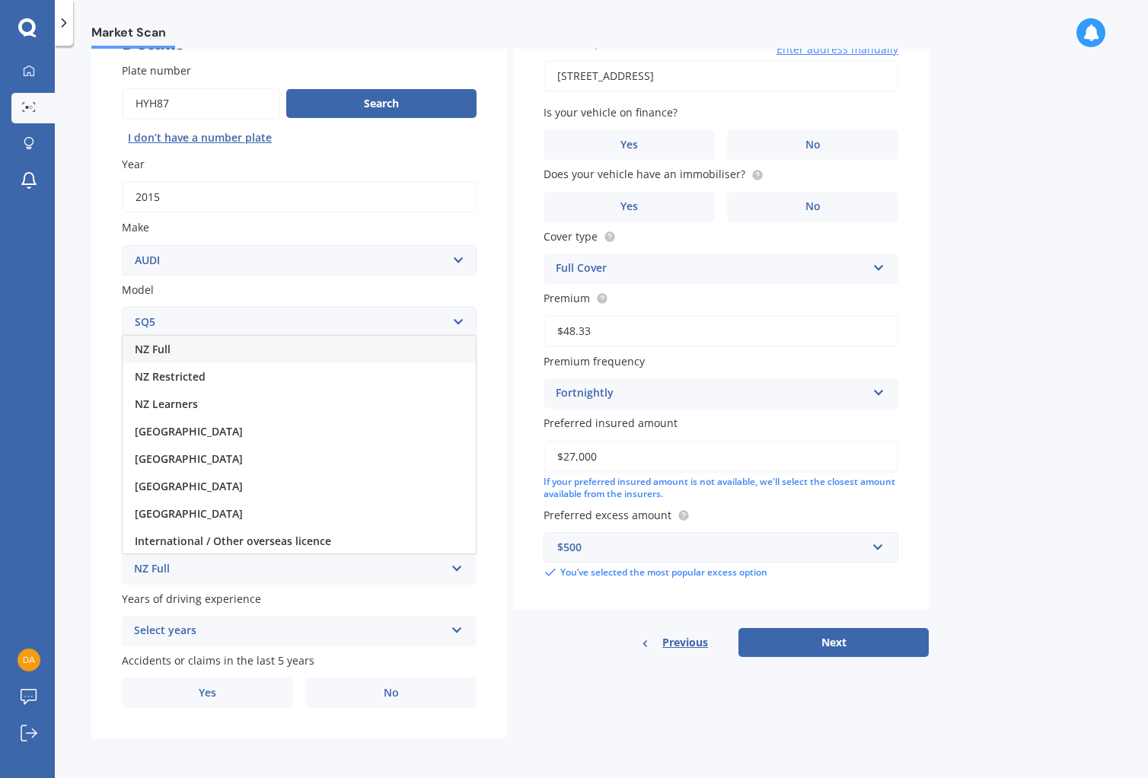
click at [164, 346] on span "NZ Full" at bounding box center [153, 349] width 36 height 14
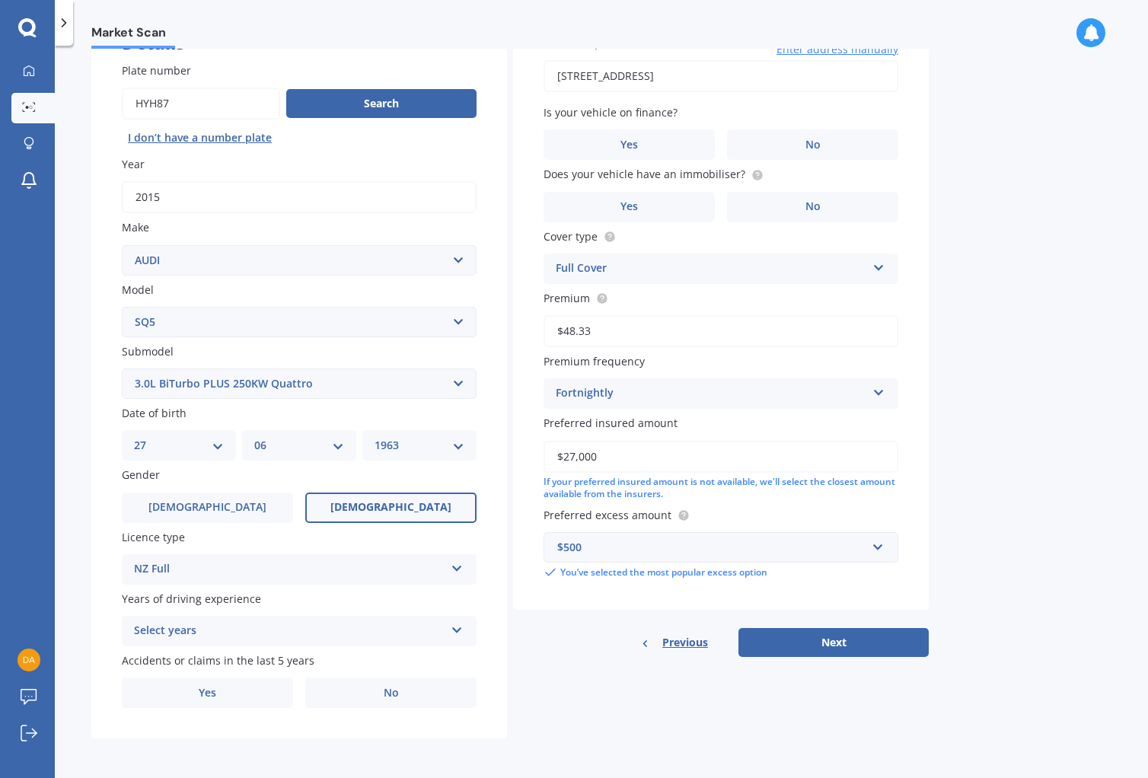
click at [456, 630] on icon at bounding box center [457, 627] width 13 height 11
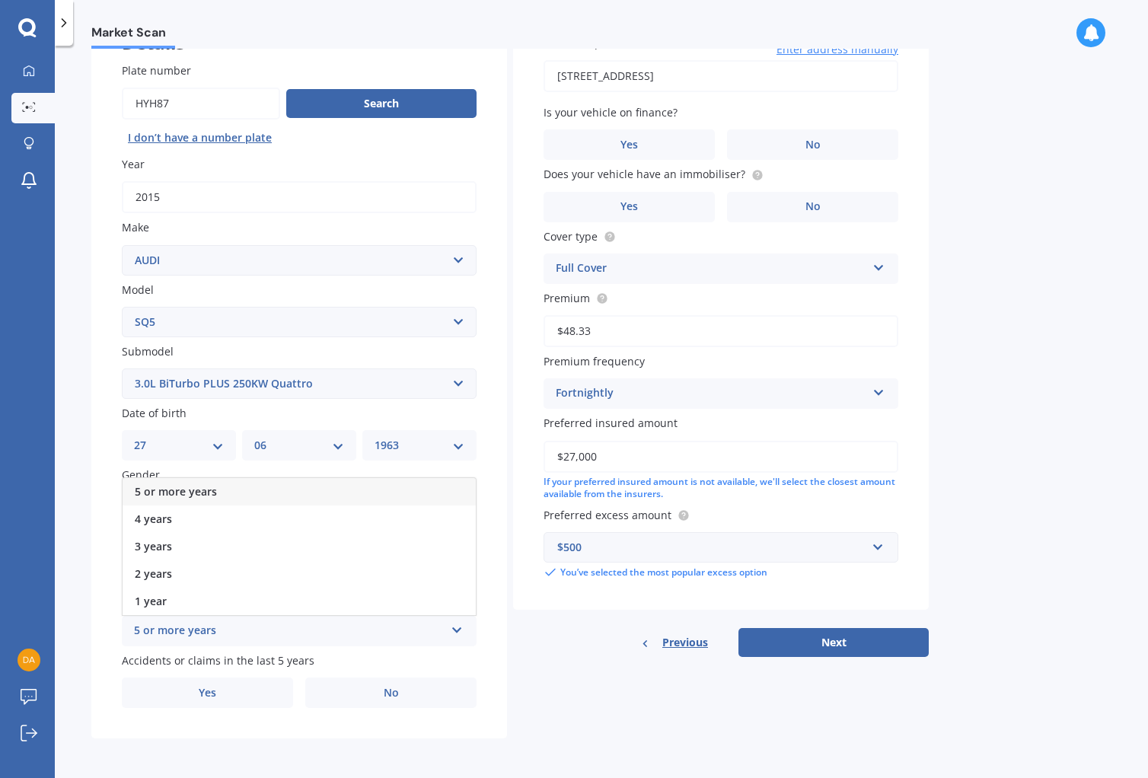
click at [199, 631] on div "5 or more years" at bounding box center [289, 631] width 311 height 18
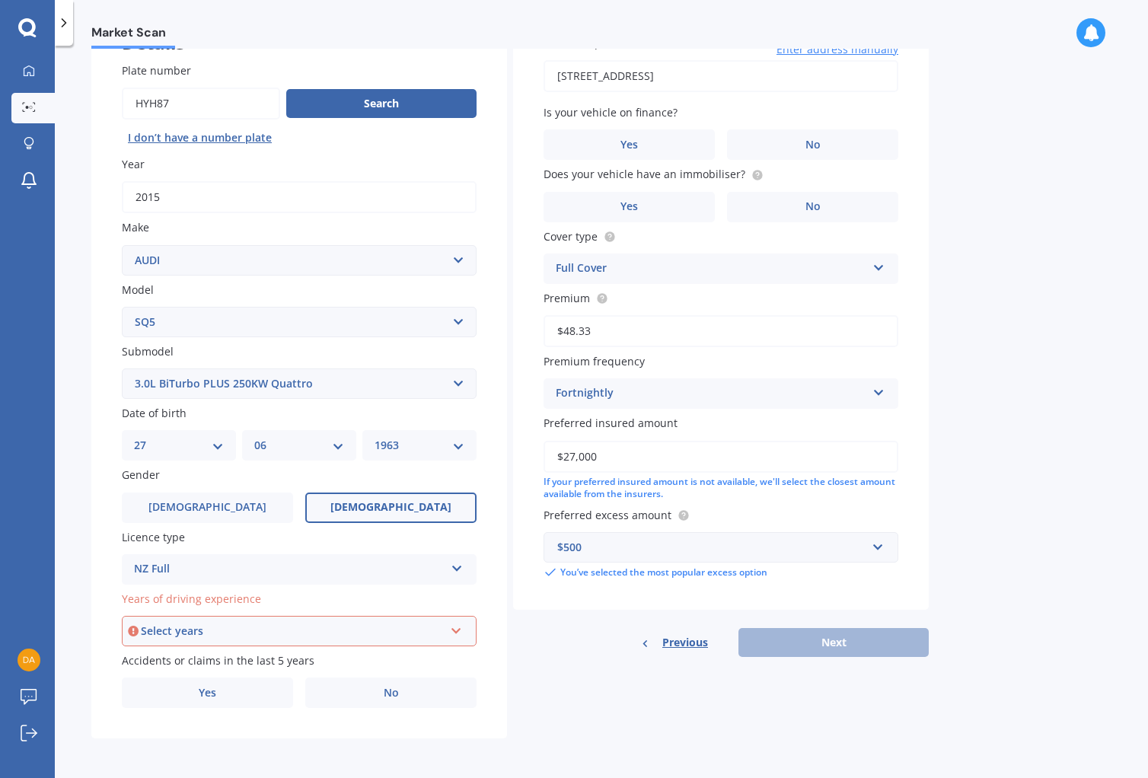
click at [458, 628] on icon at bounding box center [456, 628] width 13 height 11
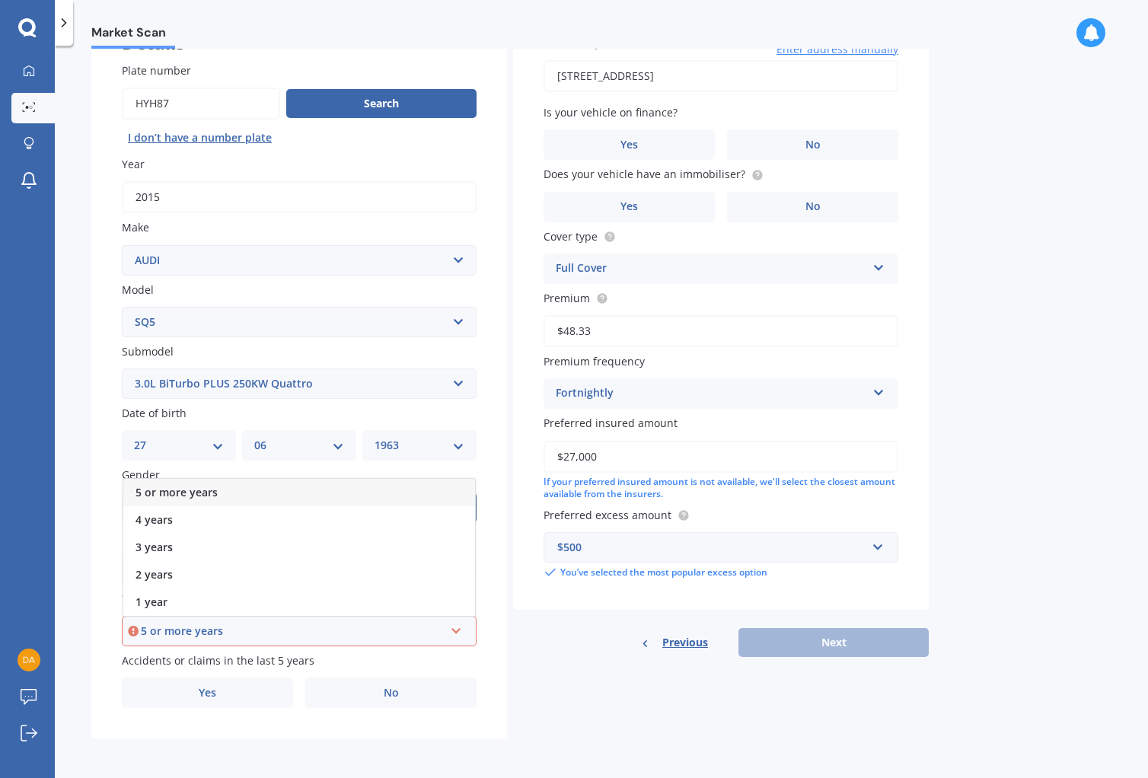
click at [455, 627] on icon at bounding box center [456, 628] width 13 height 11
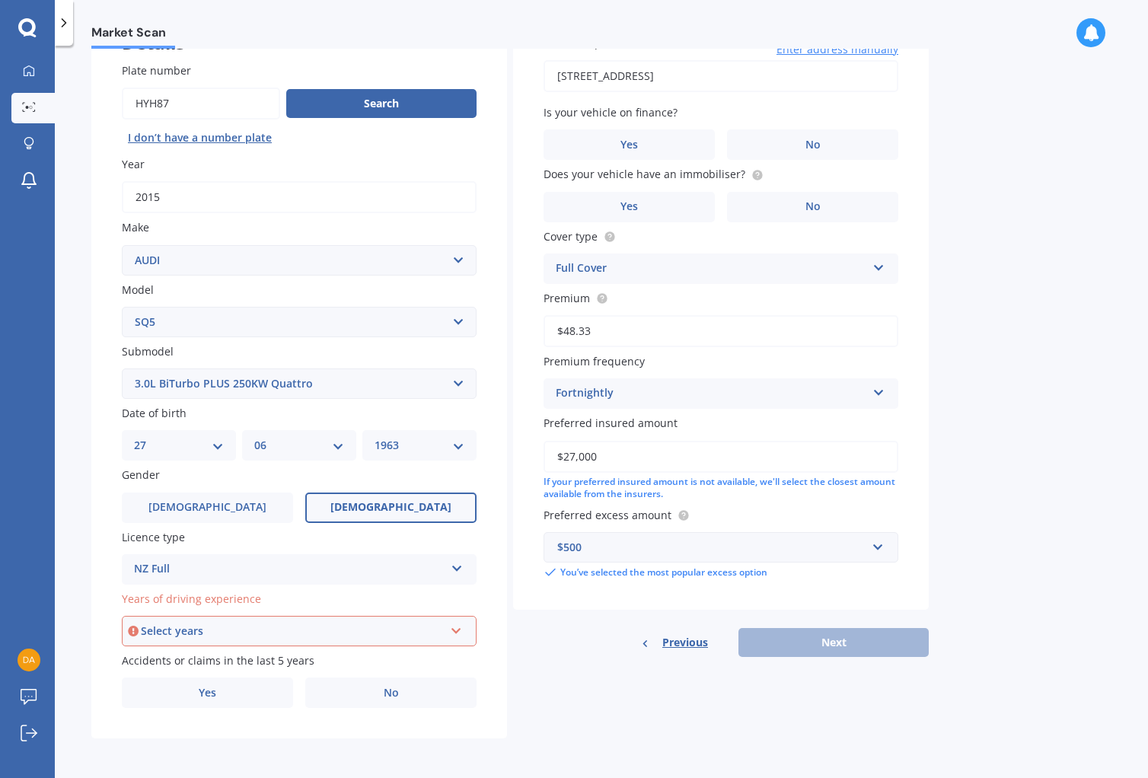
click at [450, 628] on icon at bounding box center [456, 628] width 13 height 11
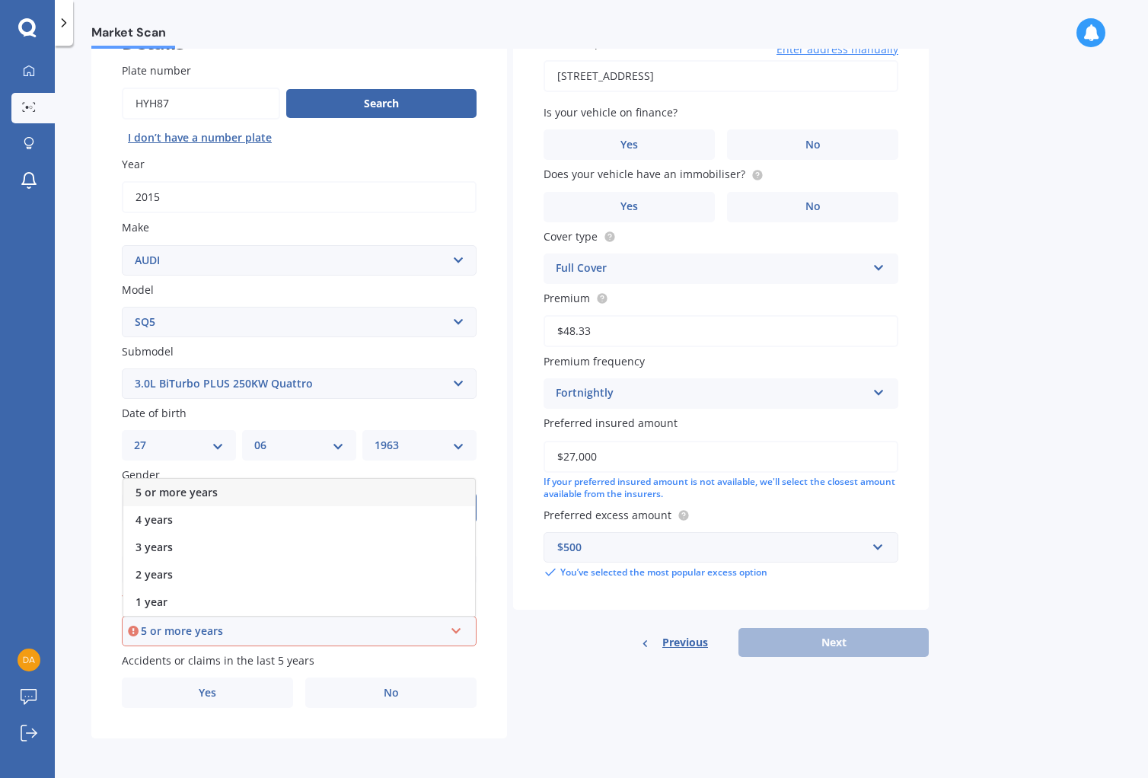
click at [200, 487] on span "5 or more years" at bounding box center [177, 492] width 82 height 14
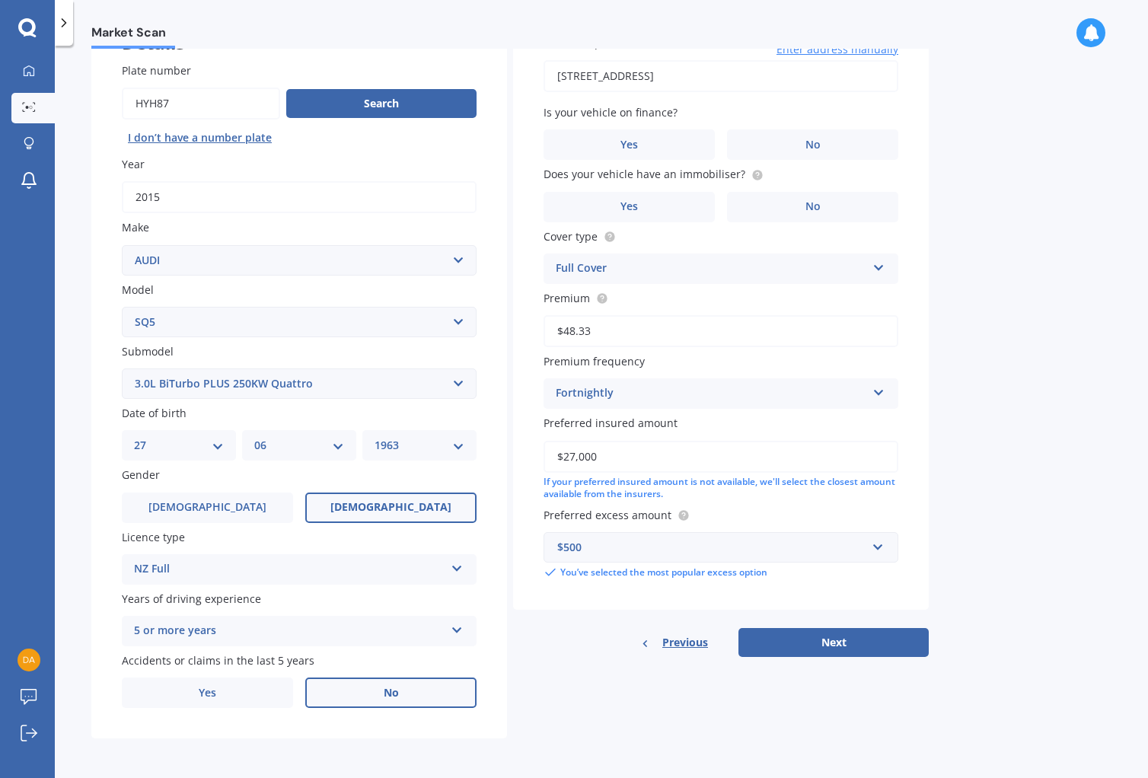
click at [394, 696] on span "No" at bounding box center [391, 693] width 15 height 13
click at [0, 0] on input "No" at bounding box center [0, 0] width 0 height 0
click at [794, 148] on label "No" at bounding box center [812, 144] width 171 height 30
click at [0, 0] on input "No" at bounding box center [0, 0] width 0 height 0
click at [646, 210] on label "Yes" at bounding box center [629, 207] width 171 height 30
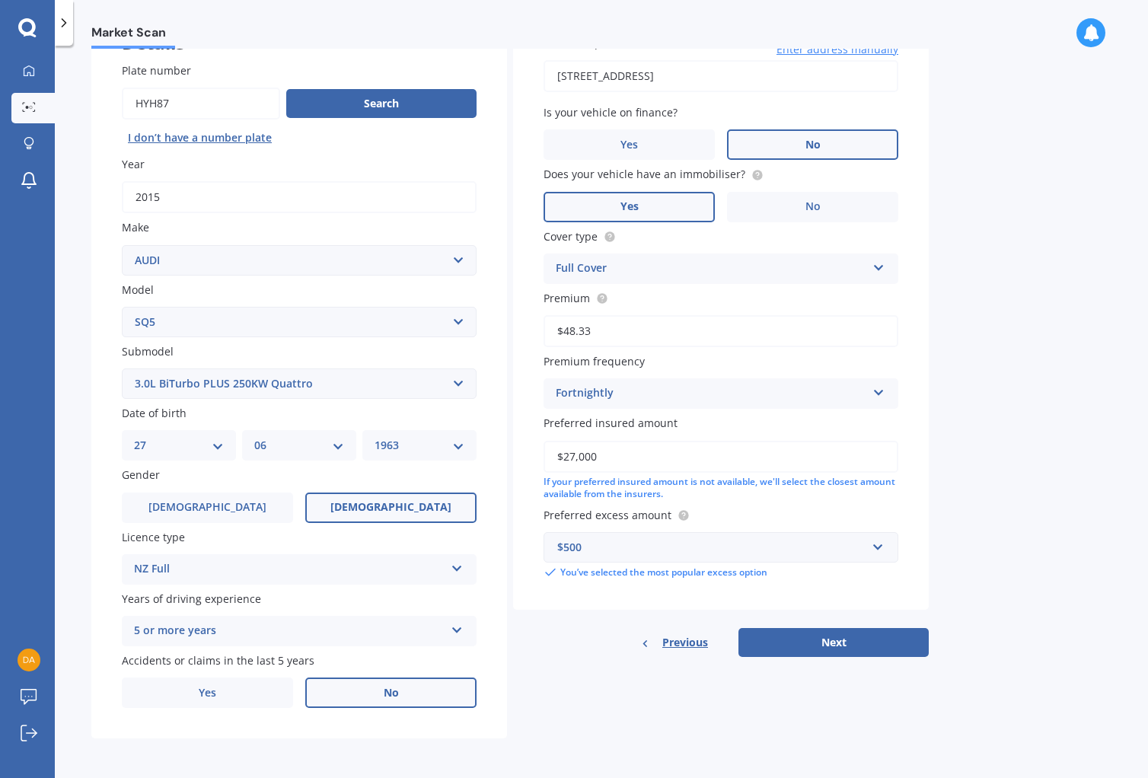
click at [0, 0] on input "Yes" at bounding box center [0, 0] width 0 height 0
click at [847, 647] on button "Next" at bounding box center [834, 642] width 190 height 29
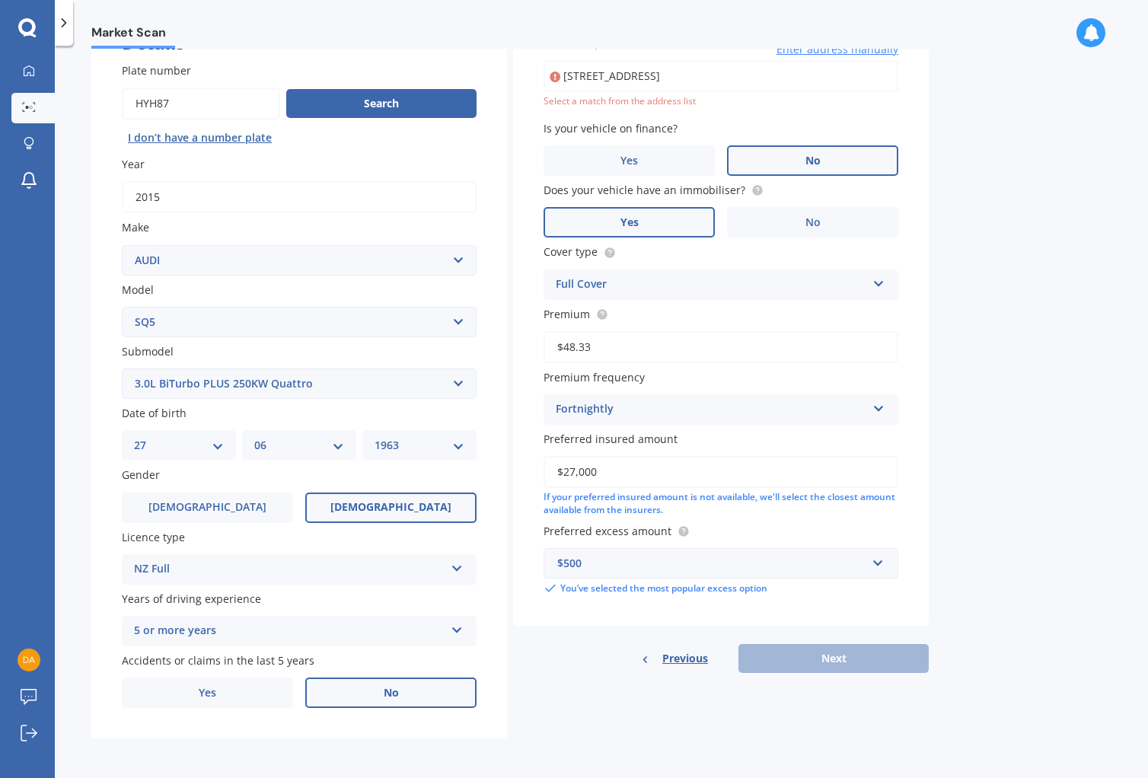
scroll to position [104, 0]
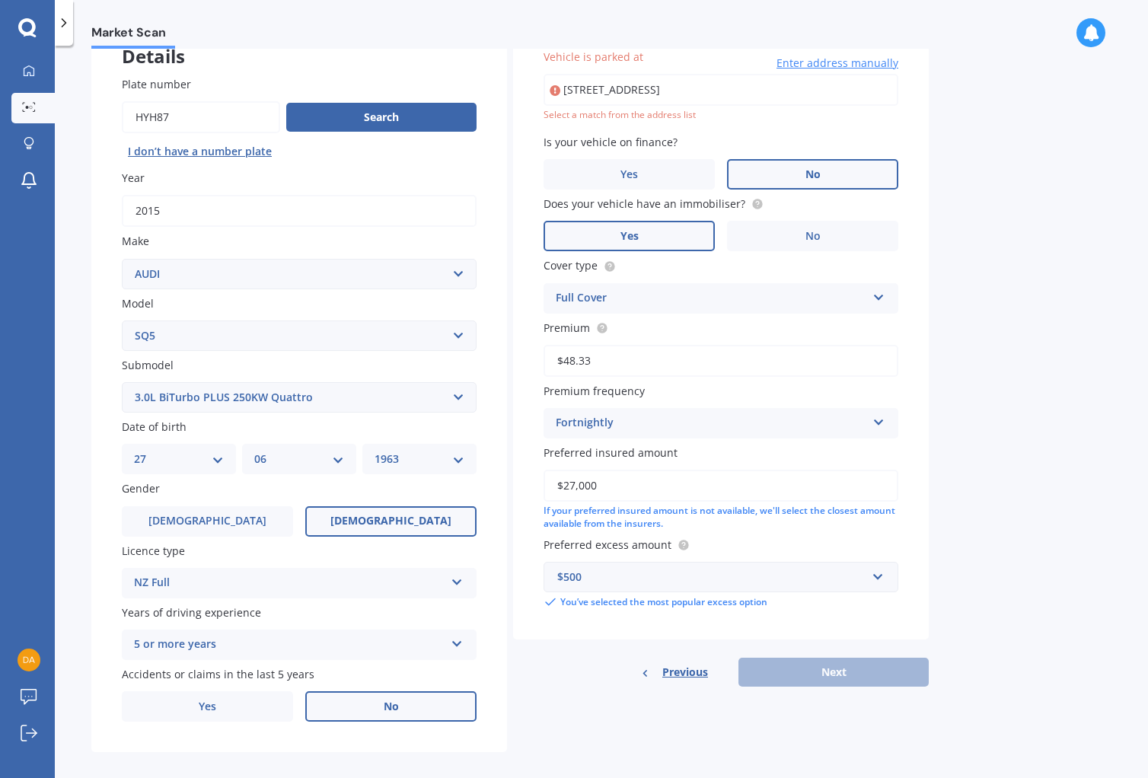
type input "[STREET_ADDRESS]"
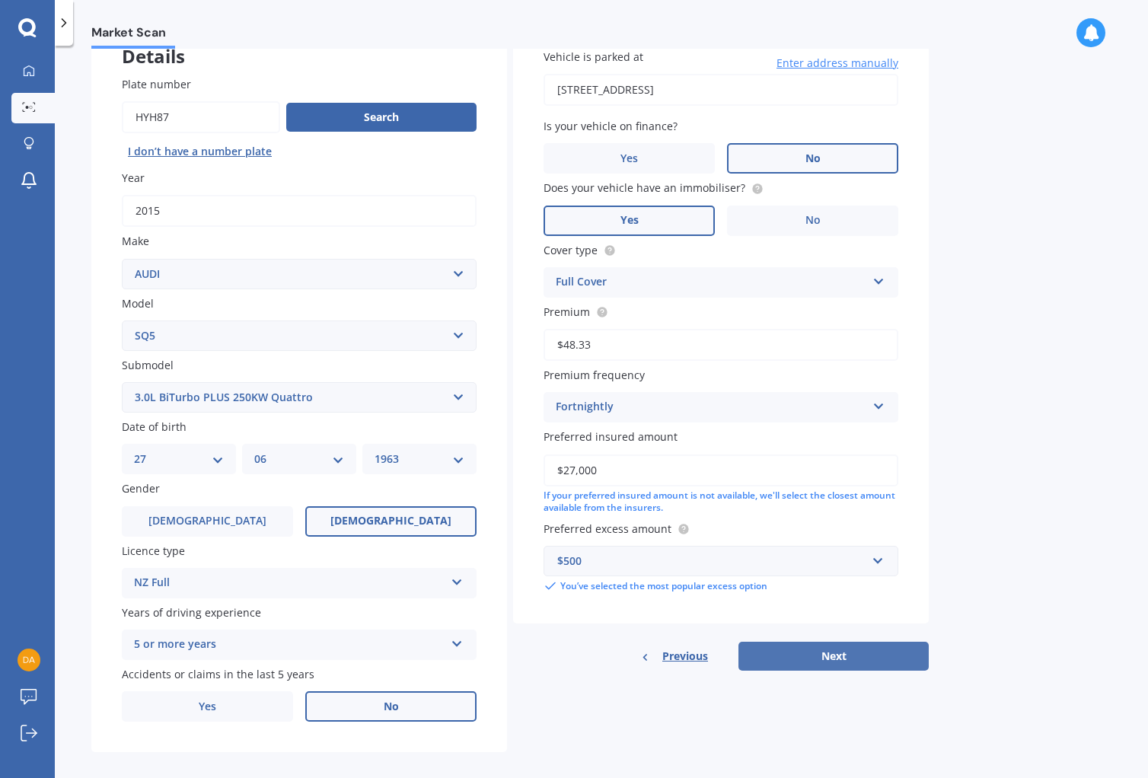
click at [836, 652] on button "Next" at bounding box center [834, 656] width 190 height 29
select select "27"
select select "06"
select select "1963"
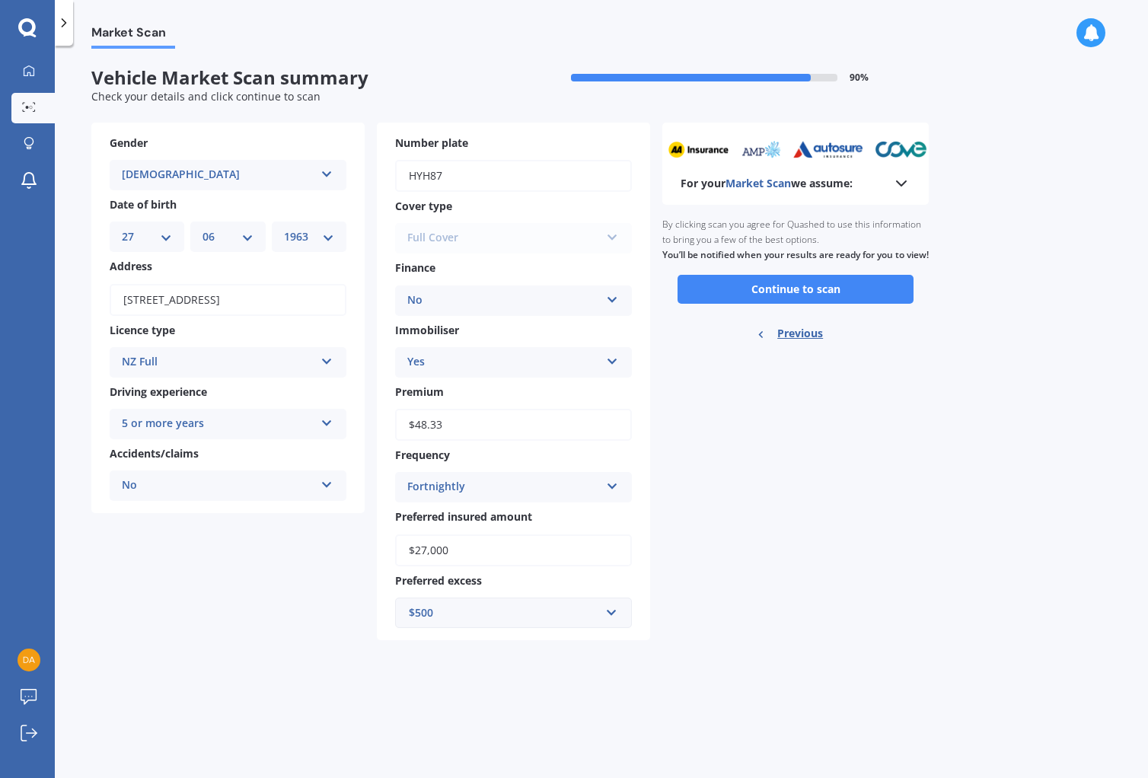
scroll to position [0, 0]
click at [800, 302] on button "Continue to scan" at bounding box center [796, 289] width 236 height 29
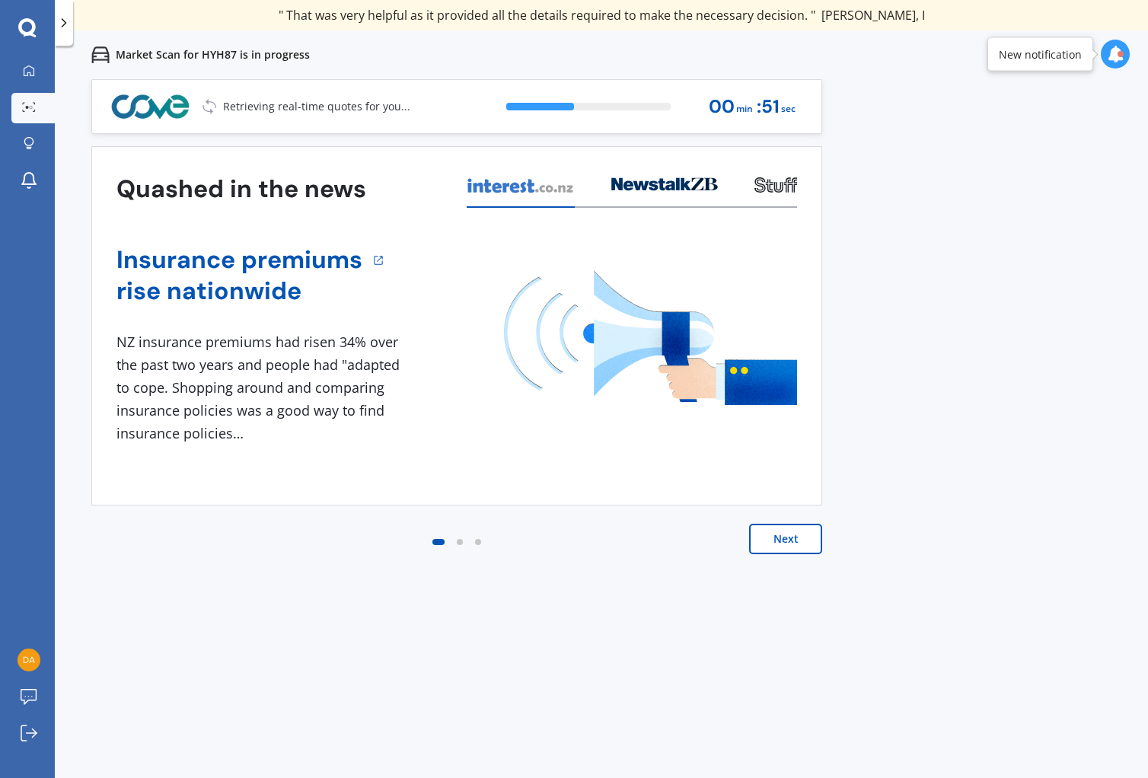
click at [790, 535] on button "Next" at bounding box center [785, 539] width 73 height 30
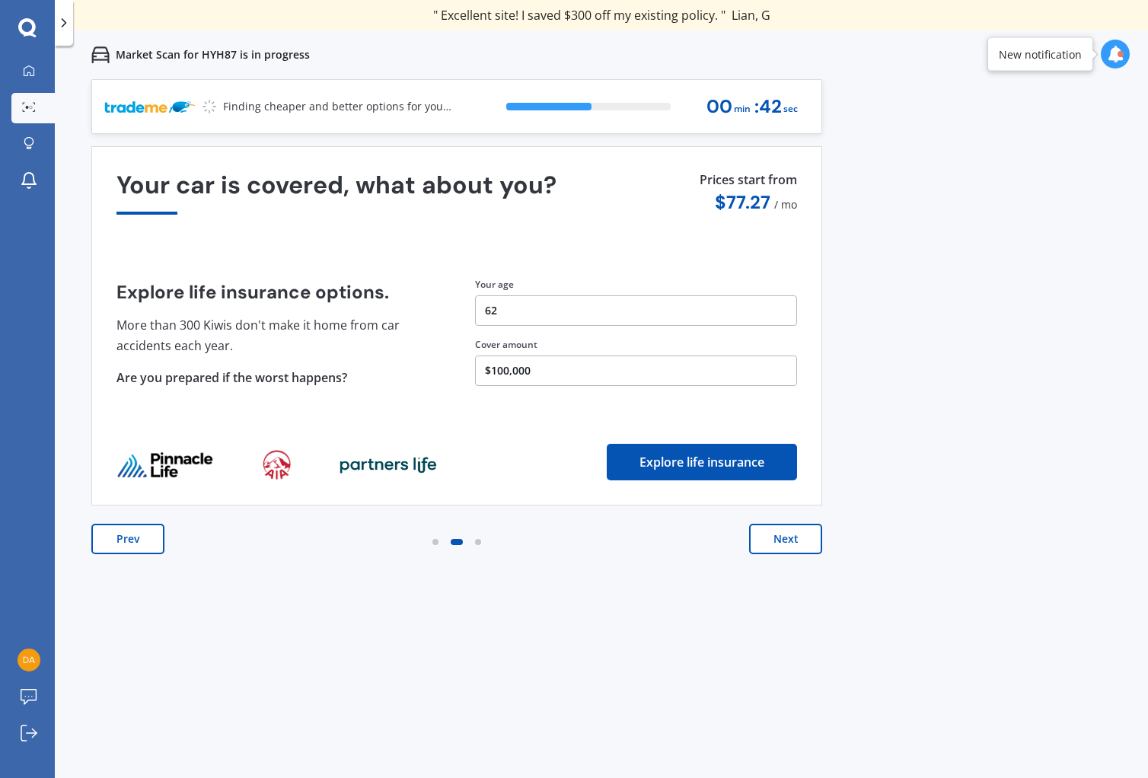
click at [801, 545] on button "Next" at bounding box center [785, 539] width 73 height 30
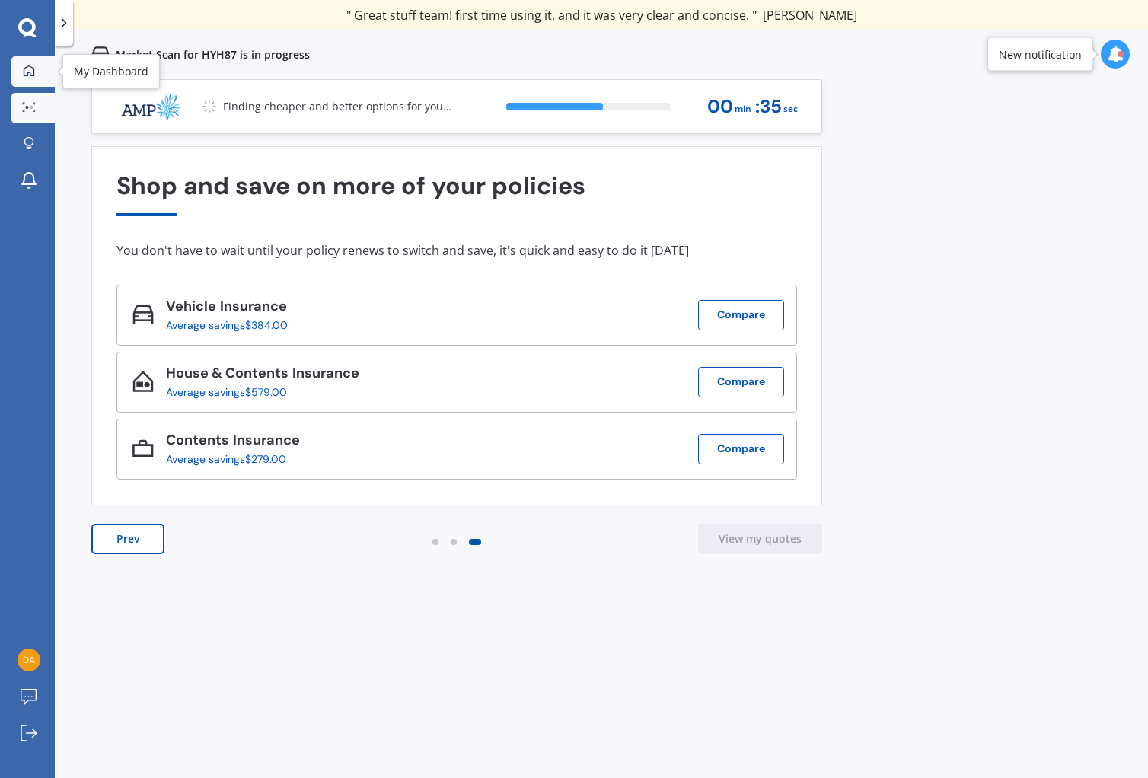
click at [29, 70] on icon at bounding box center [29, 71] width 12 height 12
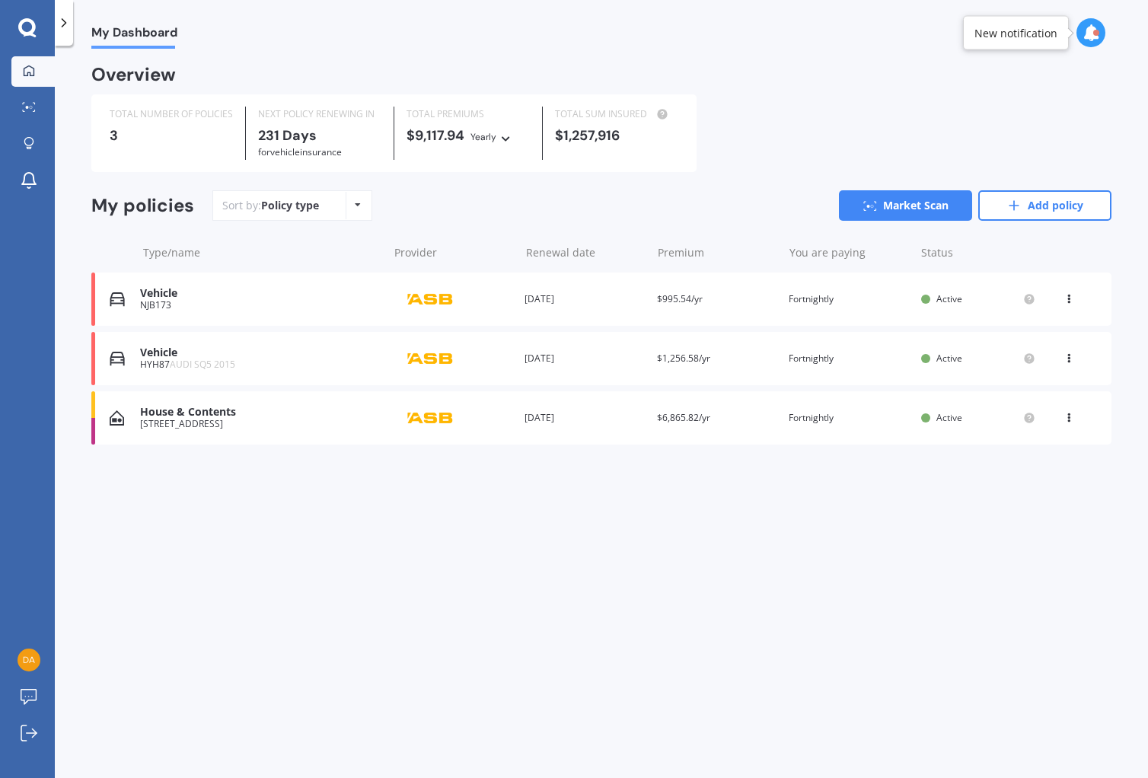
click at [169, 297] on div "Vehicle" at bounding box center [260, 293] width 240 height 13
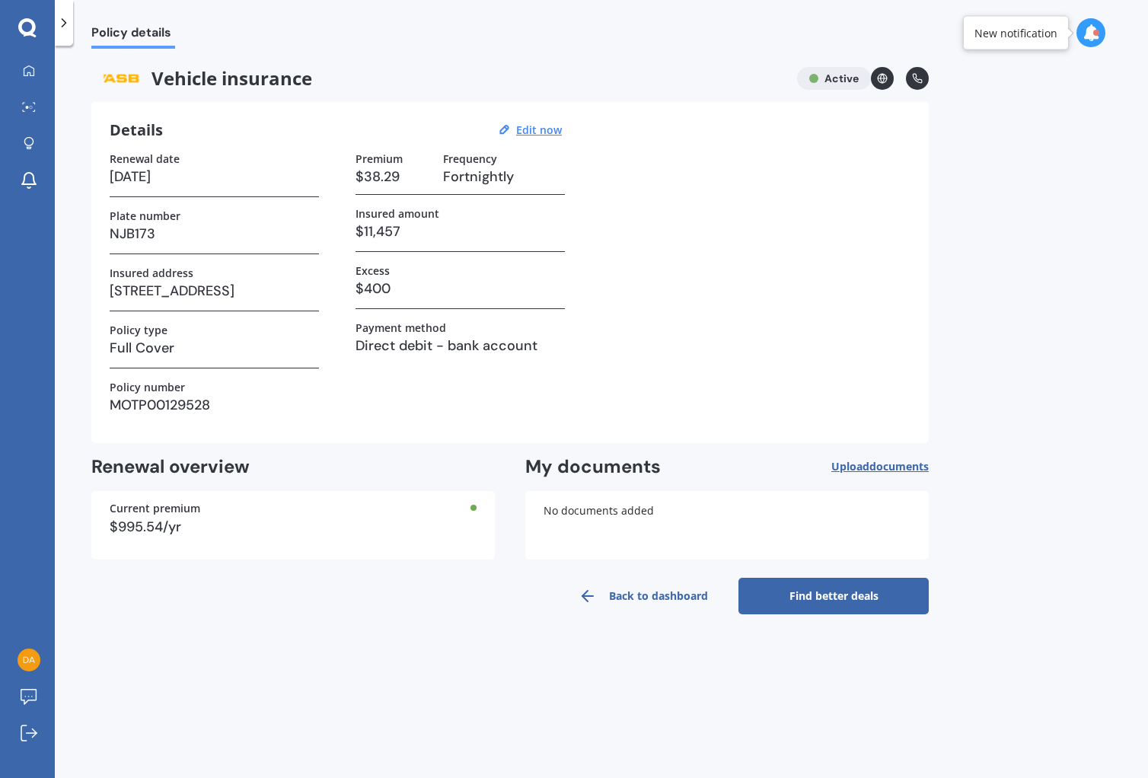
click at [832, 595] on link "Find better deals" at bounding box center [834, 596] width 190 height 37
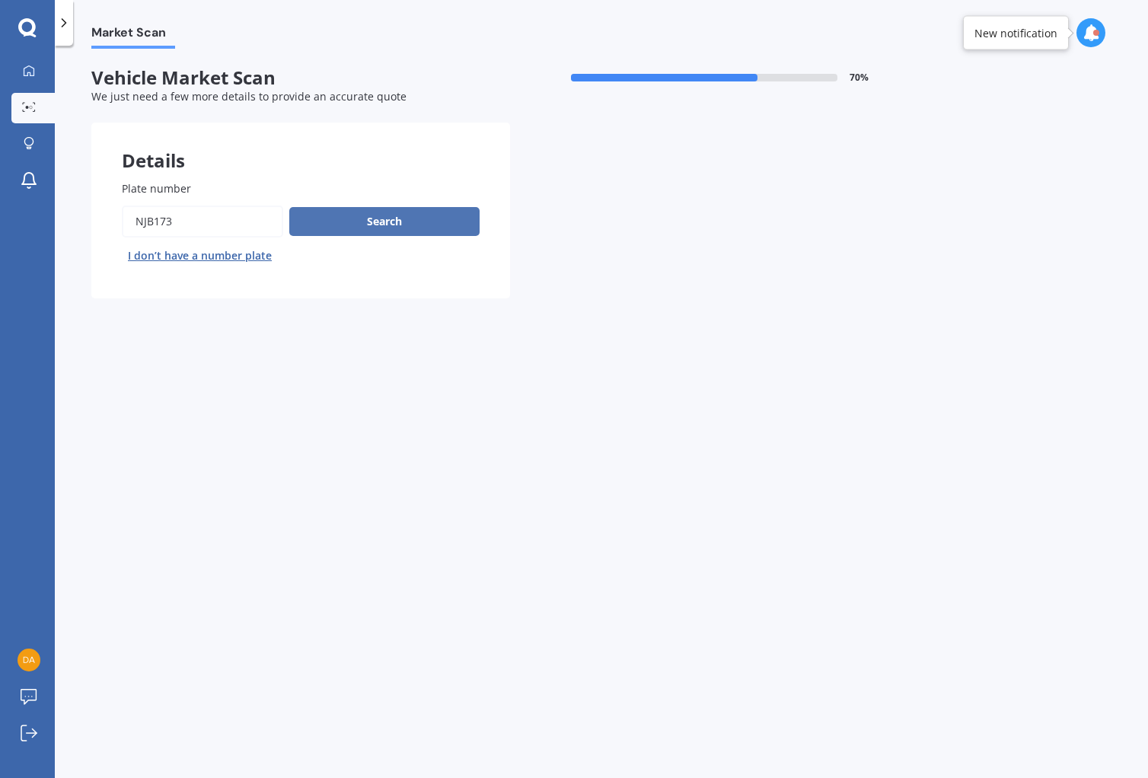
click at [414, 228] on button "Search" at bounding box center [384, 221] width 190 height 29
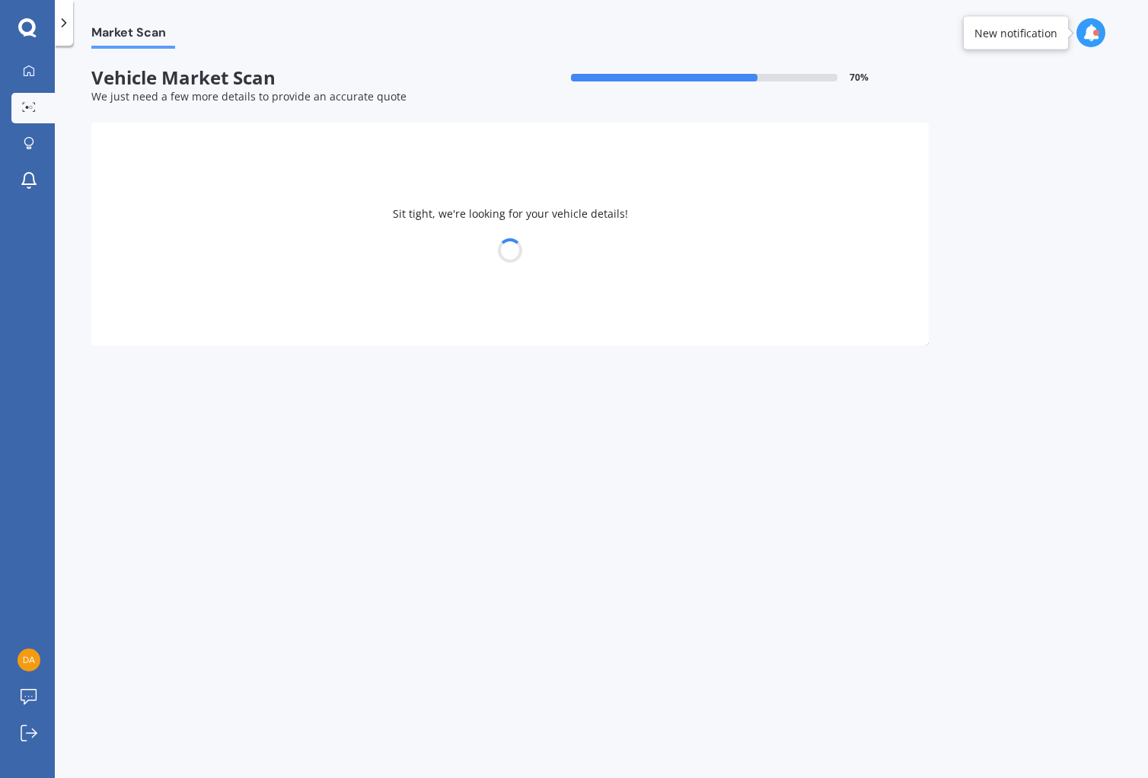
select select "SUBARU"
select select "LEGACY"
select select "27"
select select "06"
select select "1963"
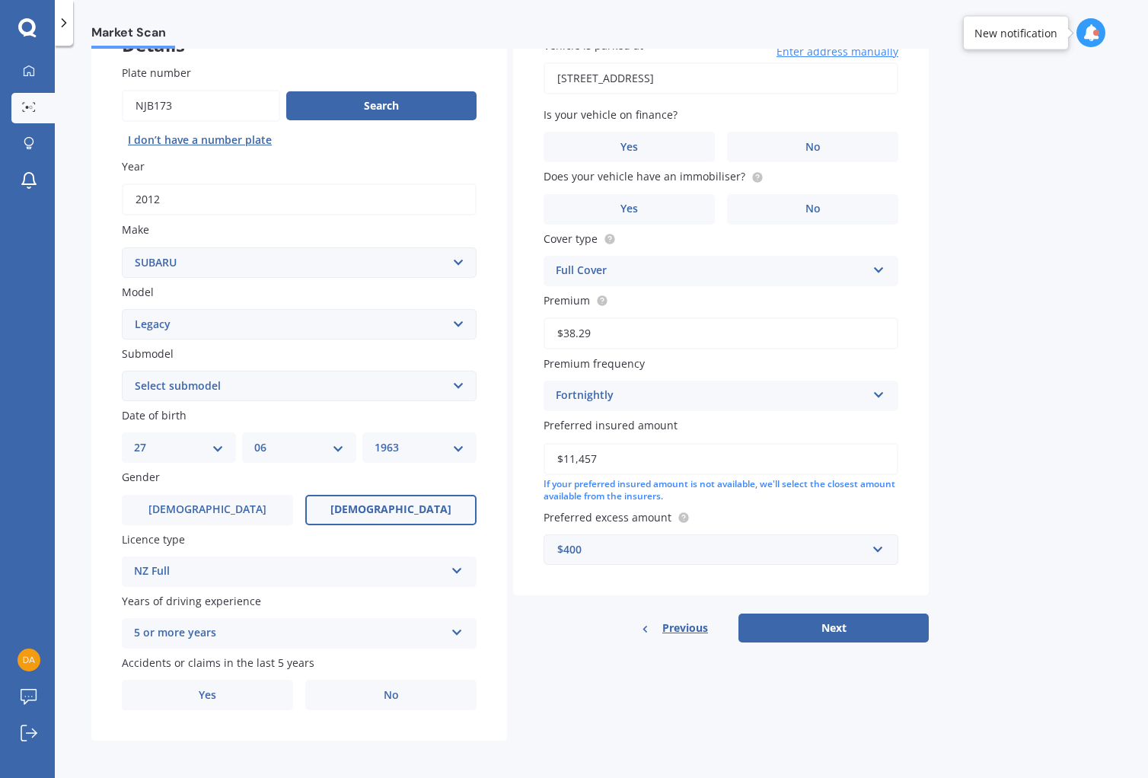
scroll to position [118, 0]
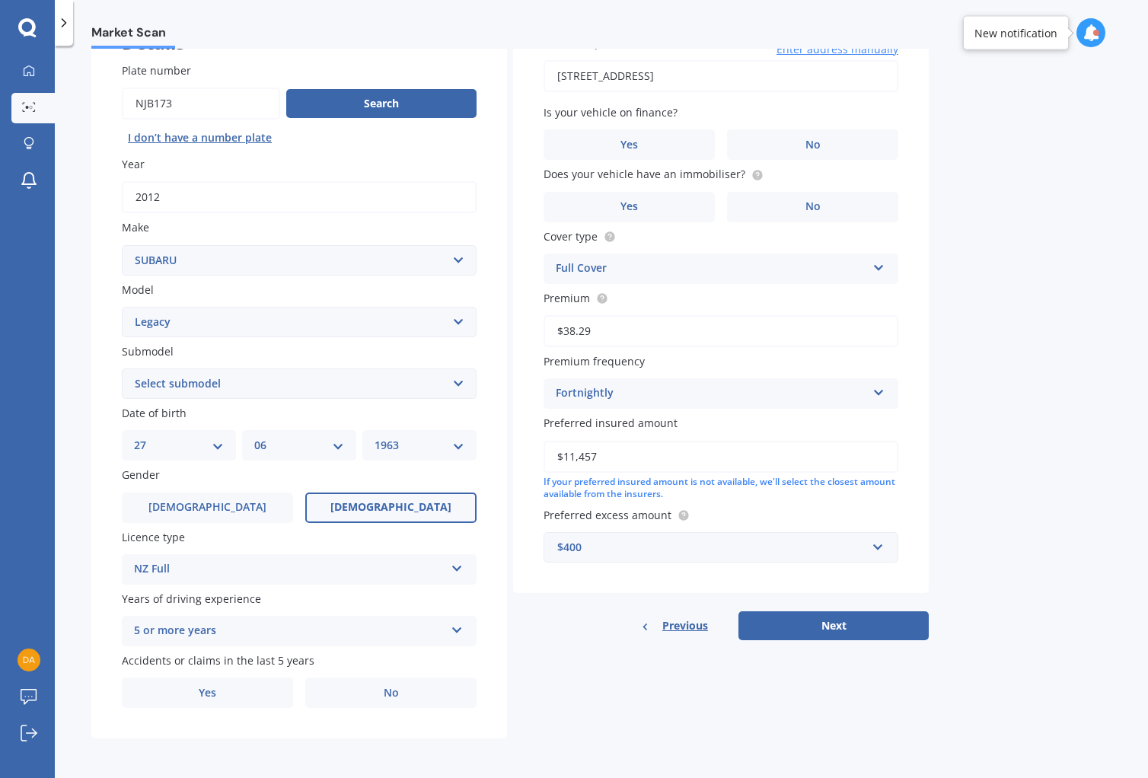
click at [461, 321] on select "Select model BRZ Crosstrek Dex Exiga Forester Impreza Justy Legacy Leone levorg…" at bounding box center [299, 322] width 355 height 30
select select "OUTBACK"
click at [455, 383] on select "Select submodel 2.0 Diesel 2.0 Diesel turbo 2.0D premium 2.5 2.5i 2.5i Luxury 2…" at bounding box center [299, 384] width 355 height 30
select select "2.5"
click at [219, 443] on select "DD 01 02 03 04 05 06 07 08 09 10 11 12 13 14 15 16 17 18 19 20 21 22 23 24 25 2…" at bounding box center [179, 445] width 90 height 17
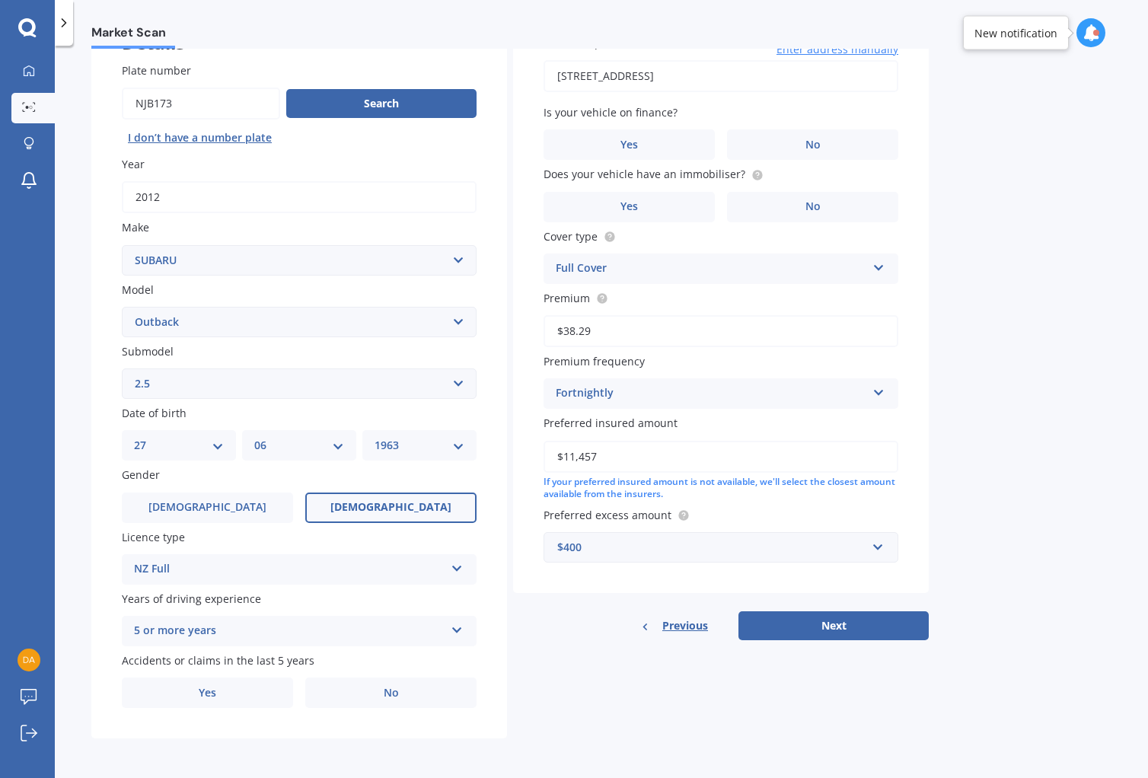
select select "13"
click at [335, 446] on select "MM 01 02 03 04 05 06 07 08 09 10 11 12" at bounding box center [299, 445] width 90 height 17
select select "03"
click at [436, 441] on select "YYYY 2025 2024 2023 2022 2021 2020 2019 2018 2017 2016 2015 2014 2013 2012 2011…" at bounding box center [420, 445] width 90 height 17
select select "1959"
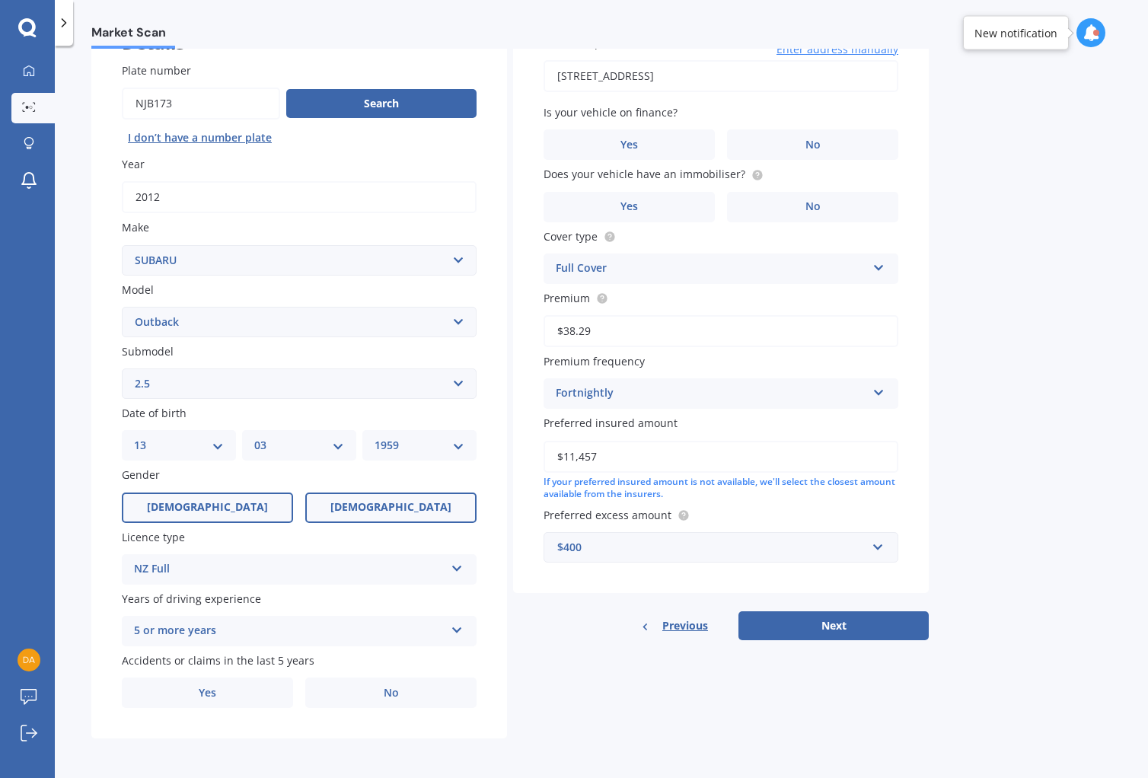
click at [228, 507] on label "[DEMOGRAPHIC_DATA]" at bounding box center [207, 508] width 171 height 30
click at [0, 0] on input "[DEMOGRAPHIC_DATA]" at bounding box center [0, 0] width 0 height 0
click at [370, 691] on label "No" at bounding box center [390, 693] width 171 height 30
click at [0, 0] on input "No" at bounding box center [0, 0] width 0 height 0
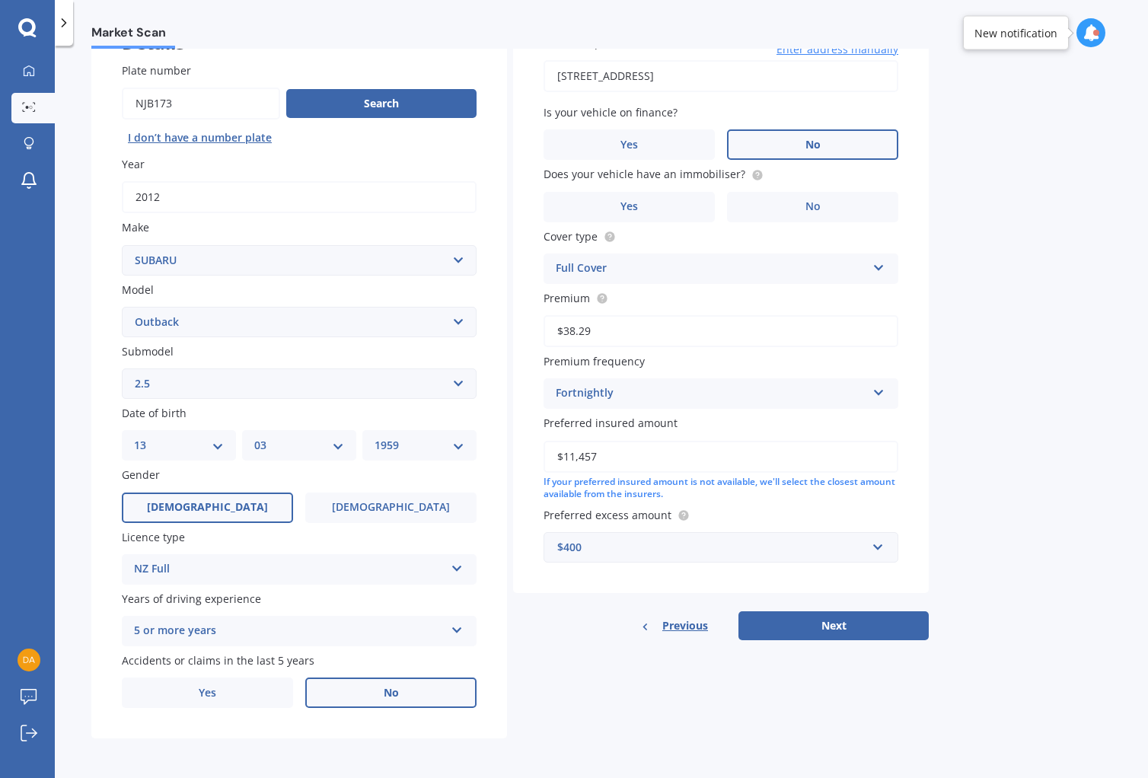
click at [821, 142] on label "No" at bounding box center [812, 144] width 171 height 30
click at [0, 0] on input "No" at bounding box center [0, 0] width 0 height 0
click at [648, 209] on label "Yes" at bounding box center [629, 207] width 171 height 30
click at [0, 0] on input "Yes" at bounding box center [0, 0] width 0 height 0
click at [806, 624] on button "Next" at bounding box center [834, 625] width 190 height 29
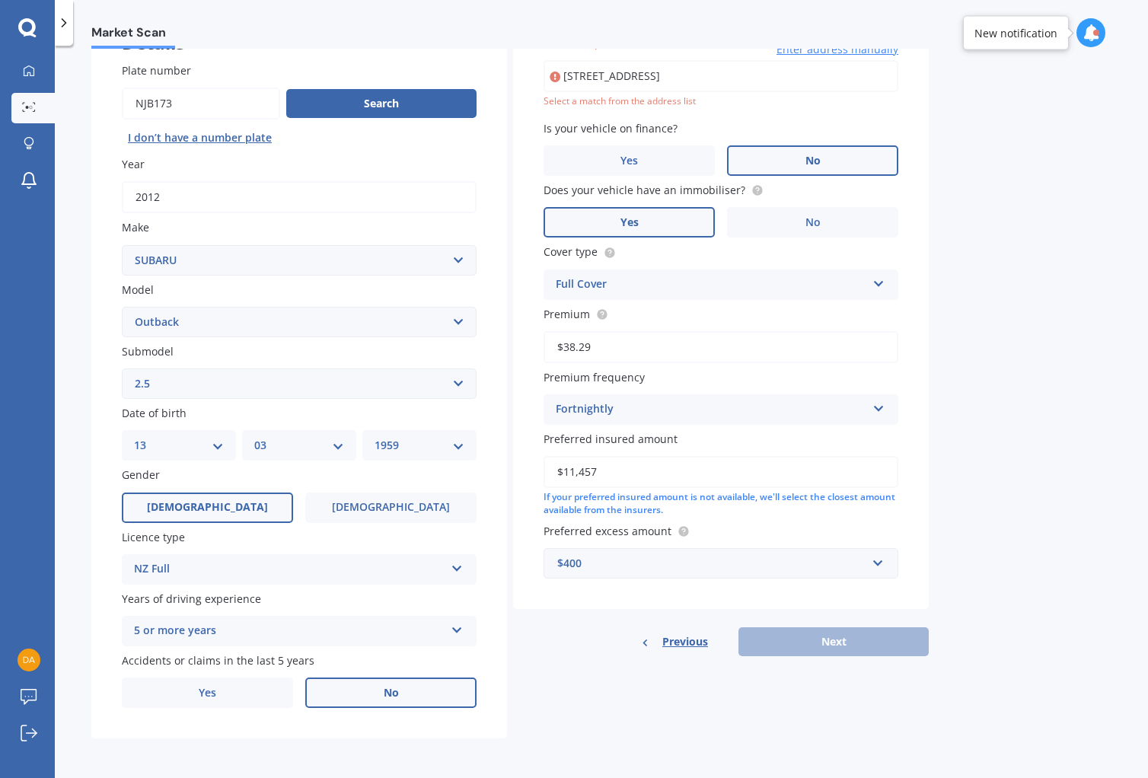
scroll to position [104, 0]
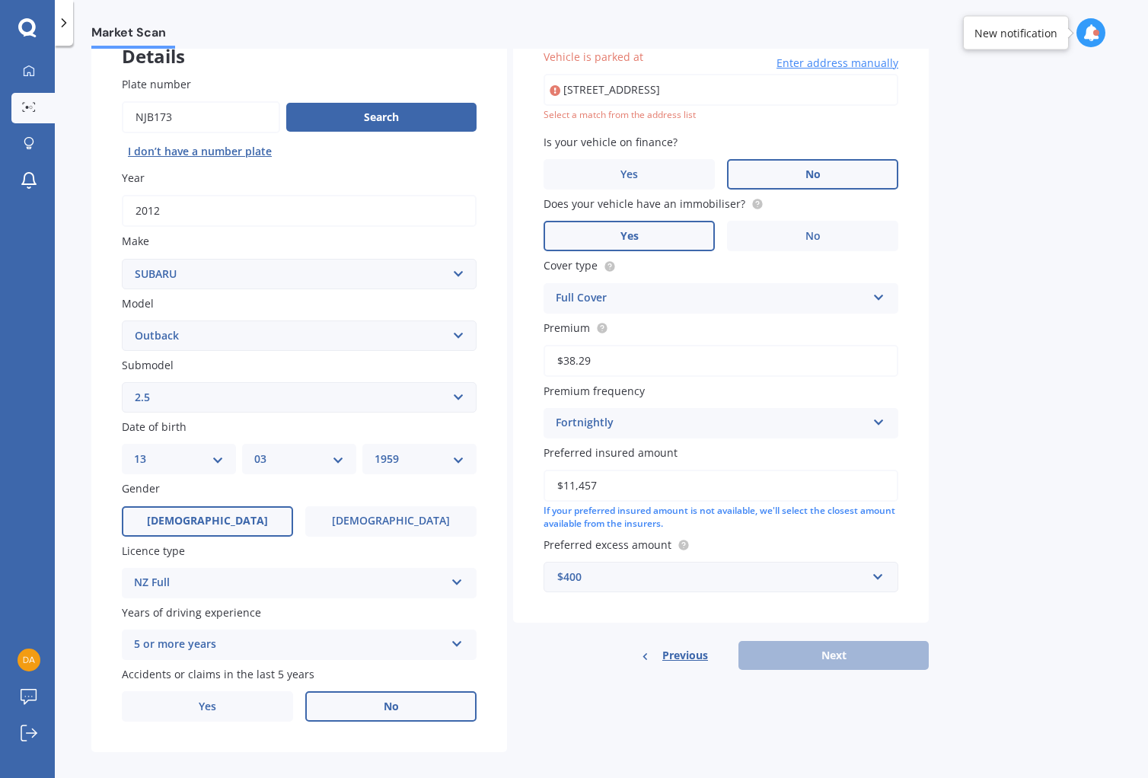
type input "[STREET_ADDRESS]"
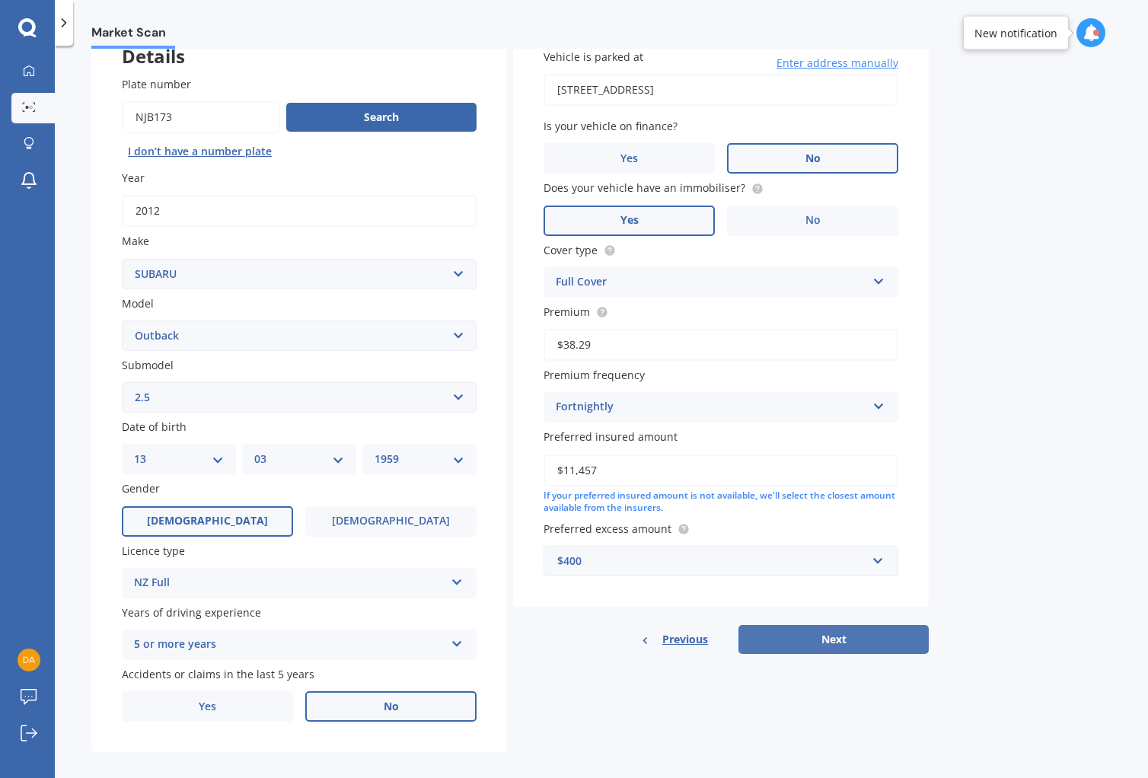
click at [833, 643] on button "Next" at bounding box center [834, 639] width 190 height 29
select select "13"
select select "03"
select select "1959"
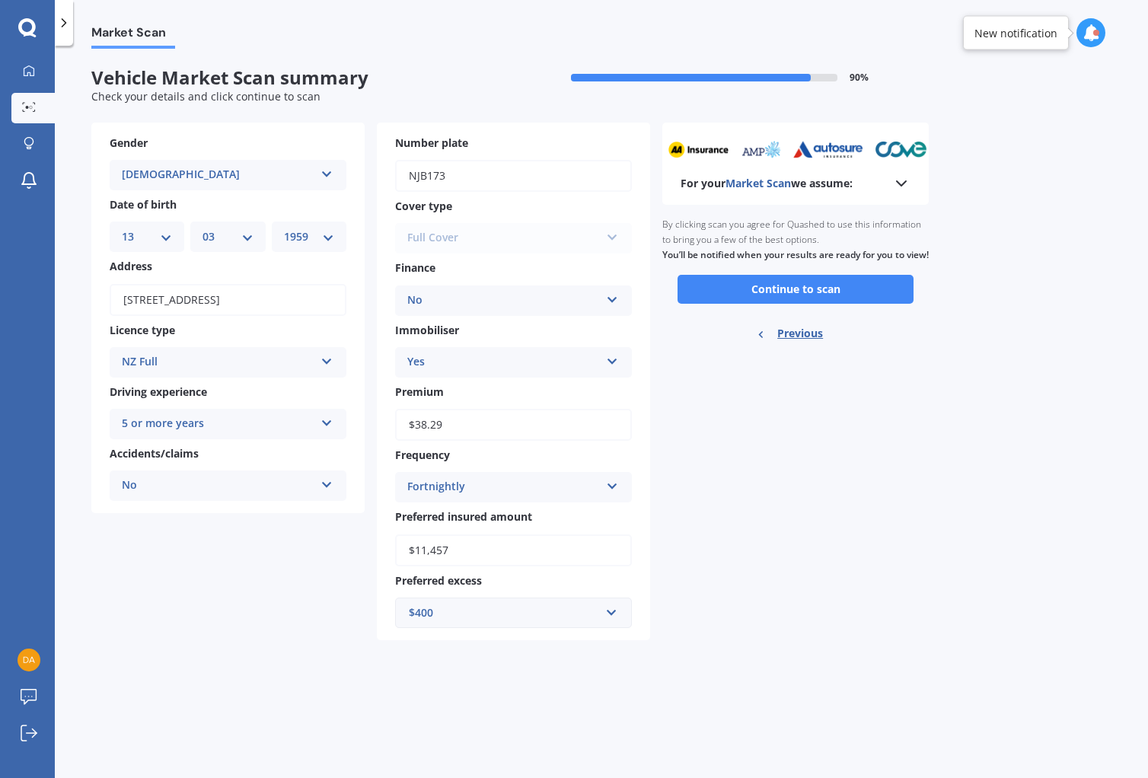
scroll to position [0, 0]
click at [784, 299] on button "Continue to scan" at bounding box center [796, 289] width 236 height 29
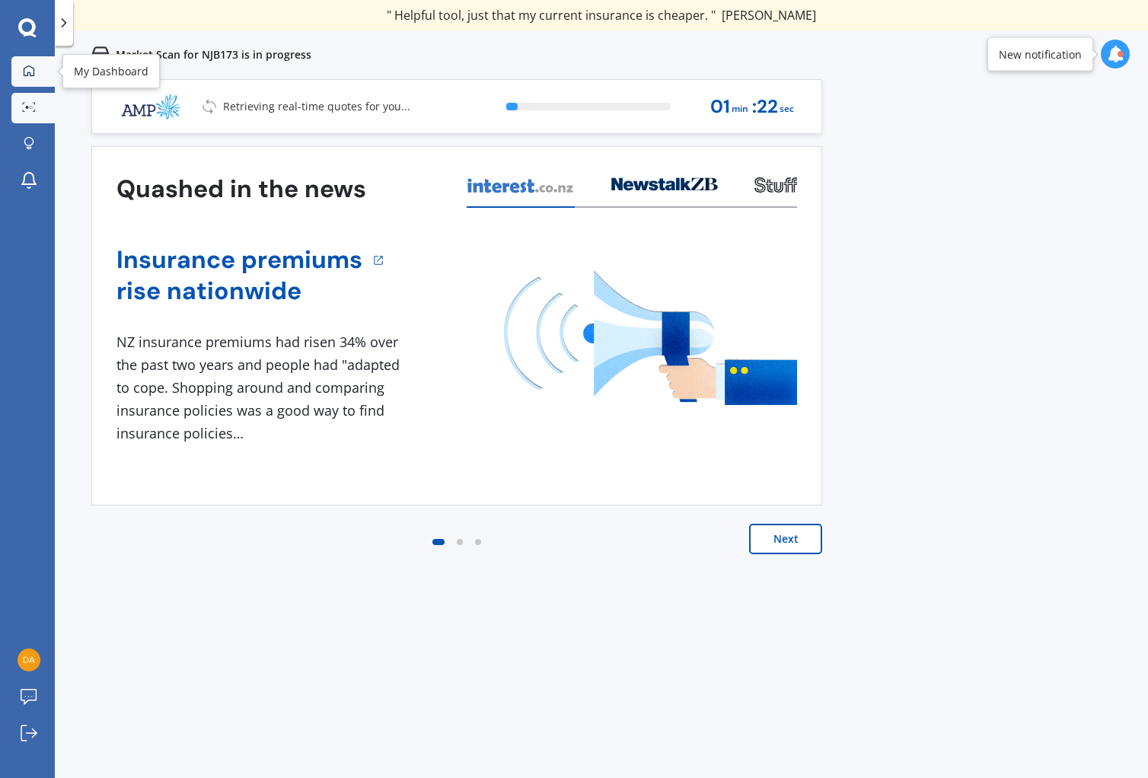
click at [33, 69] on icon at bounding box center [29, 70] width 11 height 11
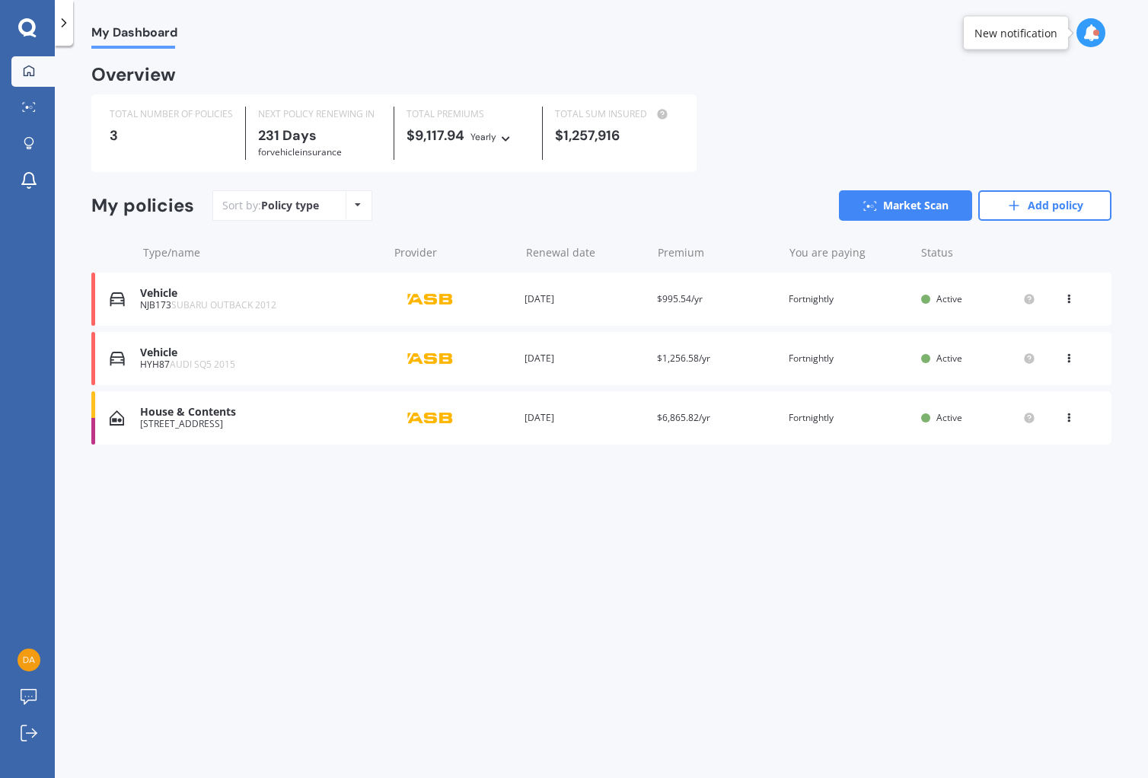
click at [233, 413] on div "House & Contents" at bounding box center [260, 412] width 240 height 13
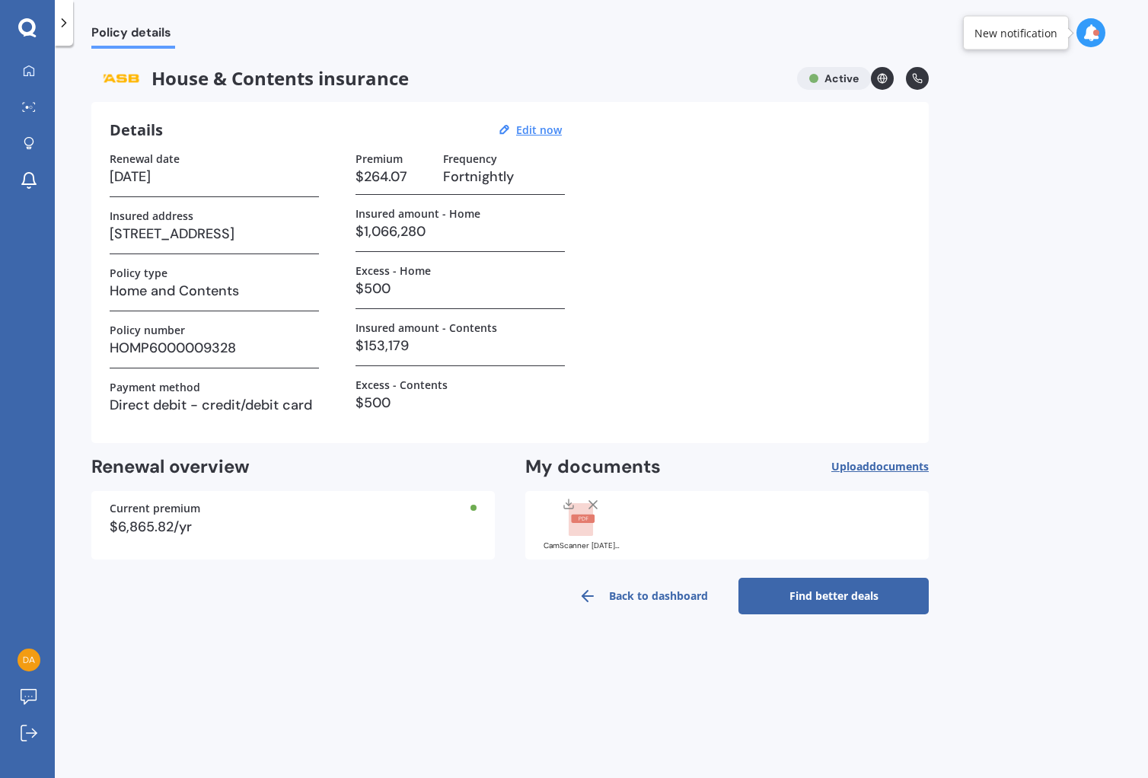
click at [829, 592] on link "Find better deals" at bounding box center [834, 596] width 190 height 37
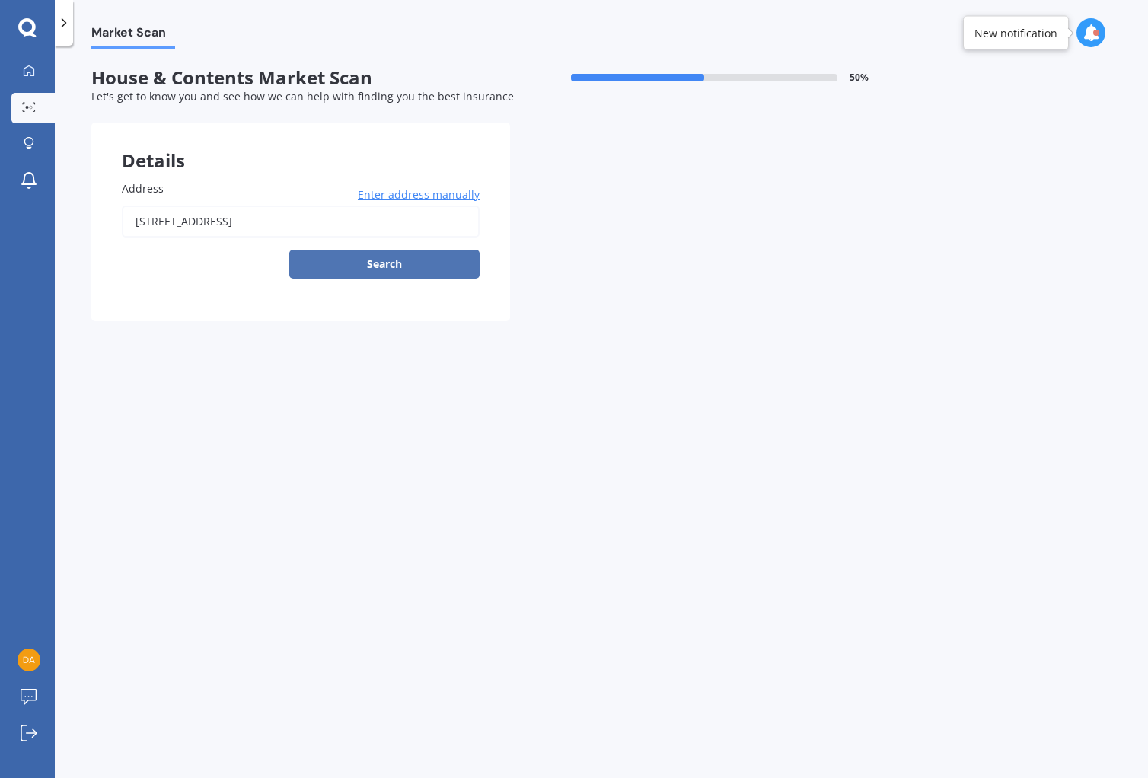
click at [401, 264] on button "Search" at bounding box center [384, 264] width 190 height 29
type input "[STREET_ADDRESS]"
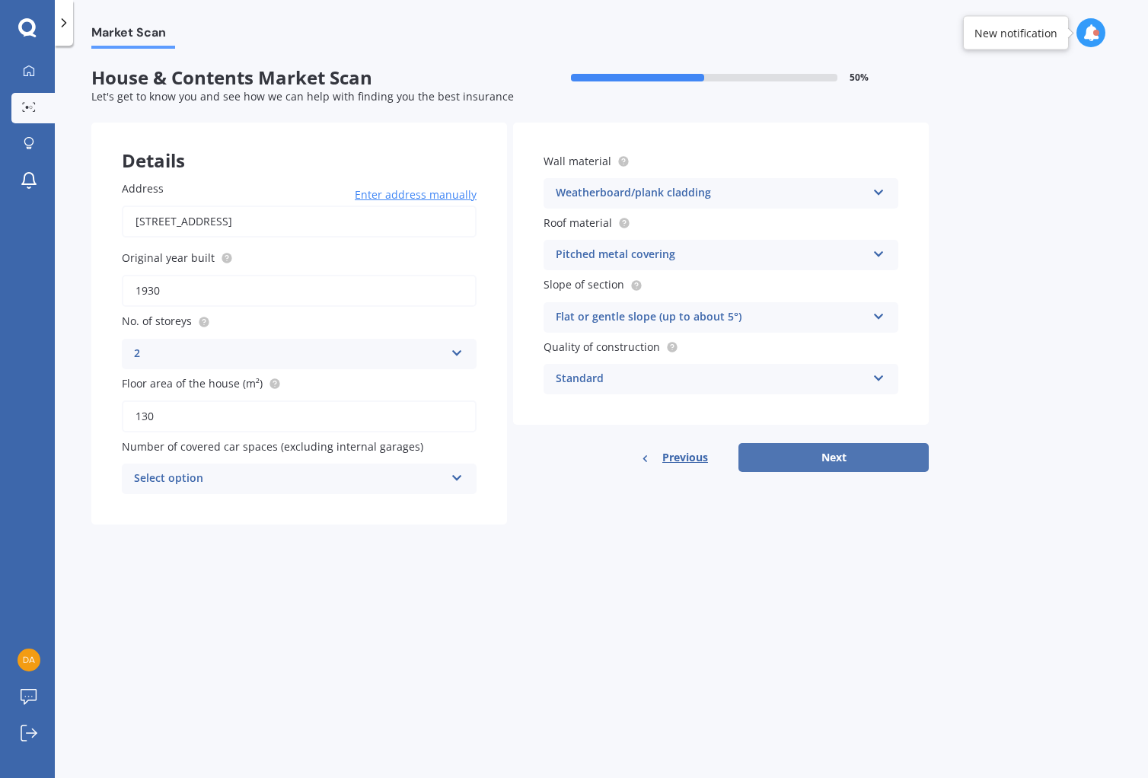
click at [832, 457] on button "Next" at bounding box center [834, 457] width 190 height 29
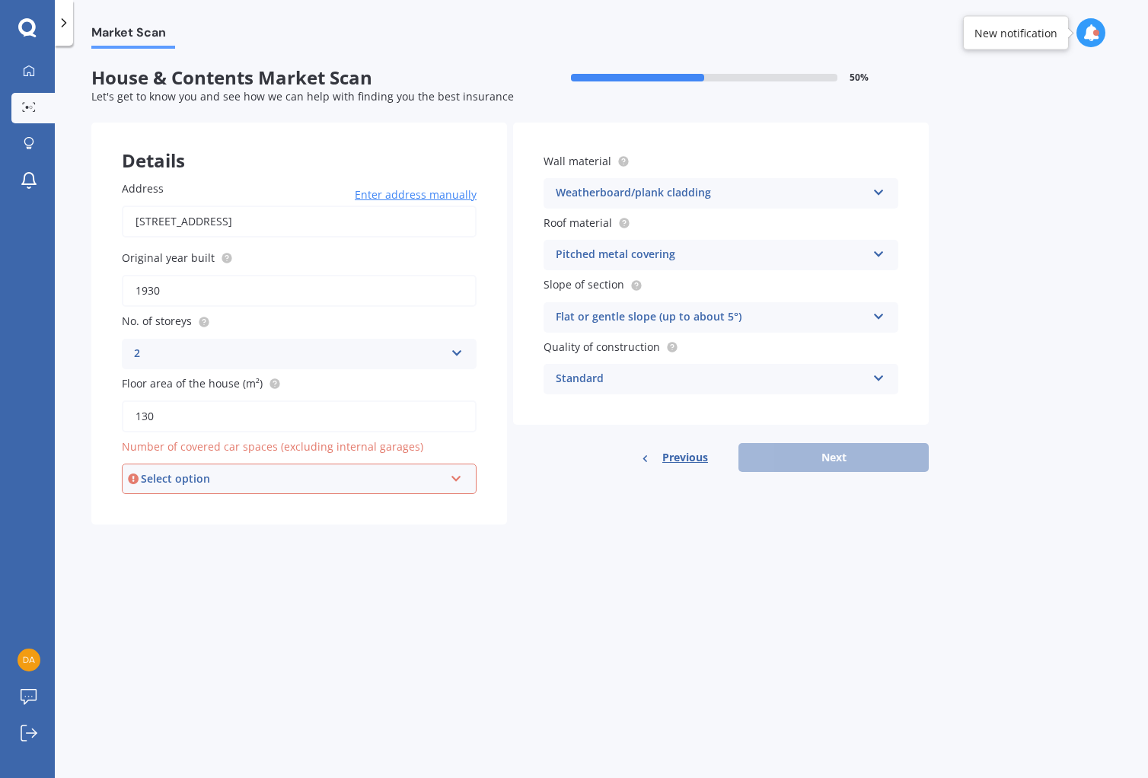
click at [261, 475] on div "Select option" at bounding box center [292, 479] width 303 height 17
click at [141, 477] on div "0" at bounding box center [292, 479] width 303 height 17
click at [165, 477] on div "Select option" at bounding box center [292, 479] width 303 height 17
drag, startPoint x: 147, startPoint y: 503, endPoint x: 181, endPoint y: 506, distance: 34.4
click at [148, 503] on div "0" at bounding box center [299, 507] width 352 height 27
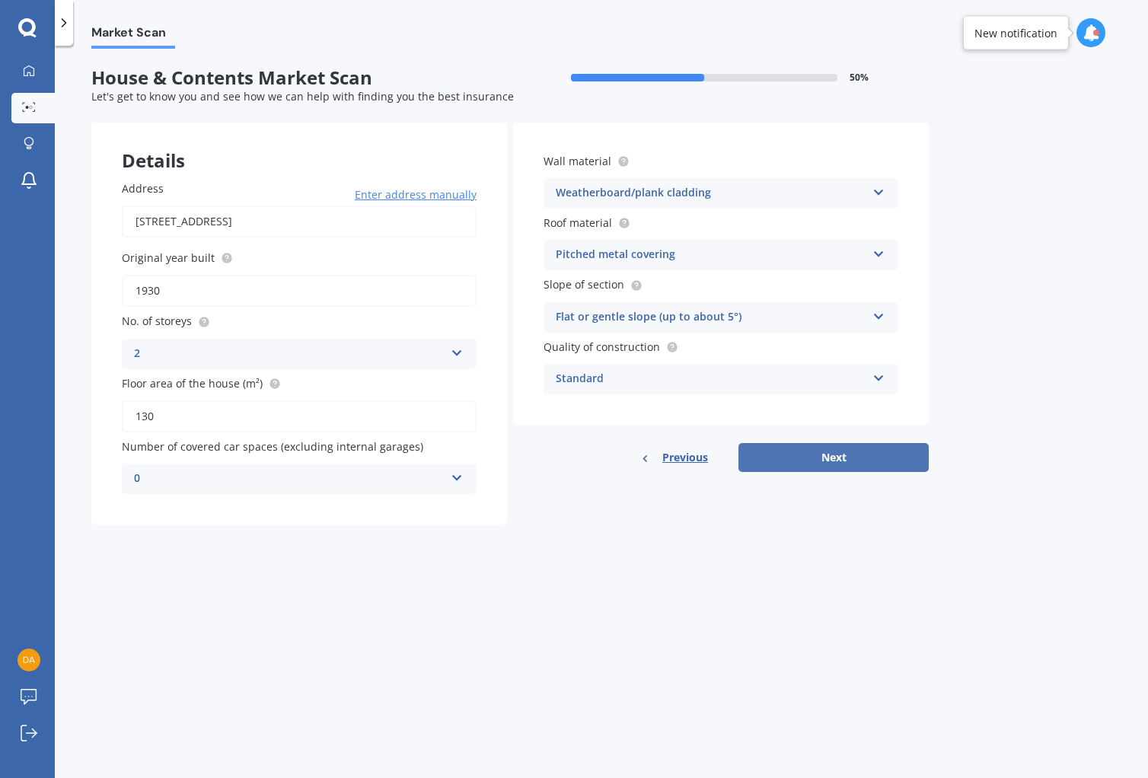
click at [819, 457] on button "Next" at bounding box center [834, 457] width 190 height 29
select select "13"
select select "03"
select select "1959"
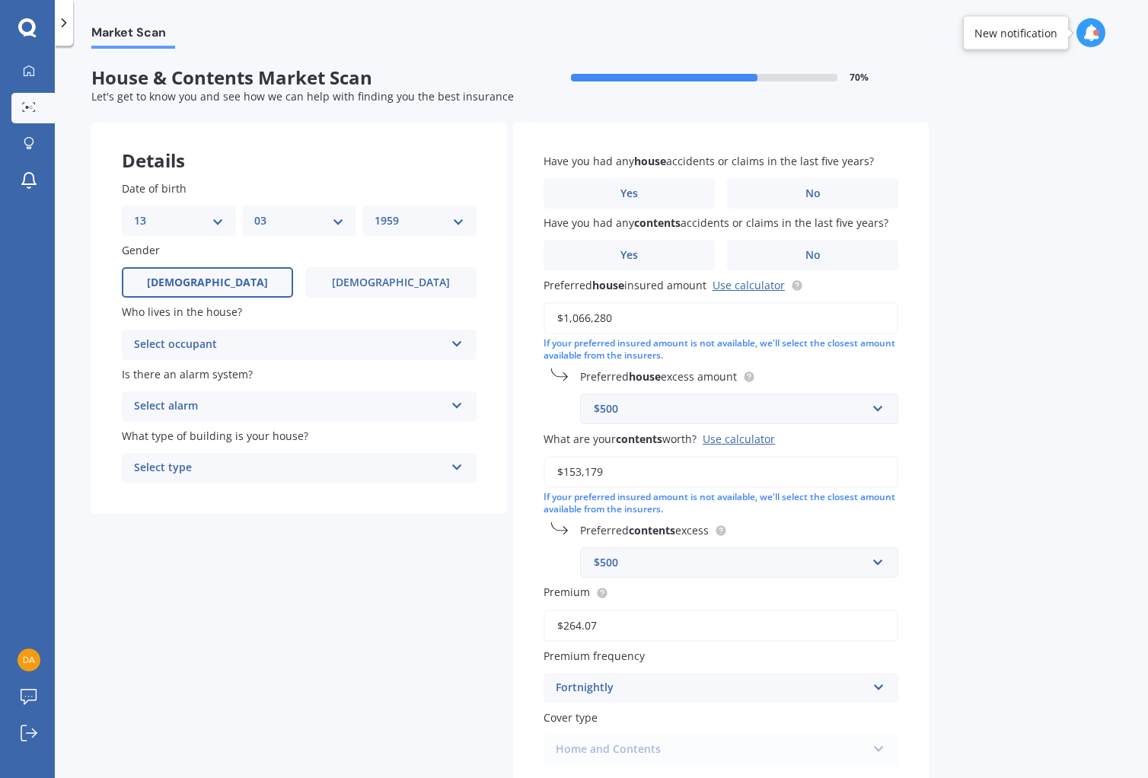
click at [458, 343] on icon at bounding box center [457, 341] width 13 height 11
click at [174, 369] on div "Owner" at bounding box center [299, 374] width 353 height 27
drag, startPoint x: 449, startPoint y: 402, endPoint x: 354, endPoint y: 420, distance: 96.9
click at [449, 402] on div "Select alarm Yes, monitored Yes, not monitored No" at bounding box center [299, 406] width 355 height 30
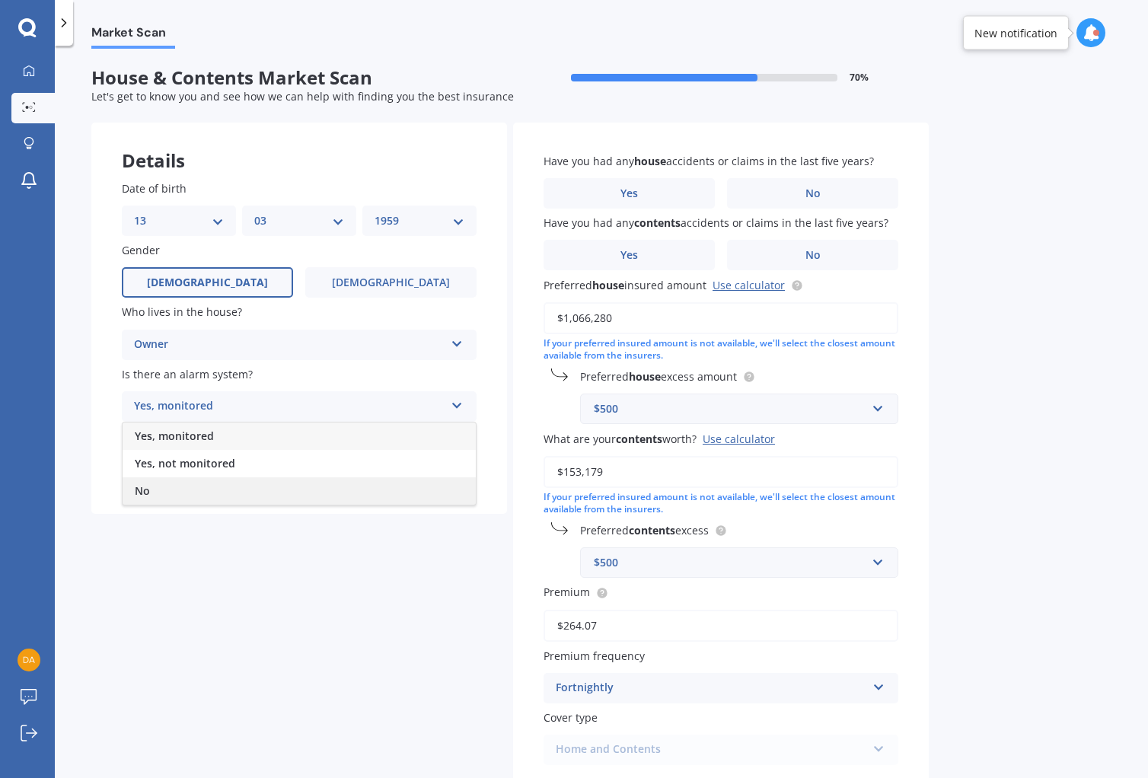
click at [145, 493] on span "No" at bounding box center [142, 491] width 15 height 14
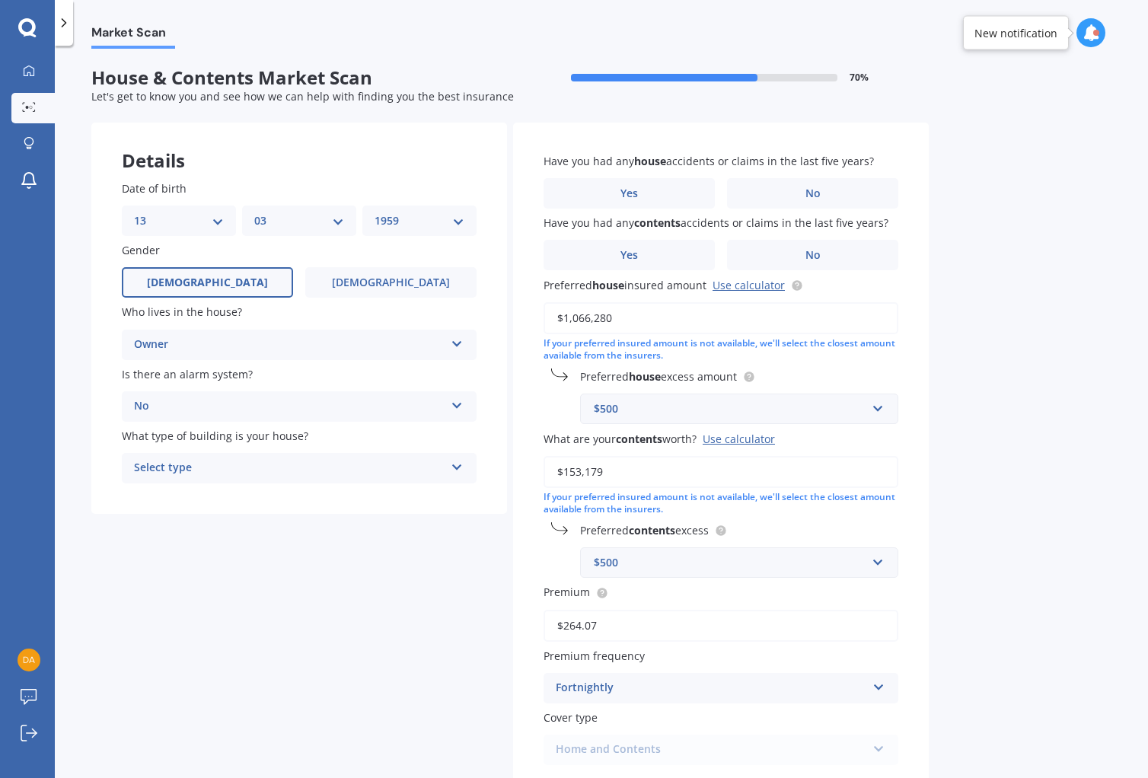
click at [460, 465] on icon at bounding box center [457, 464] width 13 height 11
click at [200, 498] on span "Freestanding" at bounding box center [169, 497] width 68 height 14
click at [821, 192] on label "No" at bounding box center [812, 193] width 171 height 30
click at [0, 0] on input "No" at bounding box center [0, 0] width 0 height 0
click at [820, 252] on span "No" at bounding box center [813, 255] width 15 height 13
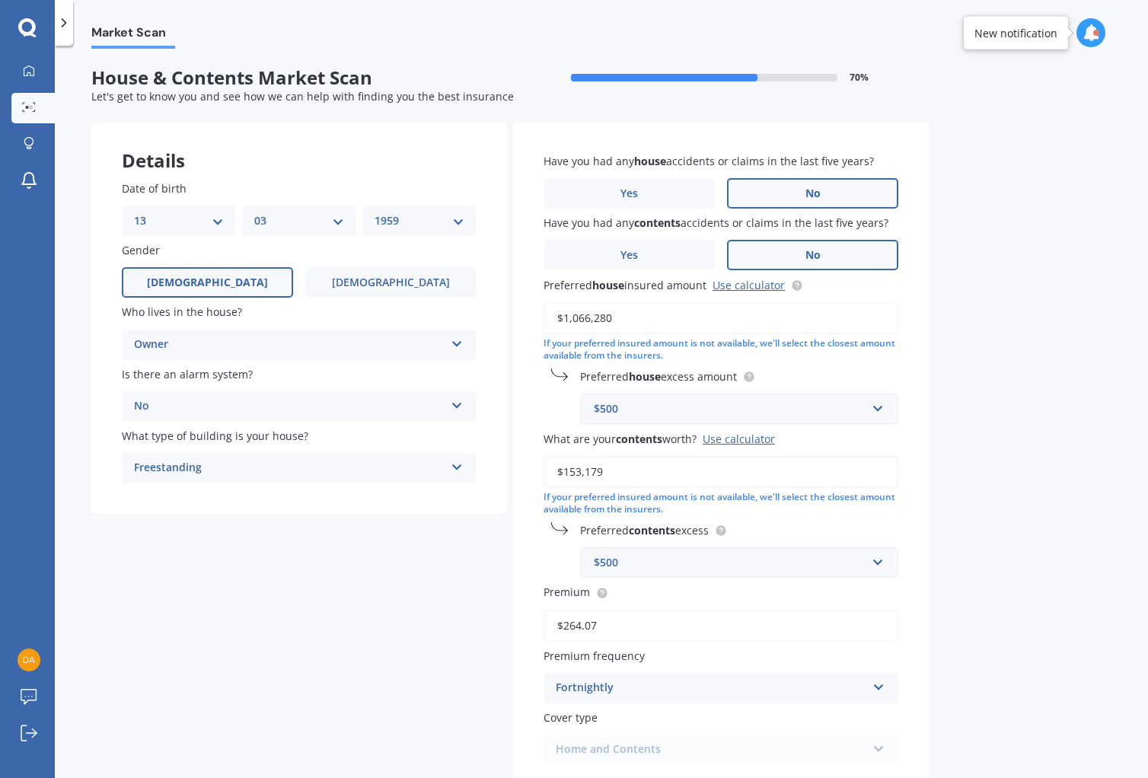
click at [0, 0] on input "No" at bounding box center [0, 0] width 0 height 0
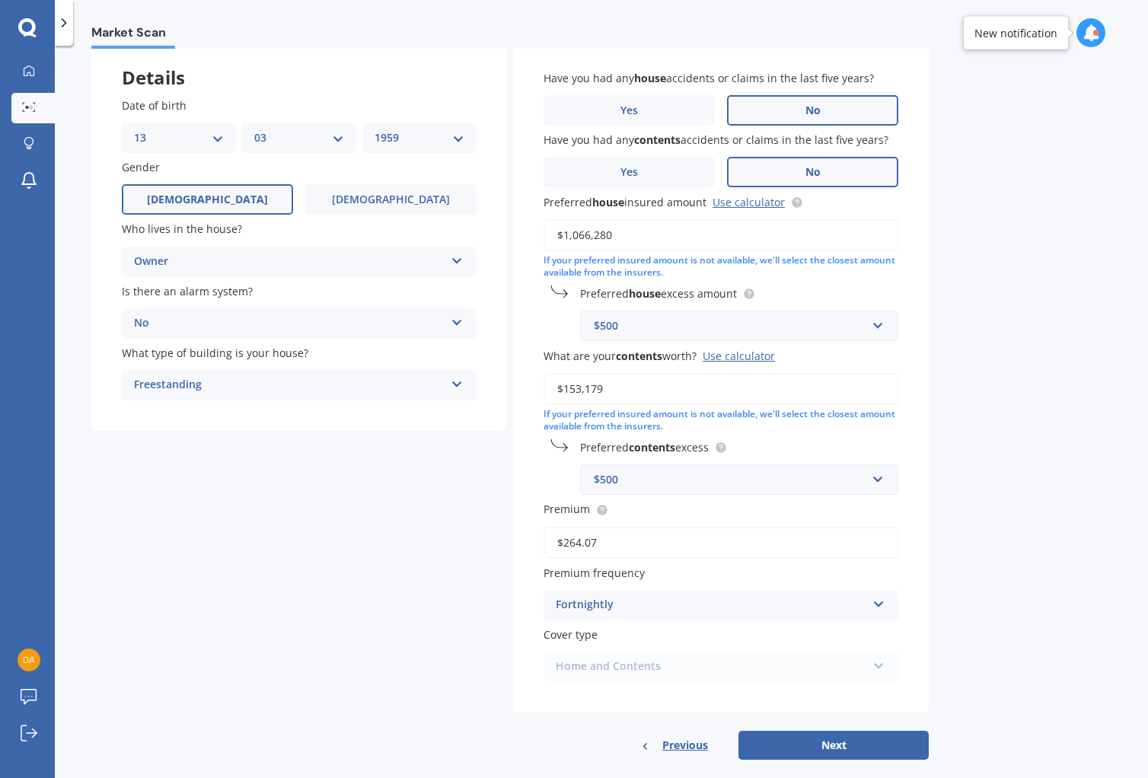
scroll to position [104, 0]
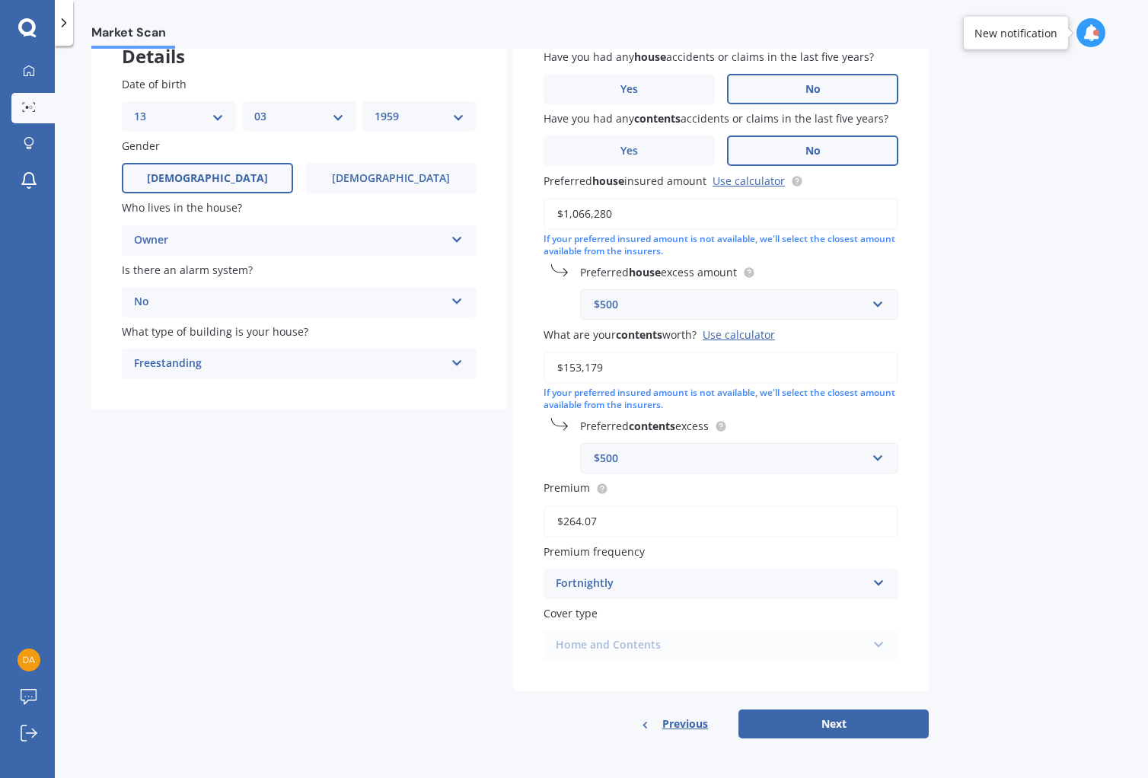
click at [877, 640] on div "Home and Contents Home and Contents" at bounding box center [721, 646] width 355 height 30
click at [838, 722] on button "Next" at bounding box center [834, 724] width 190 height 29
select select "13"
select select "03"
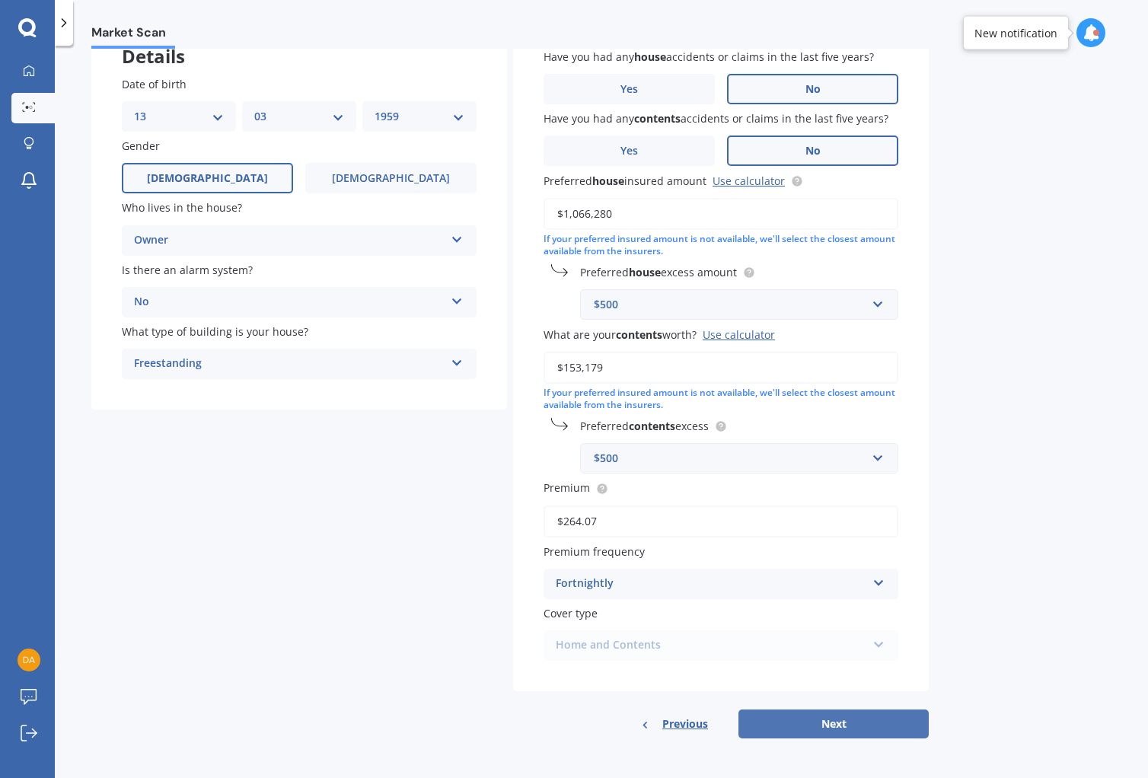
select select "1959"
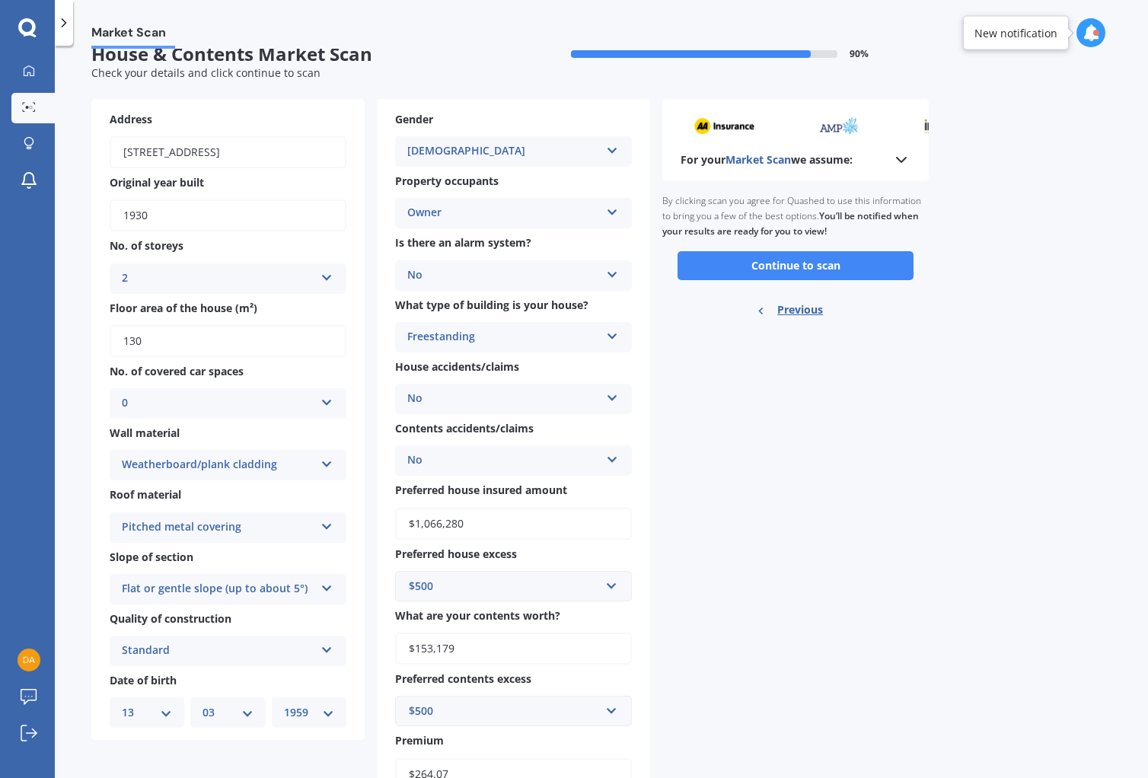
scroll to position [0, 0]
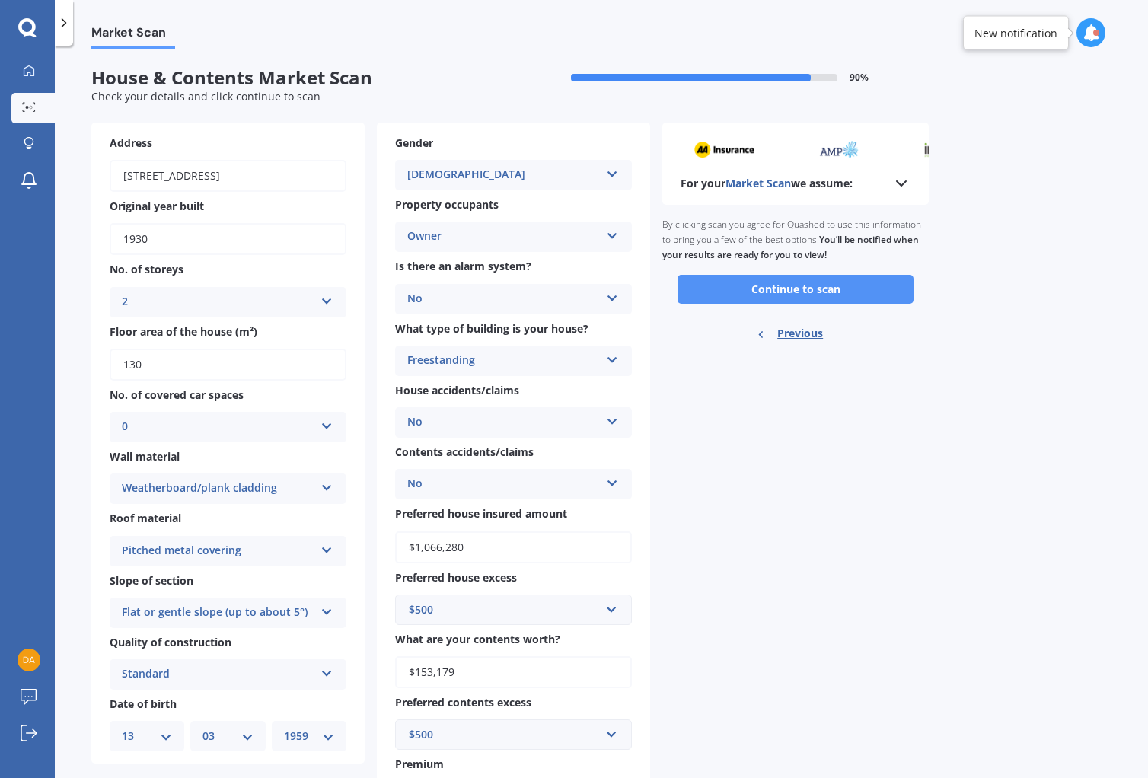
click at [806, 285] on button "Continue to scan" at bounding box center [796, 289] width 236 height 29
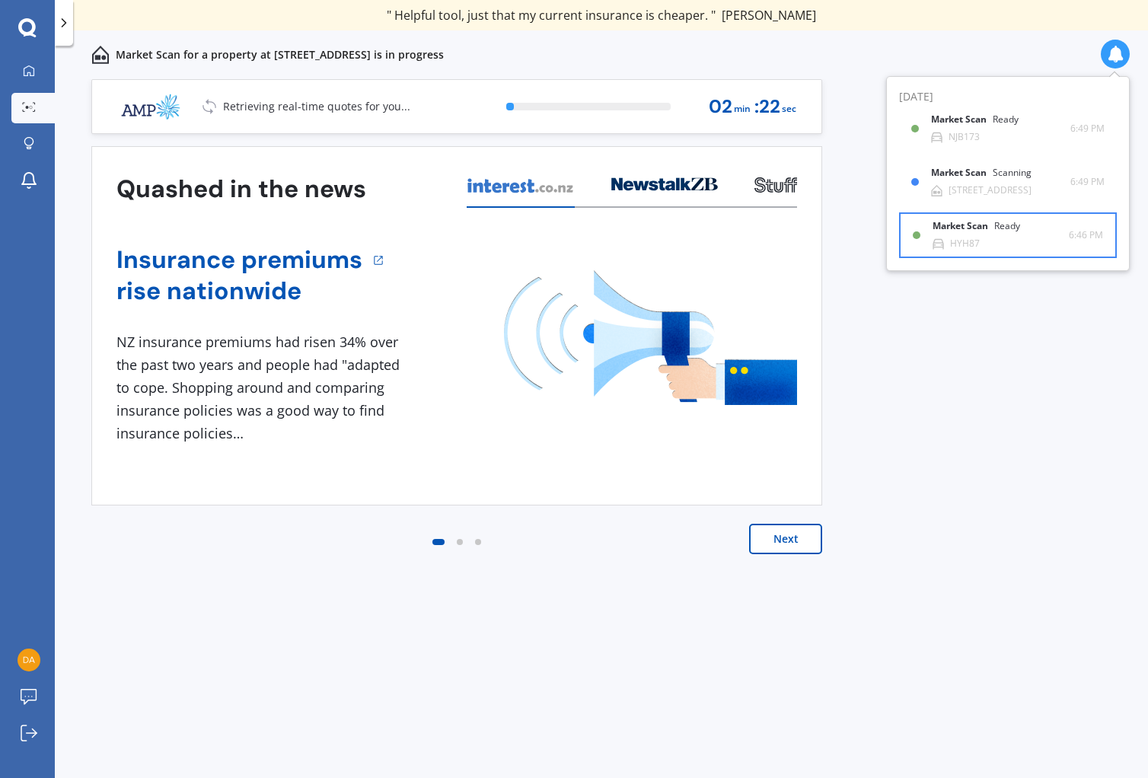
click at [973, 237] on div "Market Scan Ready" at bounding box center [986, 229] width 106 height 17
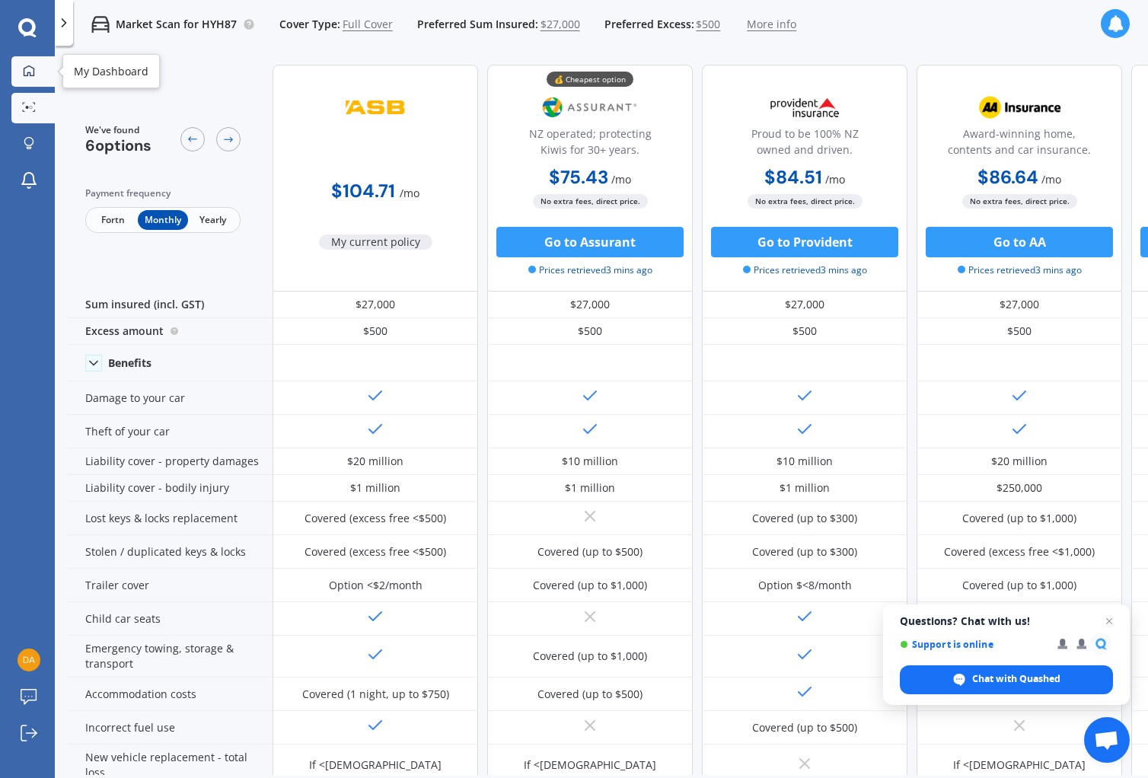
click at [34, 73] on icon at bounding box center [29, 70] width 11 height 11
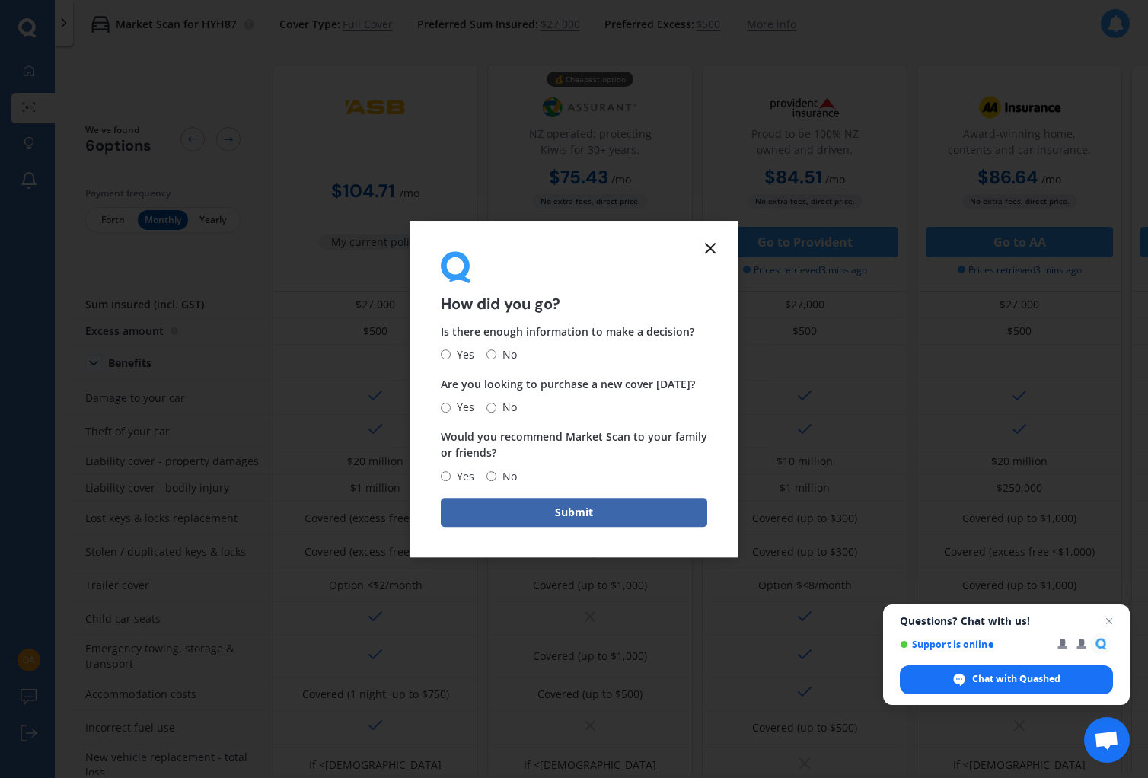
click at [713, 244] on icon at bounding box center [710, 248] width 18 height 18
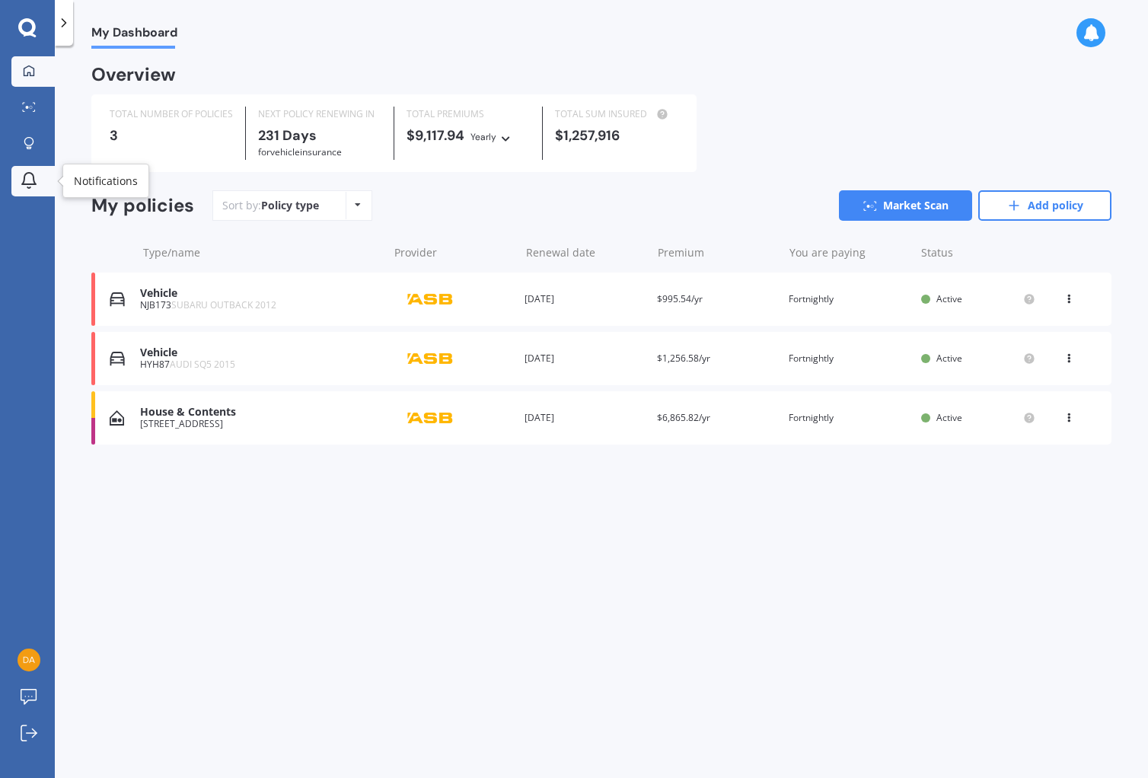
click at [30, 174] on icon at bounding box center [29, 180] width 18 height 18
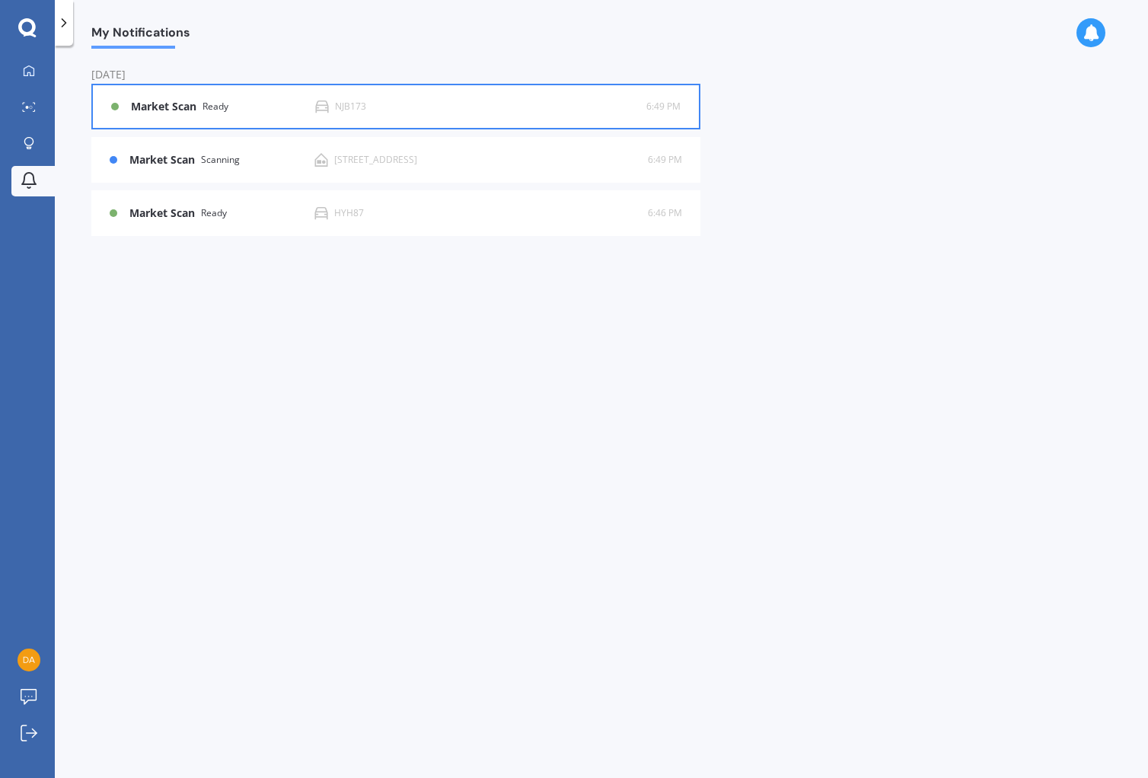
click at [263, 101] on div "Market Scan Ready" at bounding box center [223, 107] width 184 height 13
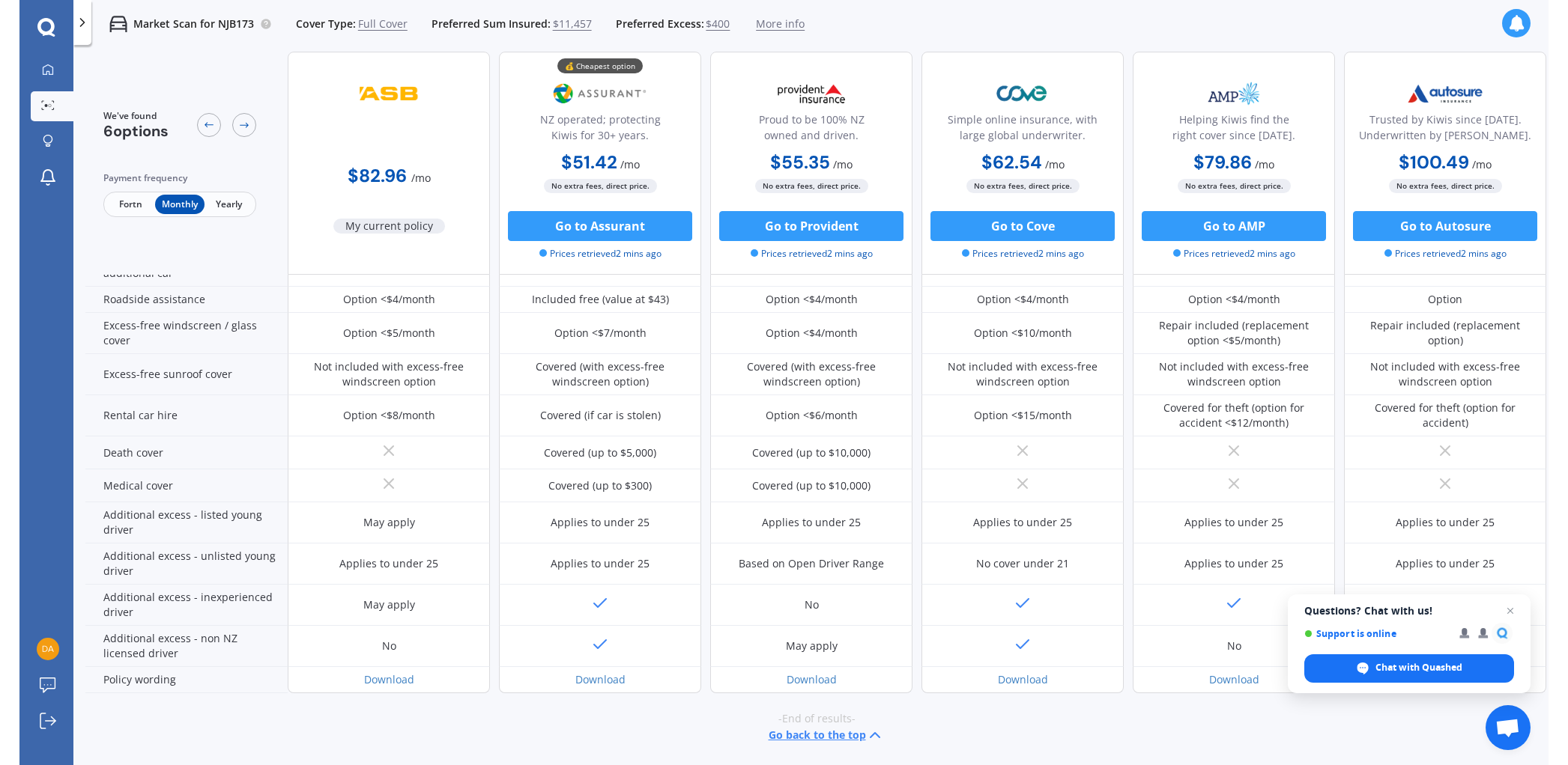
scroll to position [513, 0]
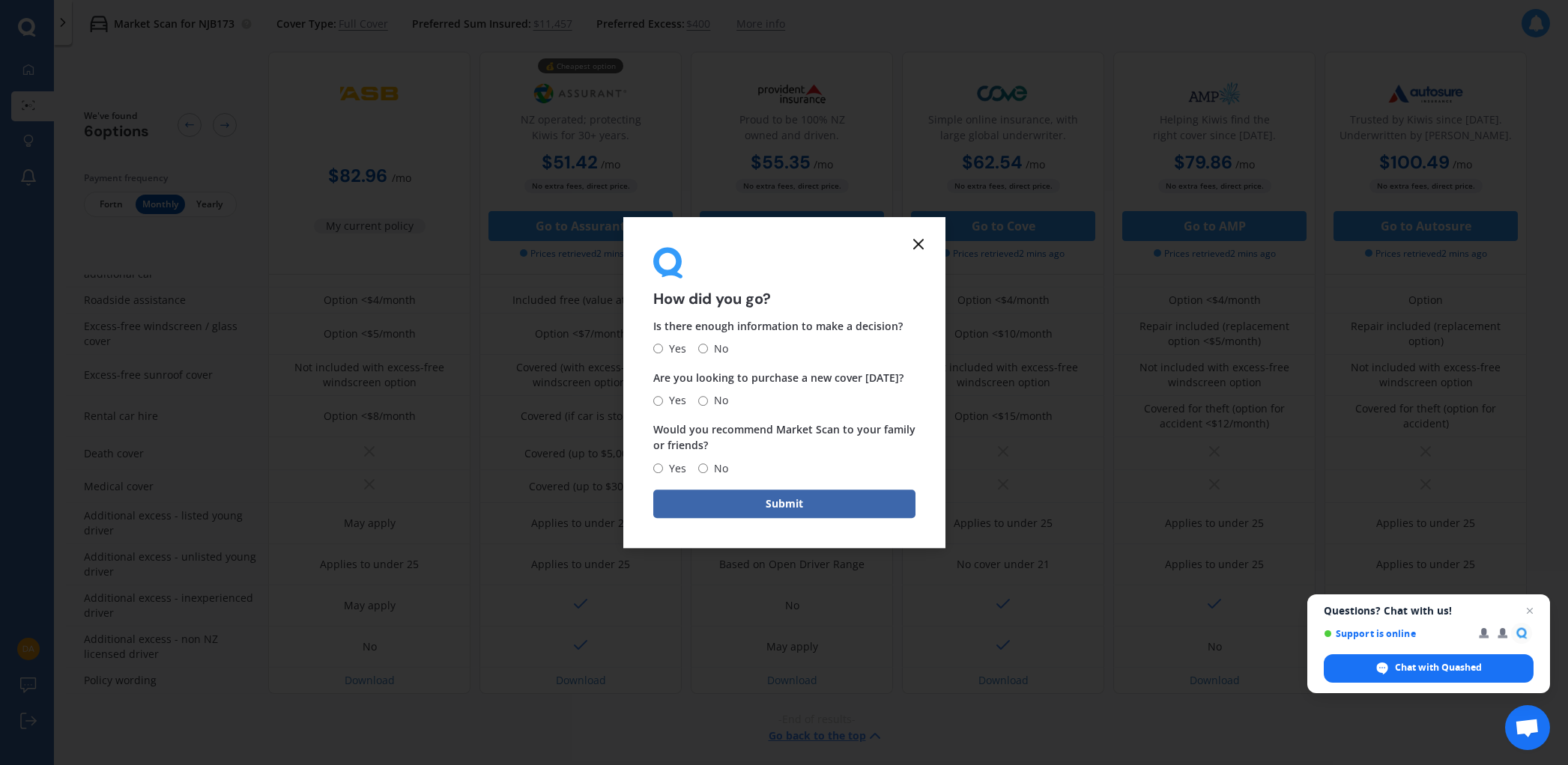
click at [919, 242] on line at bounding box center [918, 244] width 9 height 9
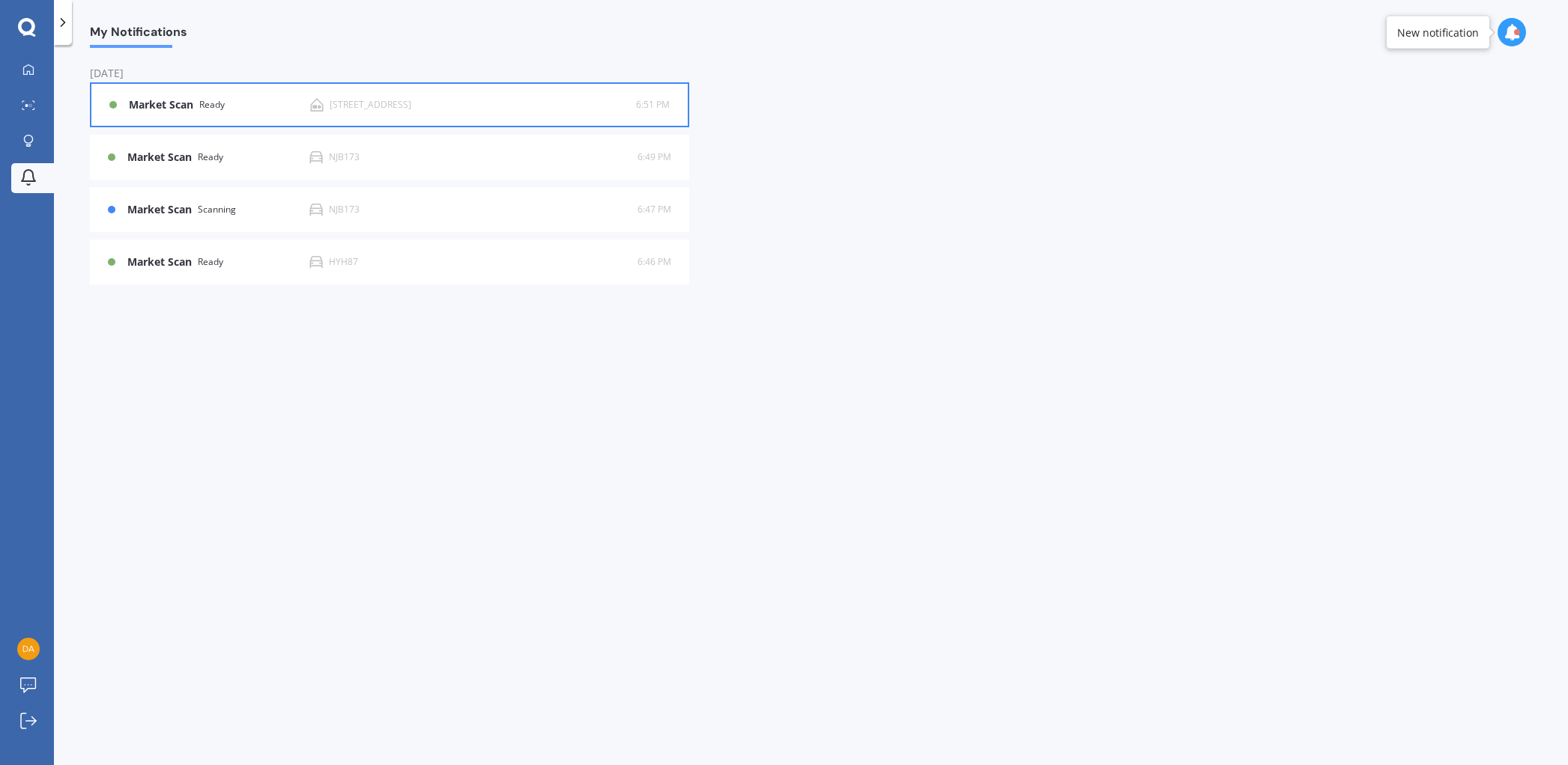
click at [411, 104] on div "[STREET_ADDRESS]" at bounding box center [370, 104] width 82 height 11
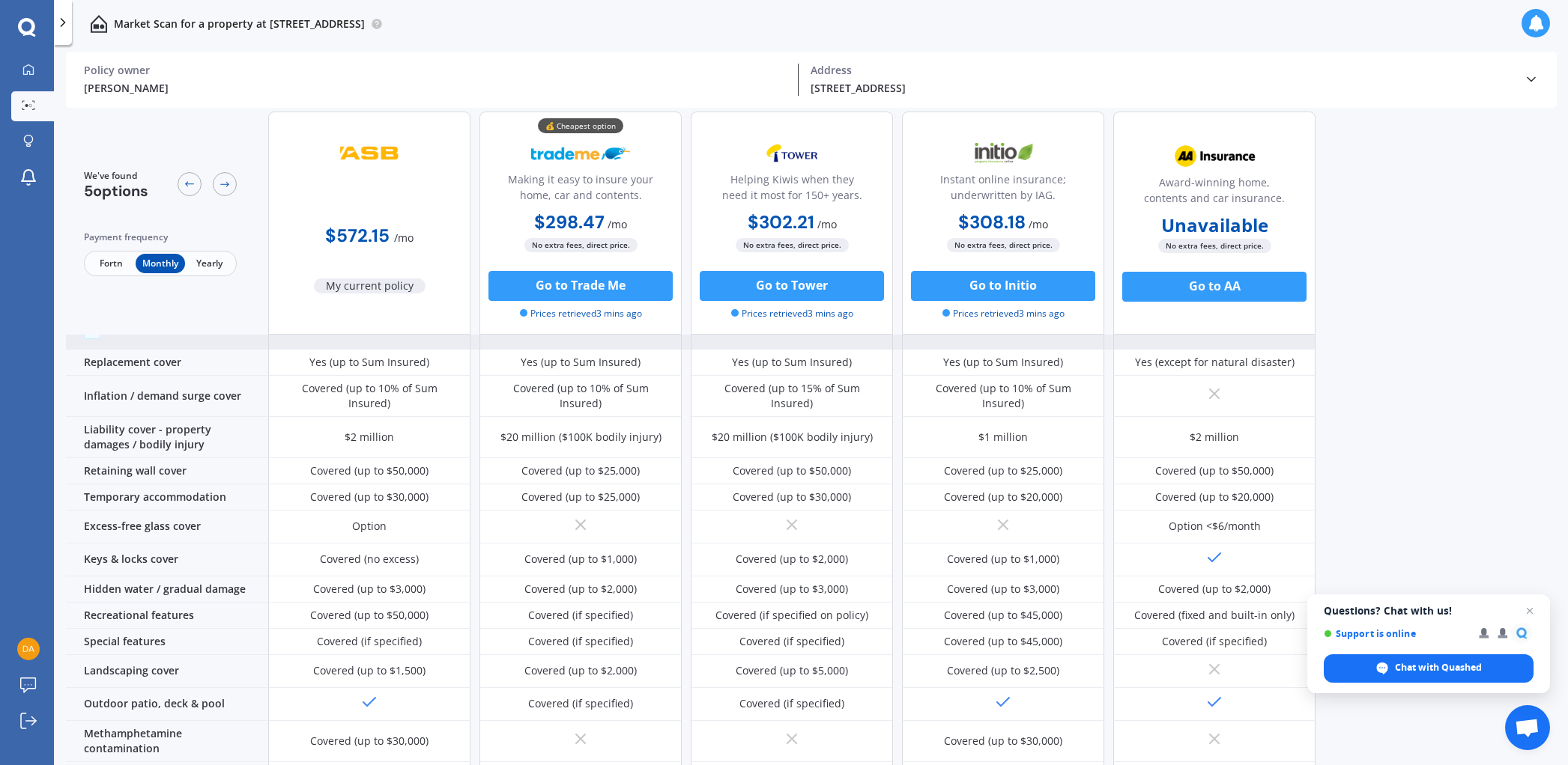
scroll to position [75, 0]
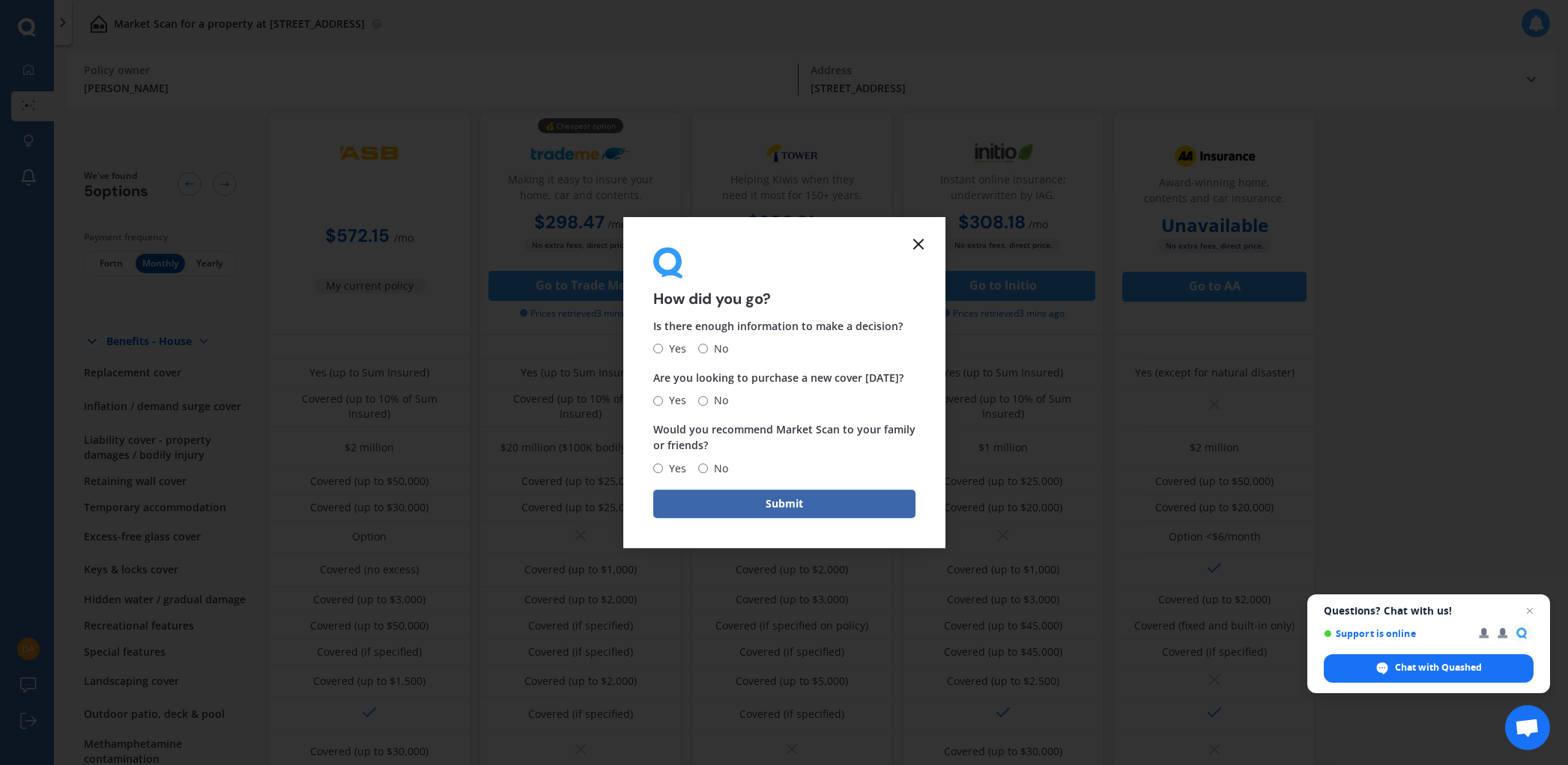
click at [922, 240] on line at bounding box center [918, 244] width 9 height 9
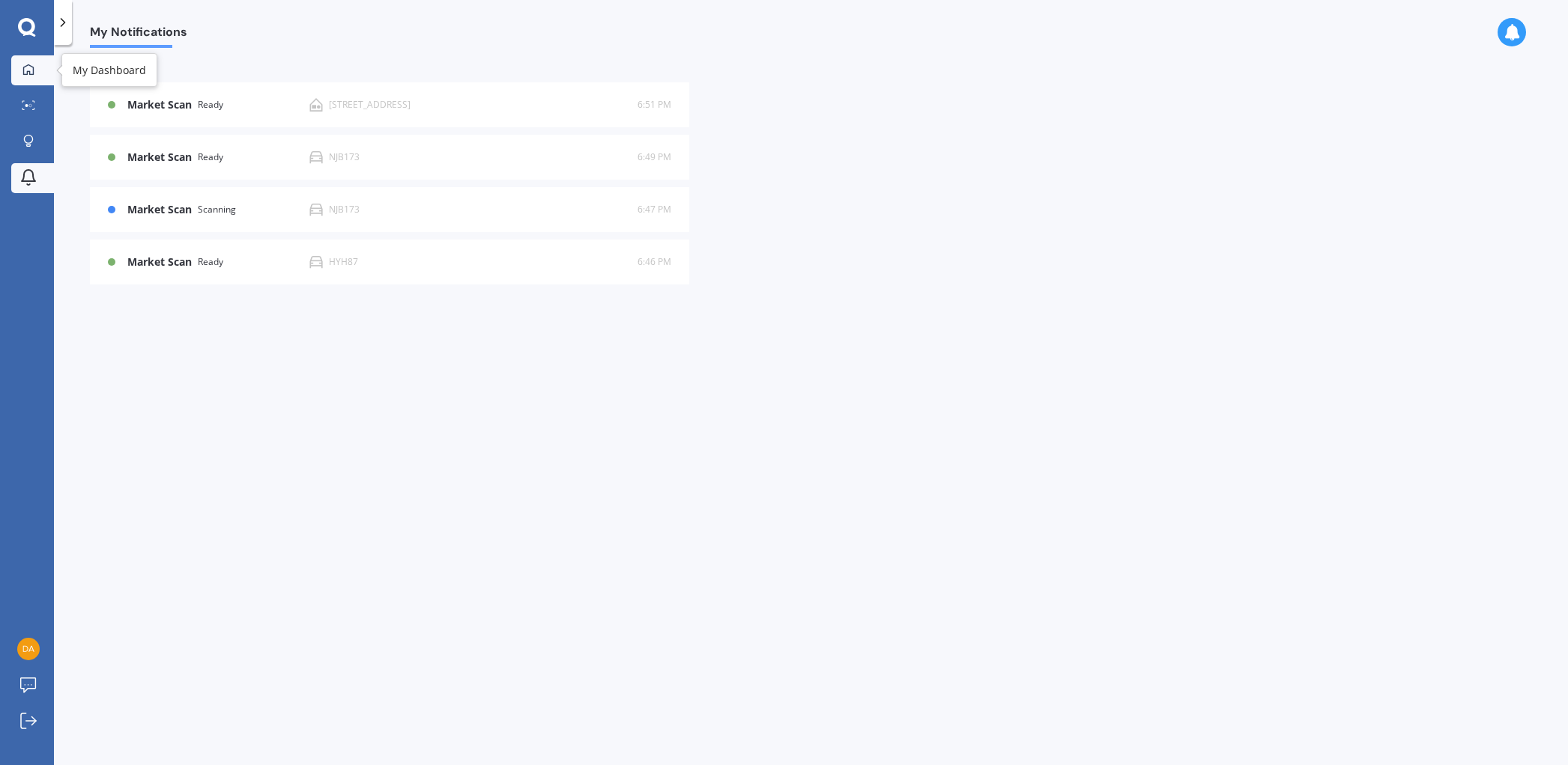
click at [38, 70] on div at bounding box center [29, 71] width 23 height 14
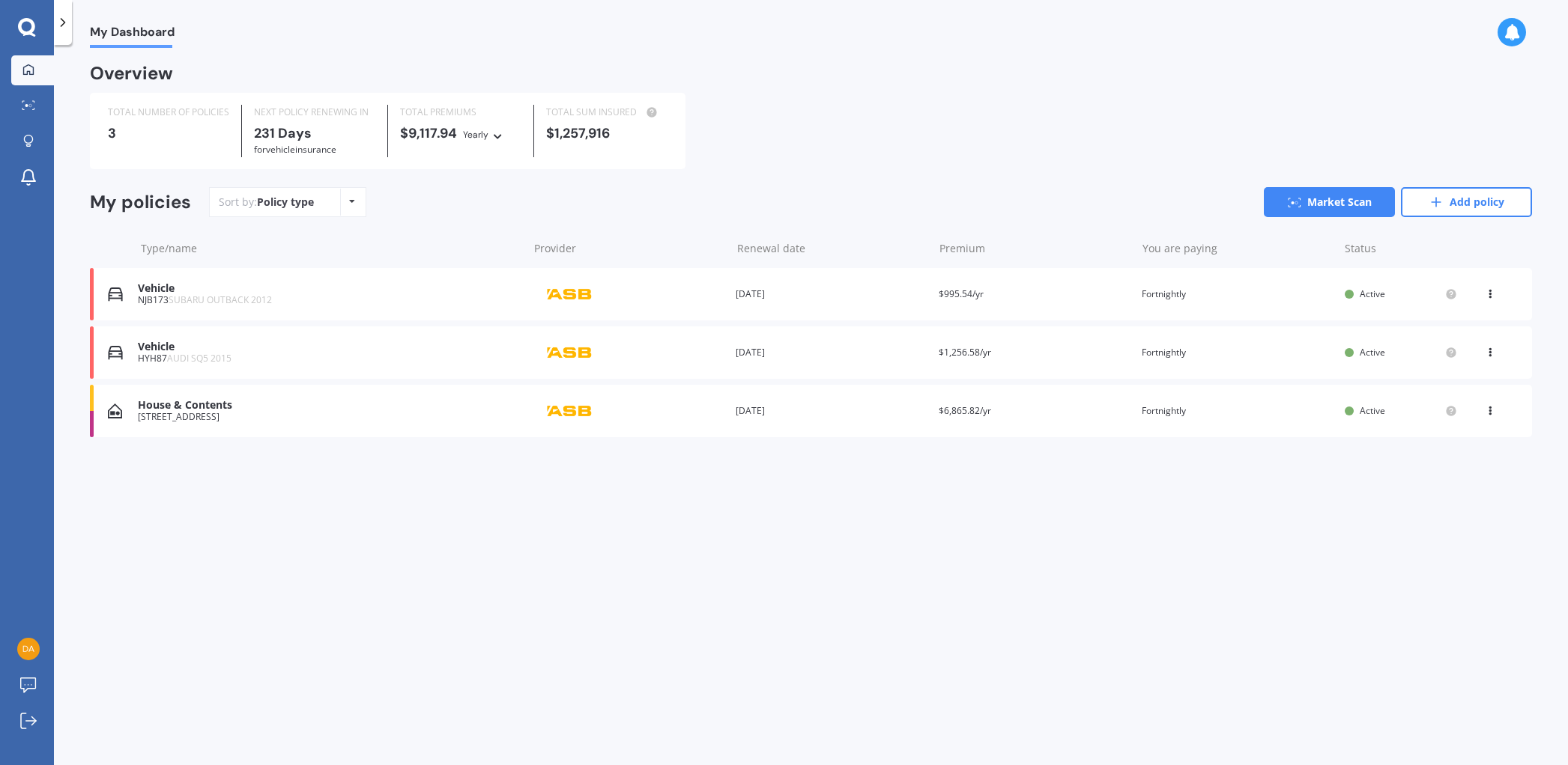
click at [195, 356] on span "AUDI SQ5 2015" at bounding box center [199, 358] width 64 height 13
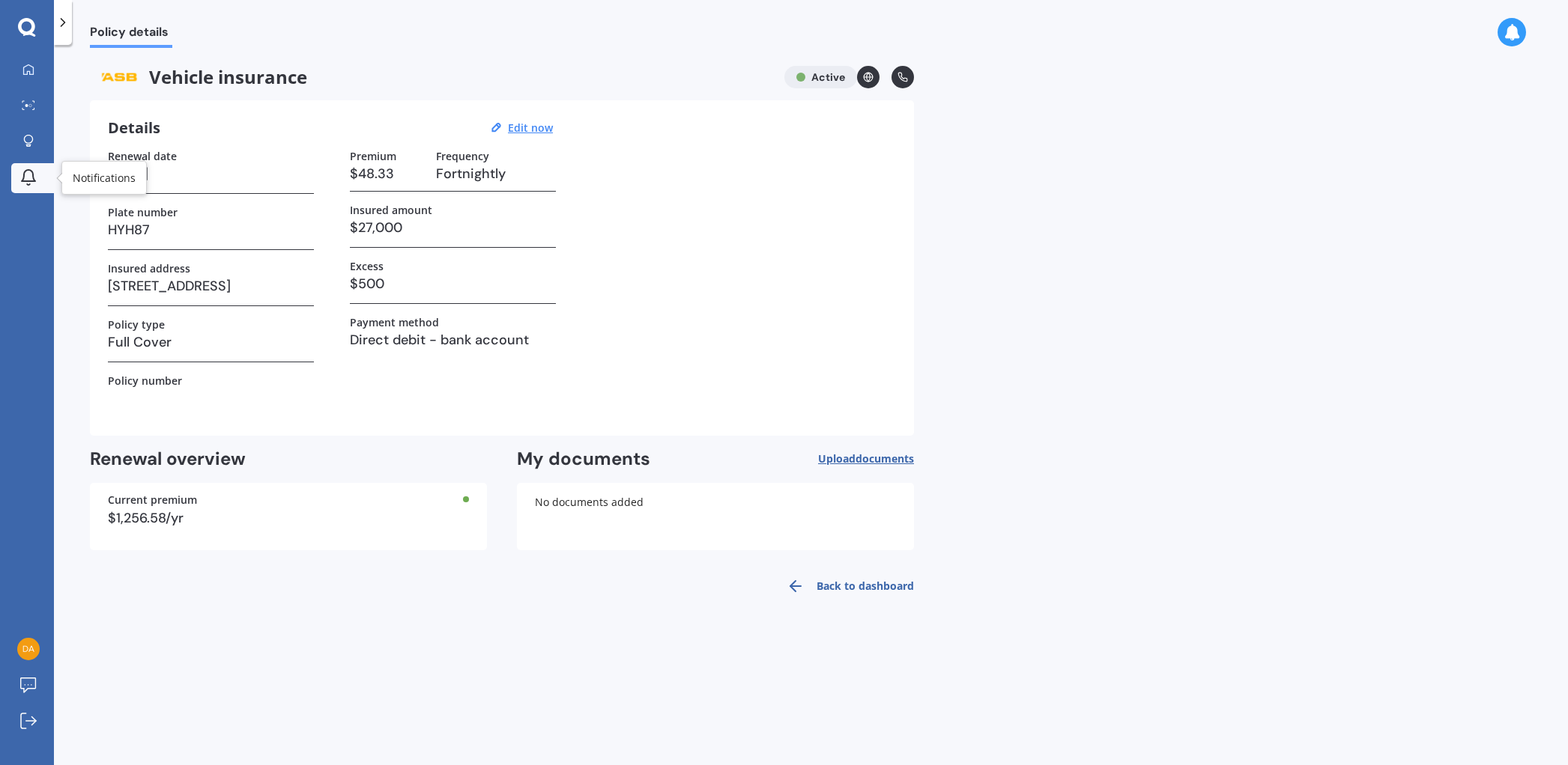
click at [30, 173] on icon at bounding box center [29, 177] width 18 height 18
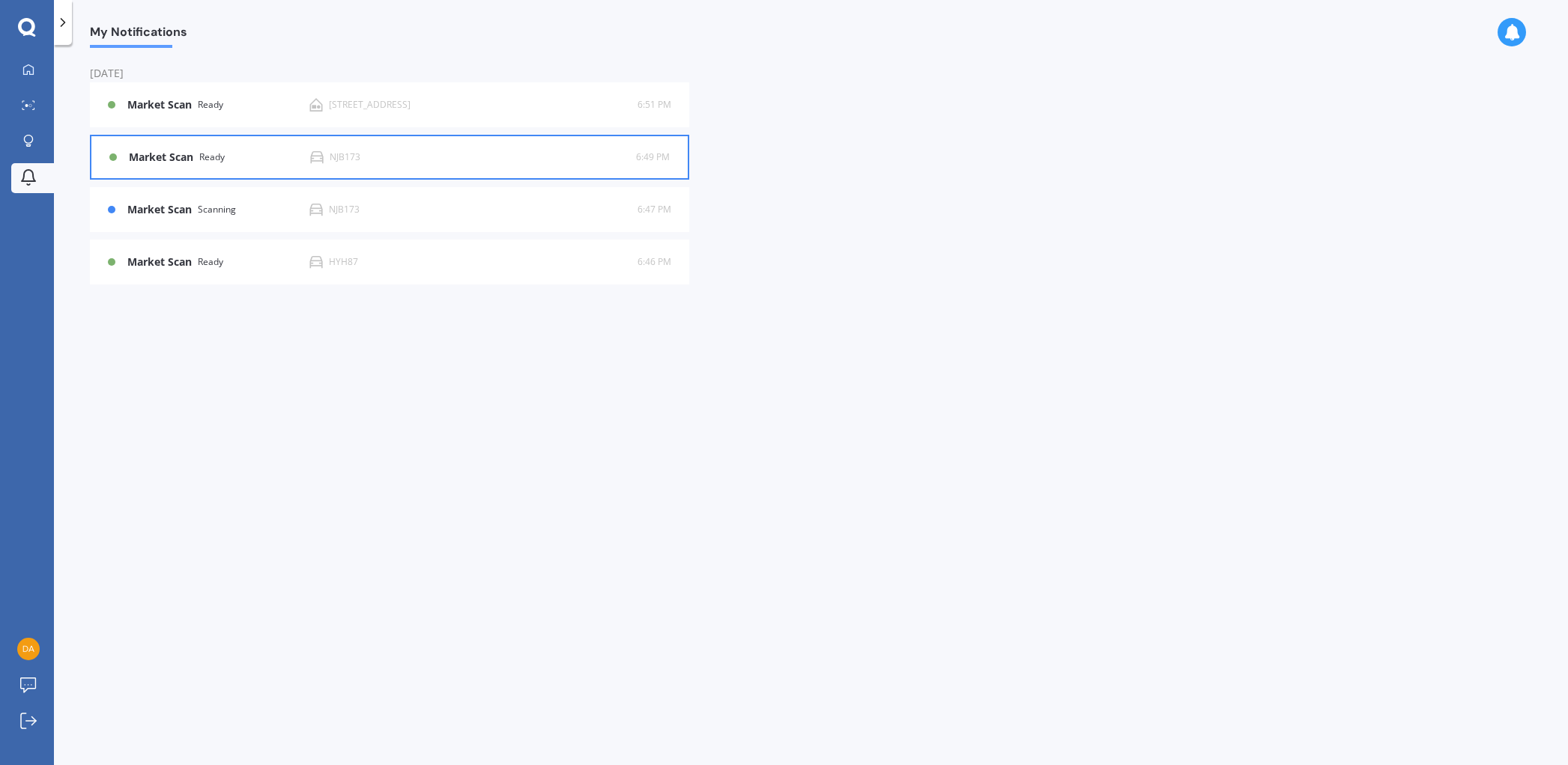
click at [350, 157] on div "NJB173" at bounding box center [344, 157] width 30 height 11
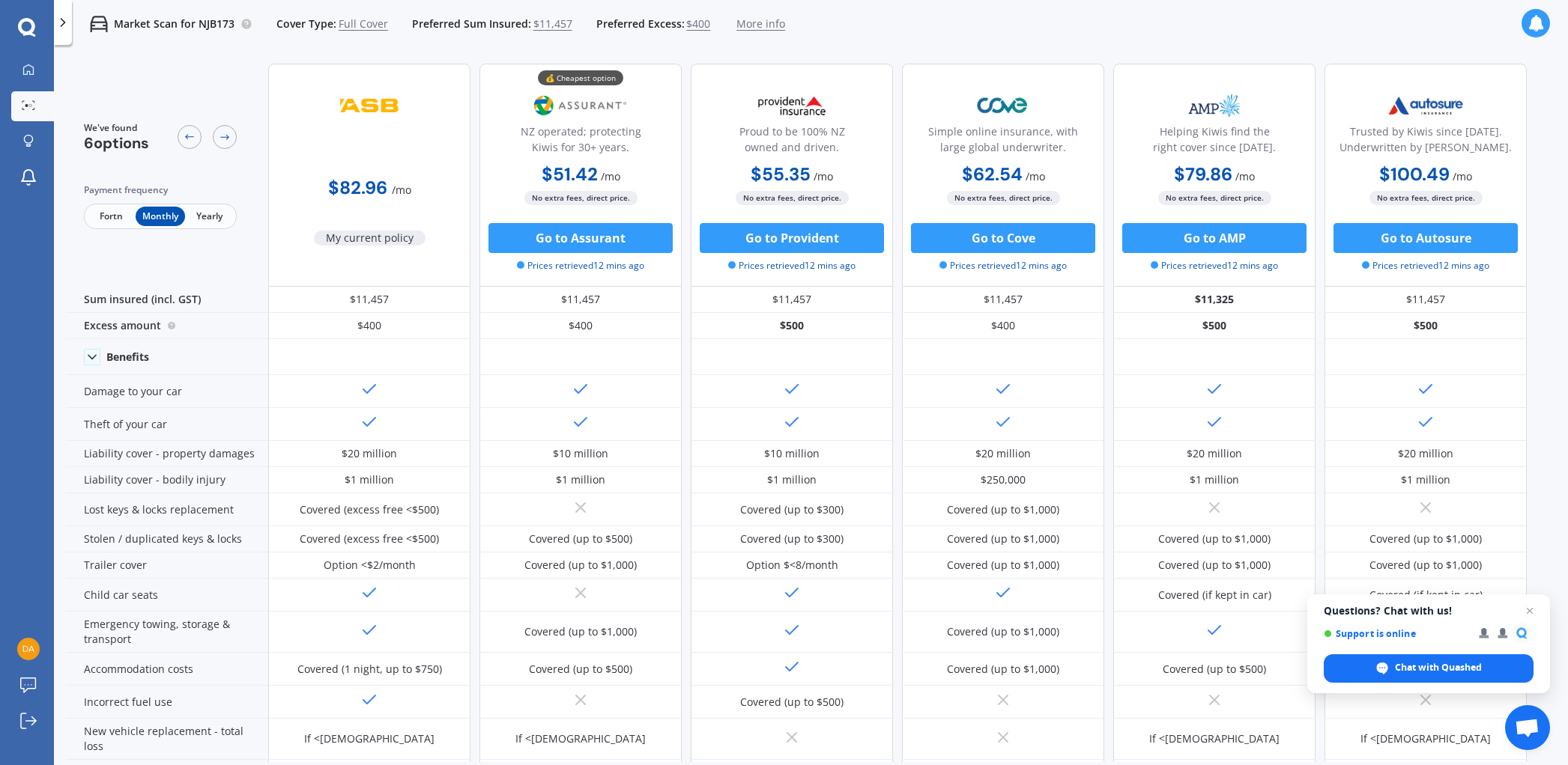
scroll to position [10, 0]
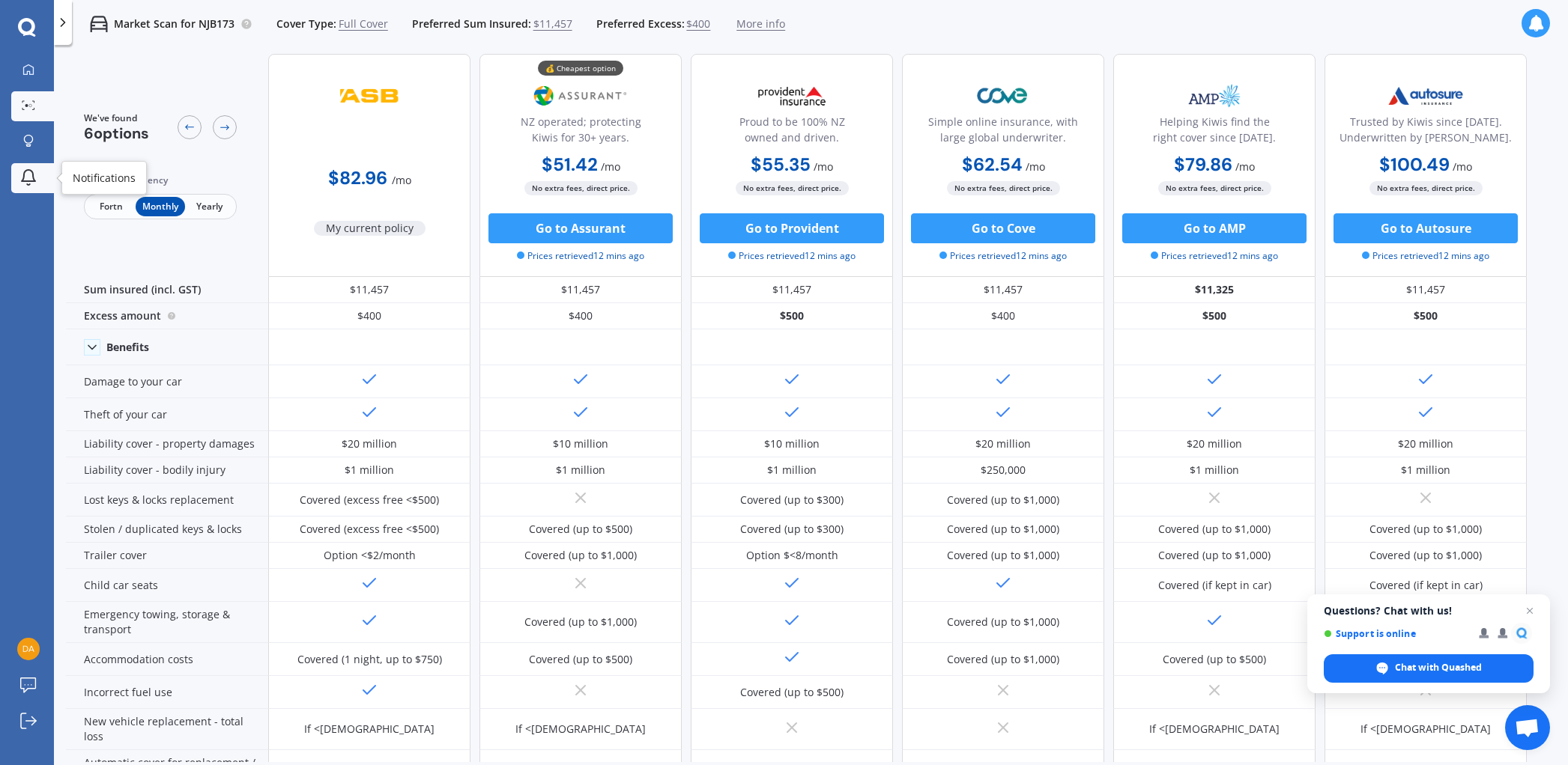
click at [23, 168] on icon at bounding box center [29, 177] width 18 height 18
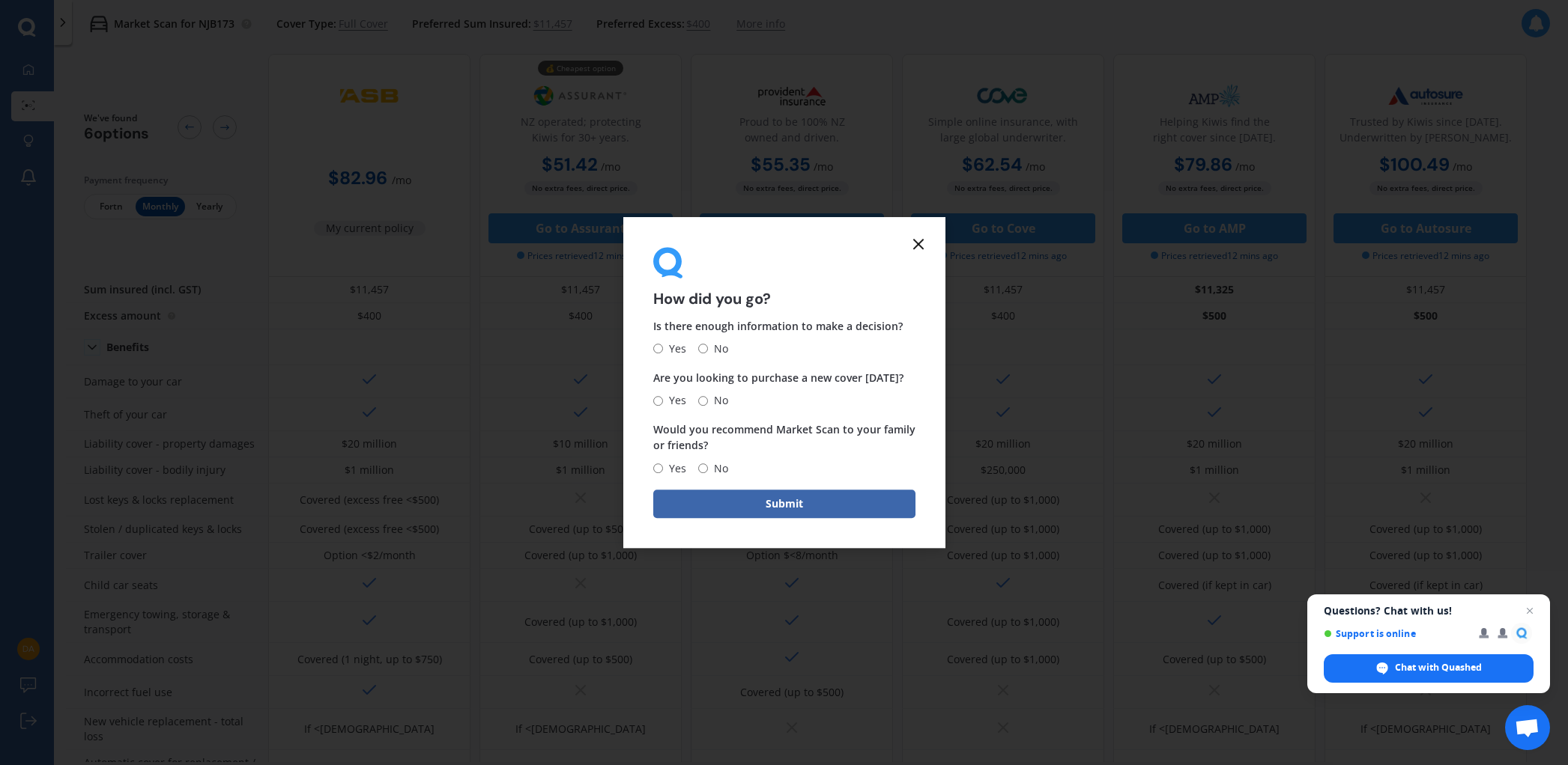
click at [919, 244] on icon at bounding box center [918, 244] width 18 height 18
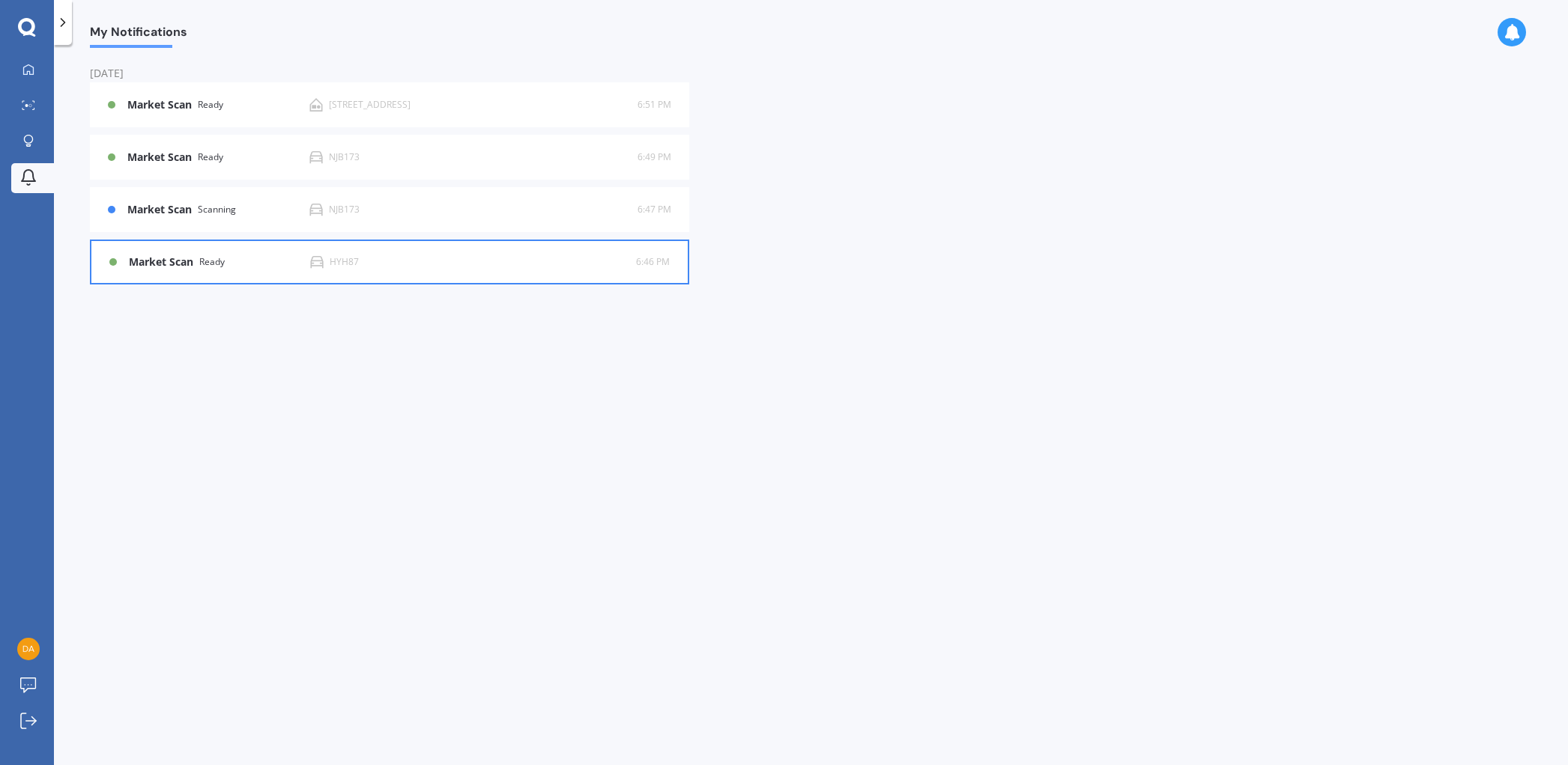
click at [353, 262] on div "HYH87" at bounding box center [344, 262] width 30 height 11
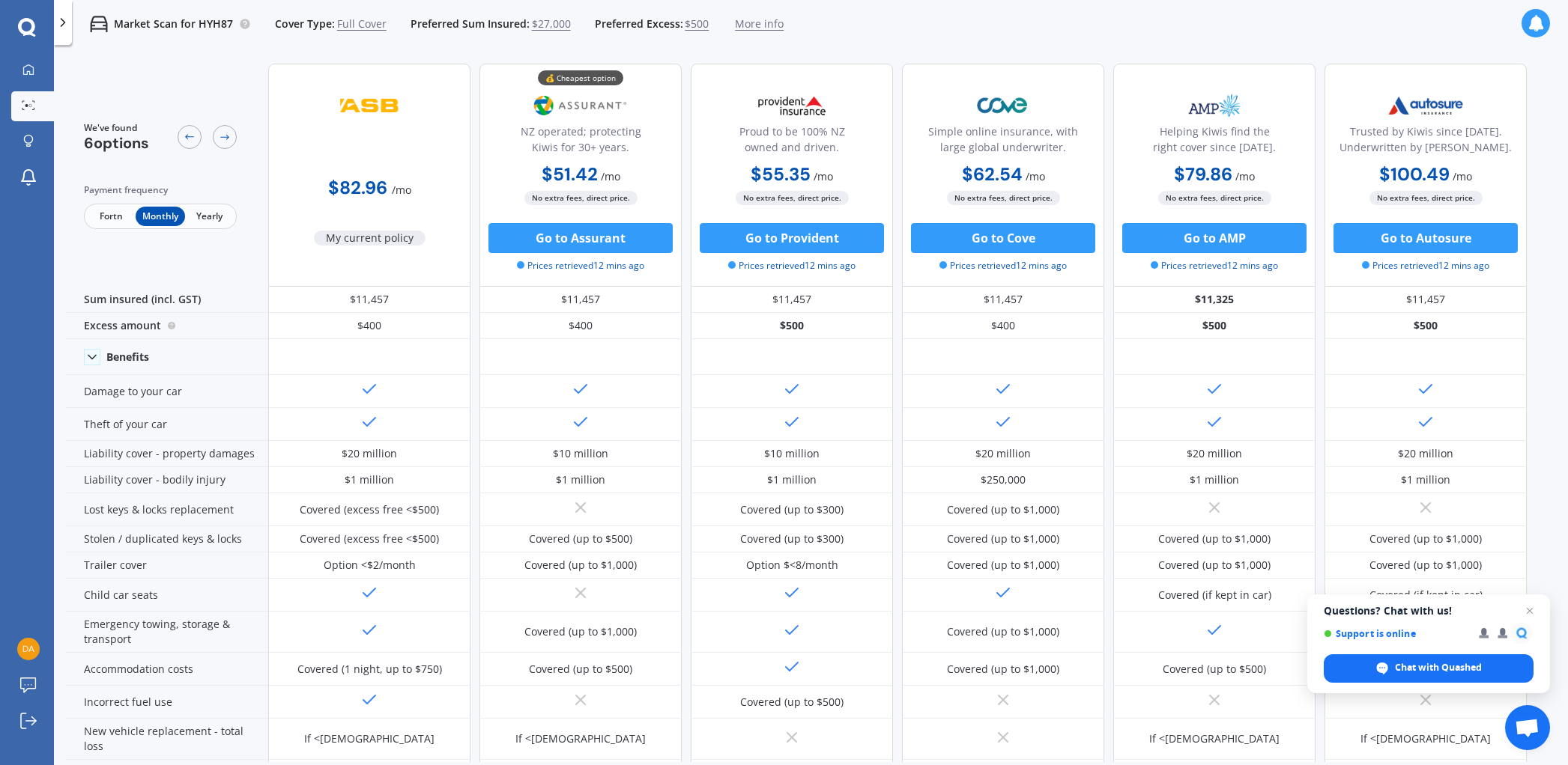
click at [353, 262] on div "$82.96 / mo My current policy" at bounding box center [370, 175] width 203 height 223
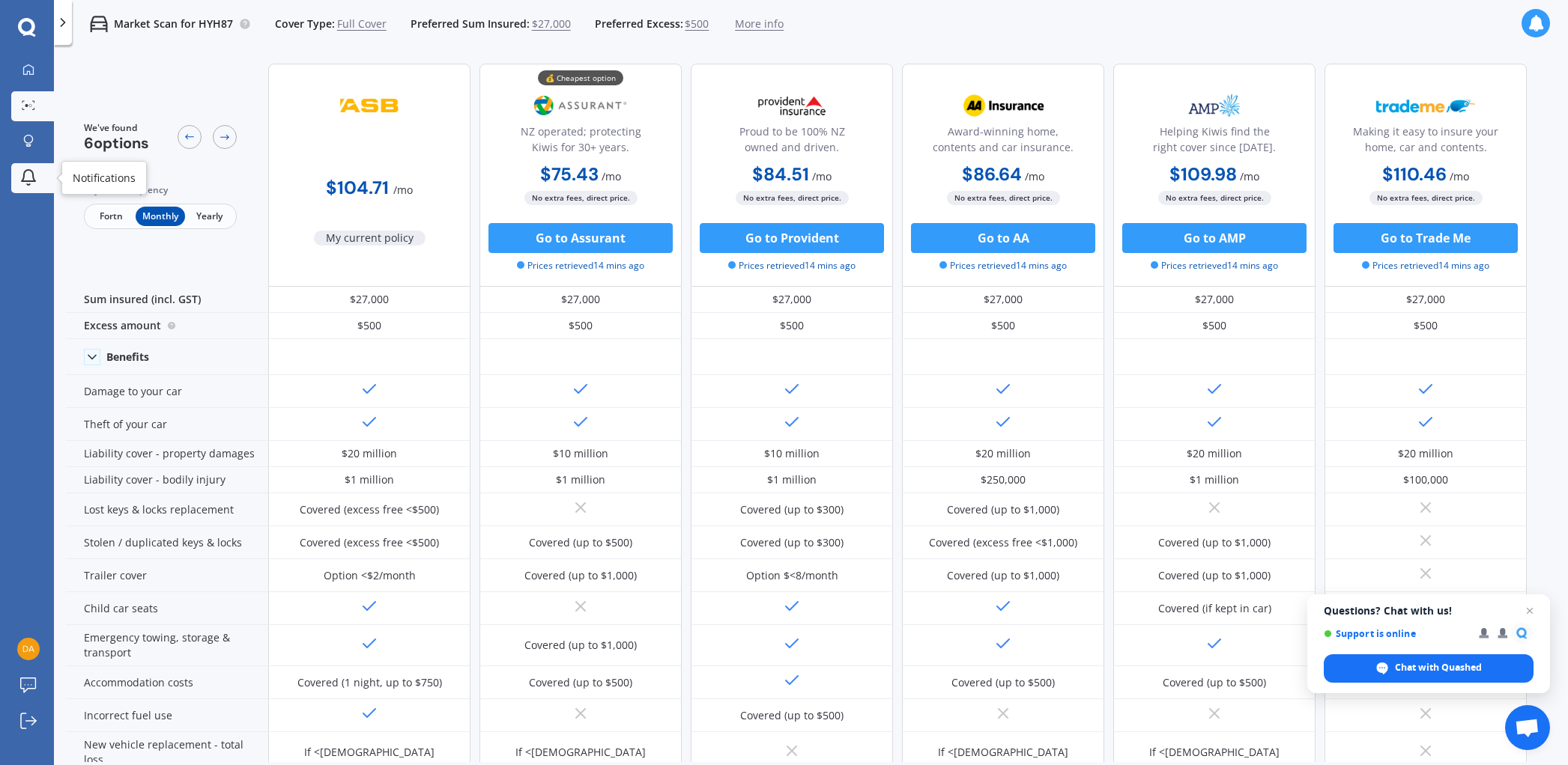
click at [33, 177] on icon at bounding box center [29, 177] width 18 height 18
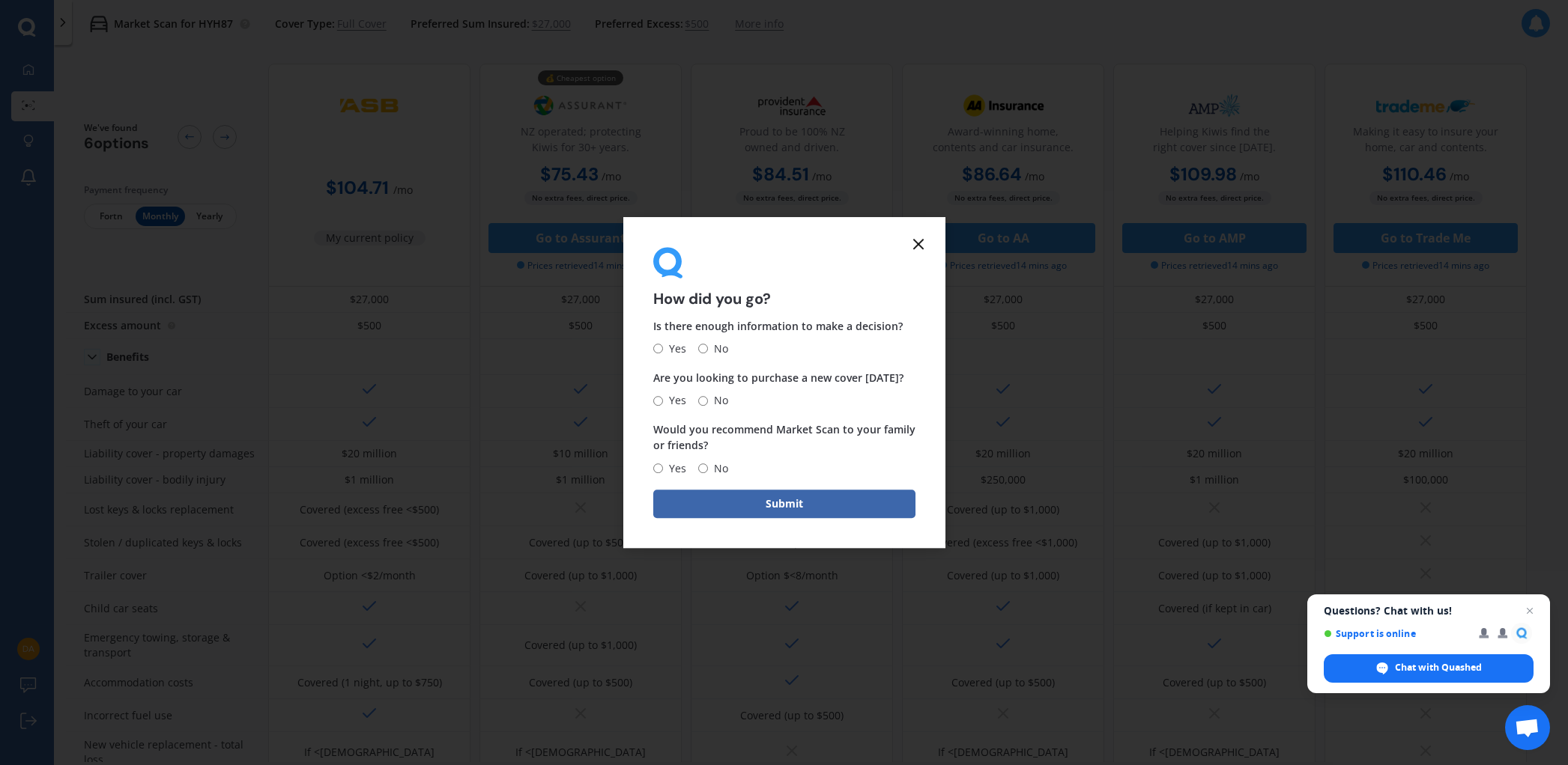
click at [923, 247] on icon at bounding box center [918, 244] width 18 height 18
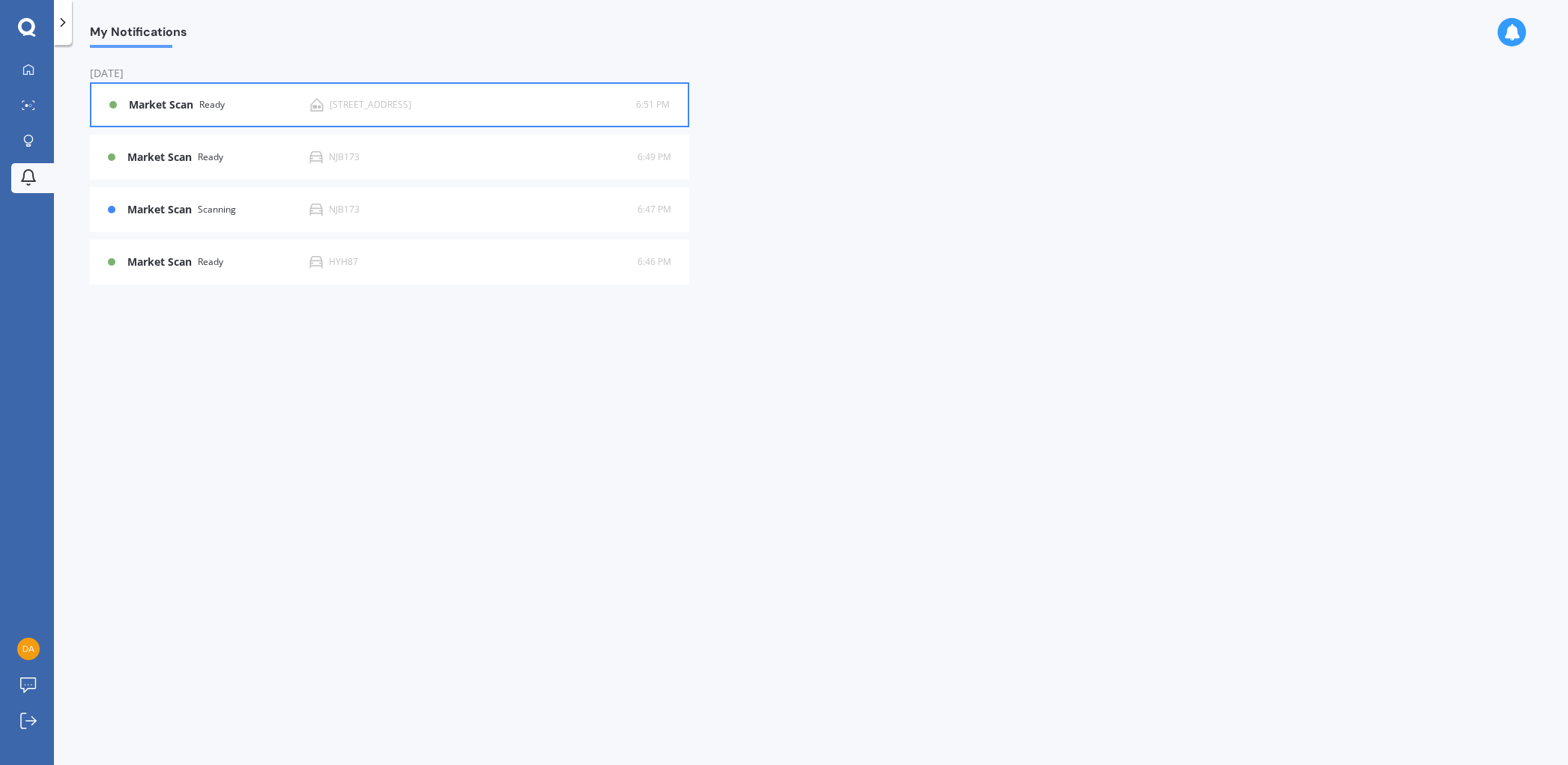
click at [405, 105] on div "[STREET_ADDRESS]" at bounding box center [370, 104] width 82 height 11
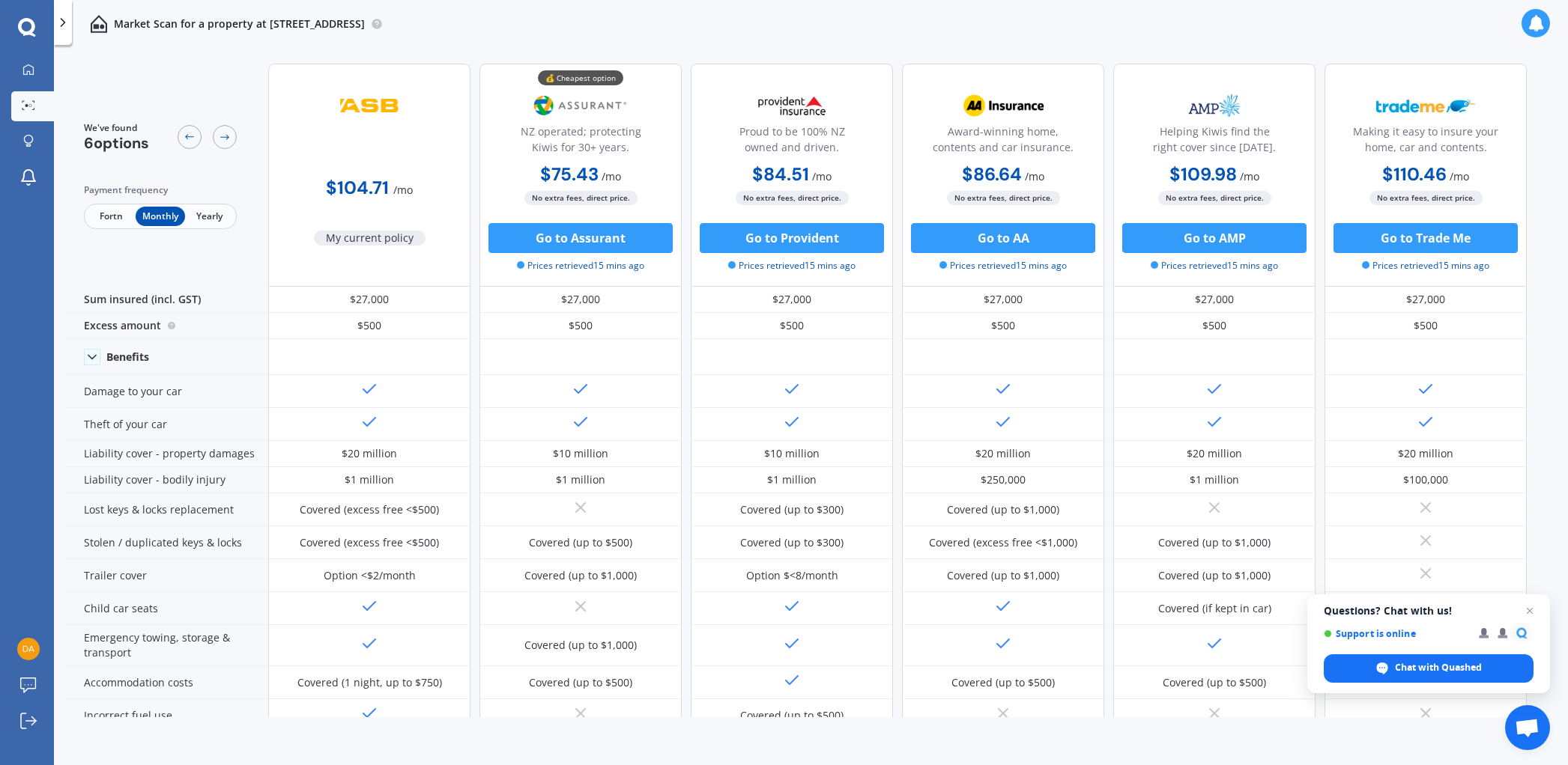
click at [405, 105] on img at bounding box center [369, 105] width 99 height 37
